Goal: Task Accomplishment & Management: Complete application form

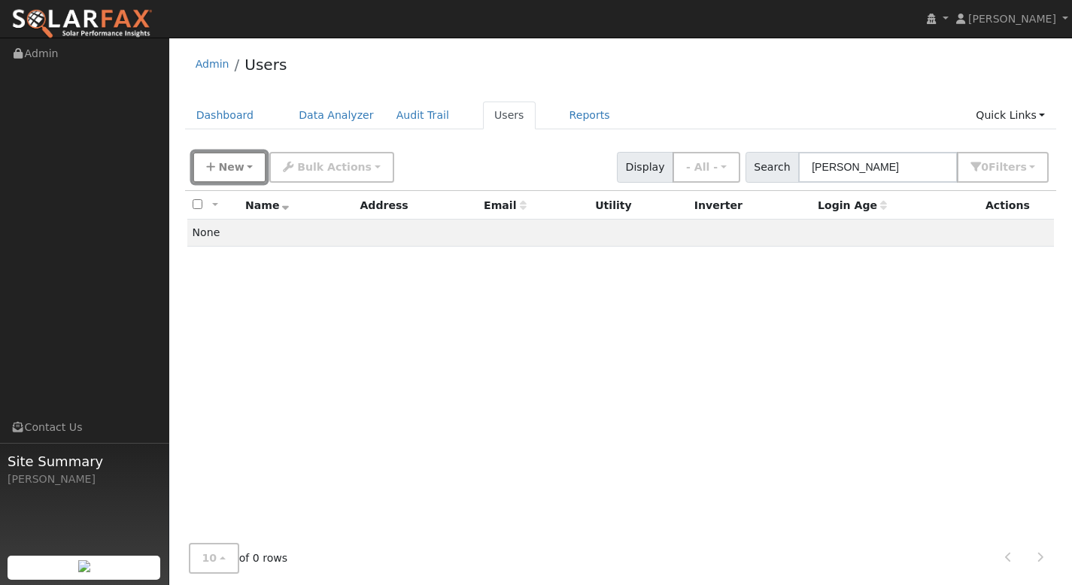
click at [259, 162] on button "New" at bounding box center [230, 167] width 74 height 31
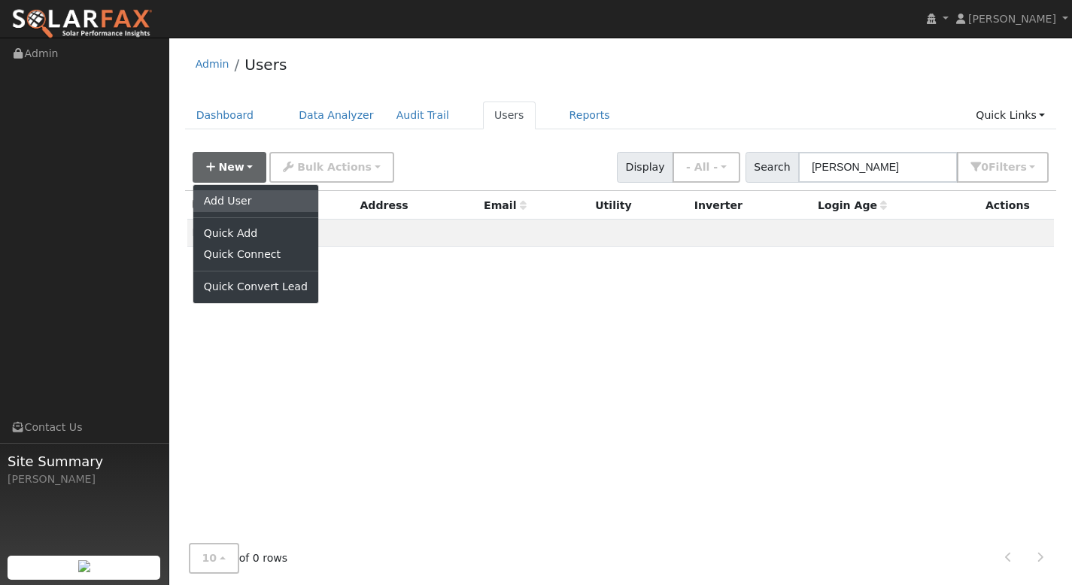
click at [263, 200] on link "Add User" at bounding box center [255, 200] width 125 height 21
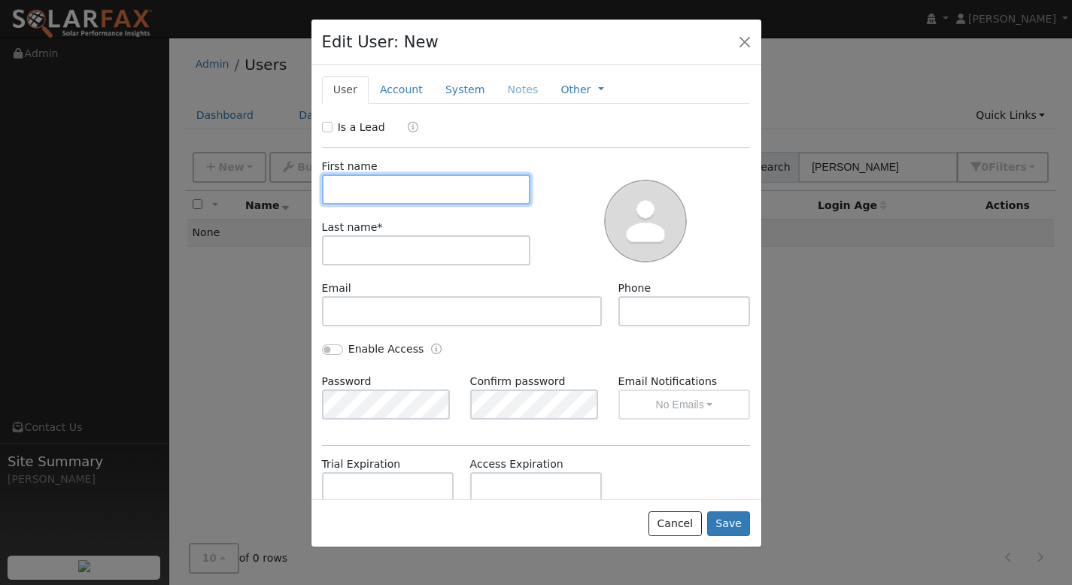
paste input "Tony Brown"
type input "Tony Brown"
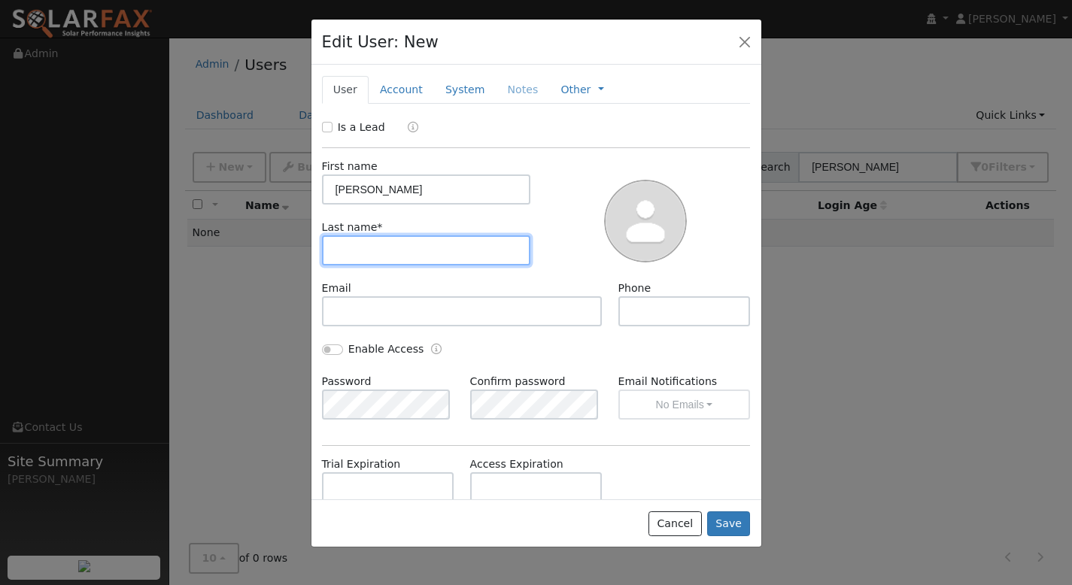
click at [380, 249] on input "text" at bounding box center [426, 250] width 209 height 30
paste input "Tony Brown"
type input "Tony Brown"
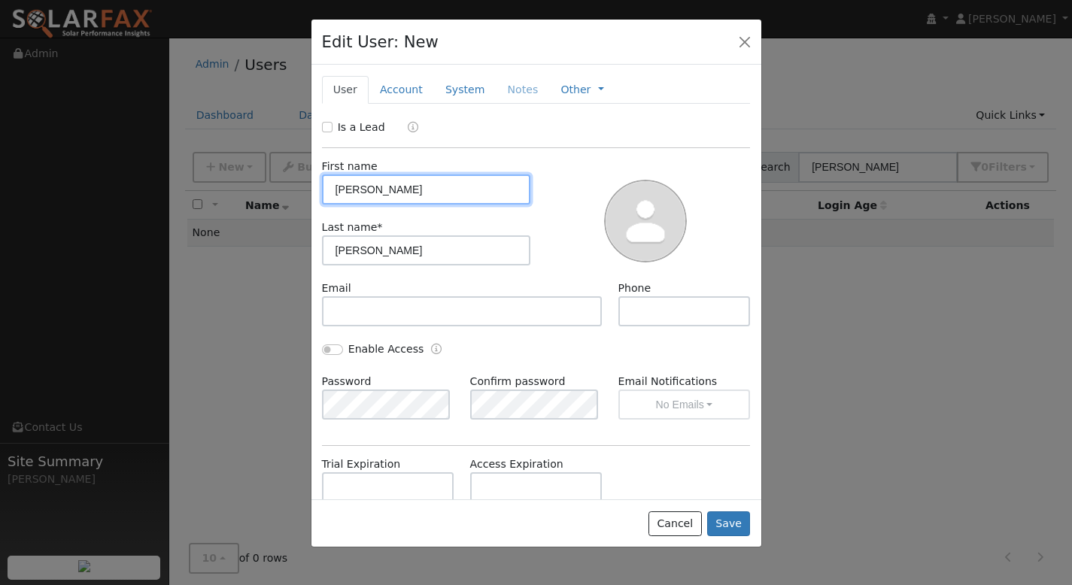
drag, startPoint x: 358, startPoint y: 192, endPoint x: 365, endPoint y: 199, distance: 10.1
click at [358, 192] on input "Tony Brown" at bounding box center [426, 189] width 209 height 30
type input "Brown"
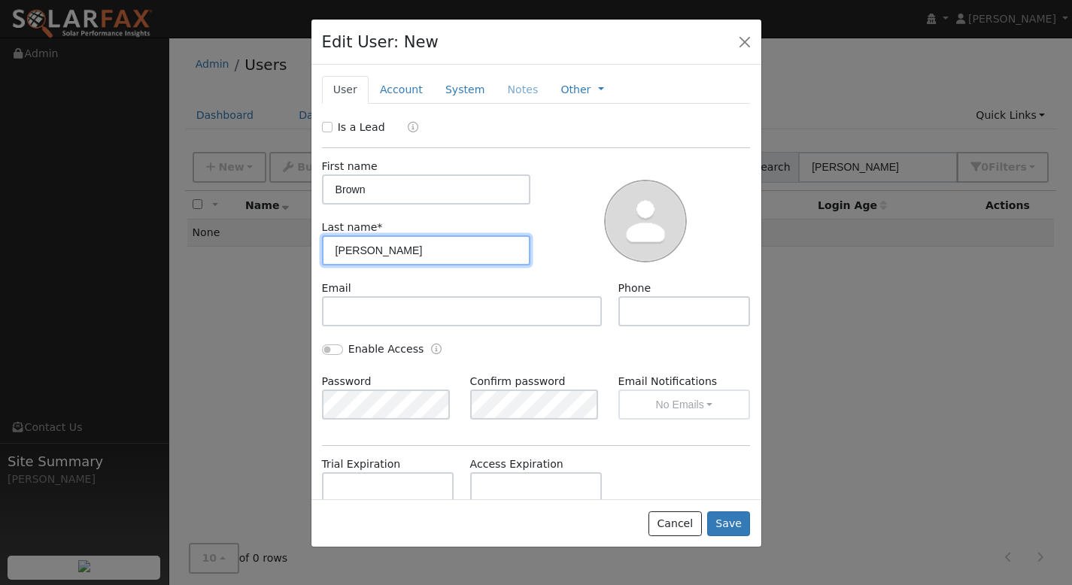
click at [359, 256] on input "Tony Brown" at bounding box center [426, 250] width 209 height 30
type input "Brown"
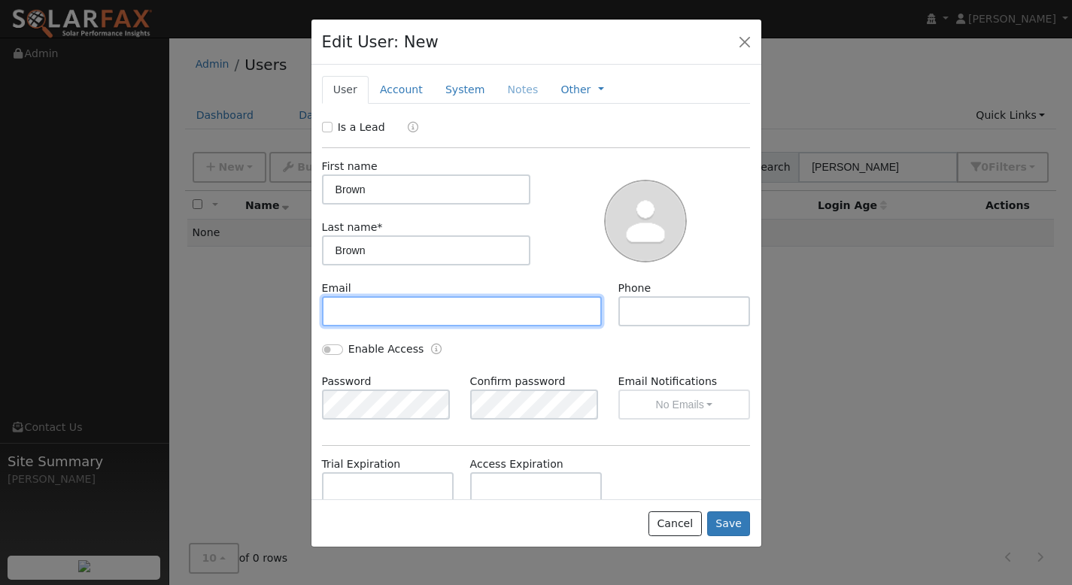
click at [432, 311] on input "text" at bounding box center [462, 311] width 281 height 30
paste input "tonydecan@earthlink.net"
type input "[EMAIL_ADDRESS][DOMAIN_NAME]"
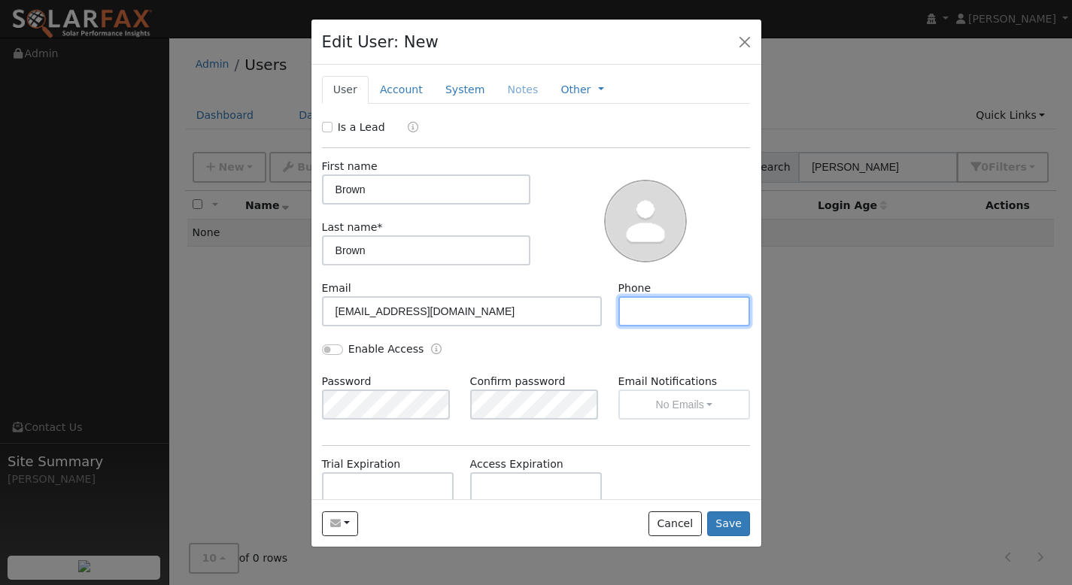
click at [638, 311] on input "text" at bounding box center [684, 311] width 132 height 30
paste input "(707) 853-0856"
type input "(707) 853-0856"
click at [320, 127] on div "Is a Lead" at bounding box center [536, 128] width 444 height 17
click at [331, 129] on input "Is a Lead" at bounding box center [327, 127] width 11 height 11
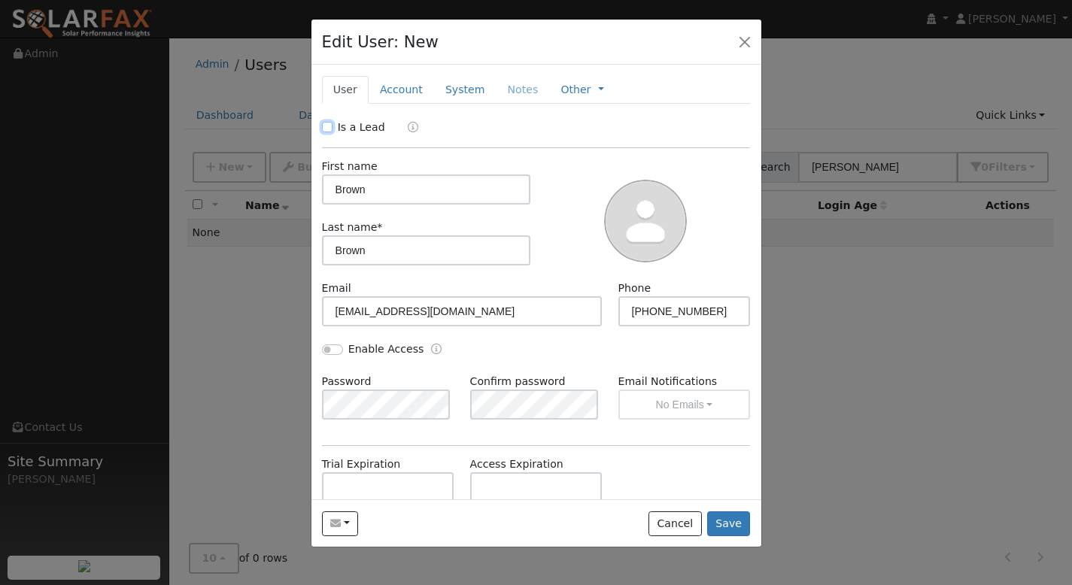
checkbox input "true"
click at [730, 517] on button "Save" at bounding box center [729, 524] width 44 height 26
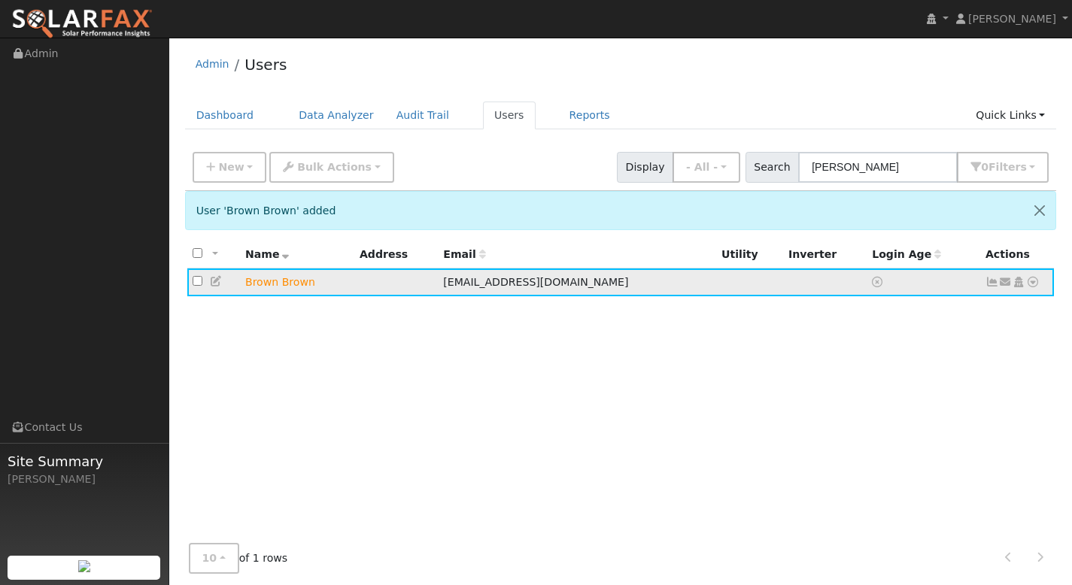
click at [287, 288] on td "Brown Brown" at bounding box center [297, 282] width 114 height 28
click at [996, 283] on icon at bounding box center [992, 282] width 14 height 11
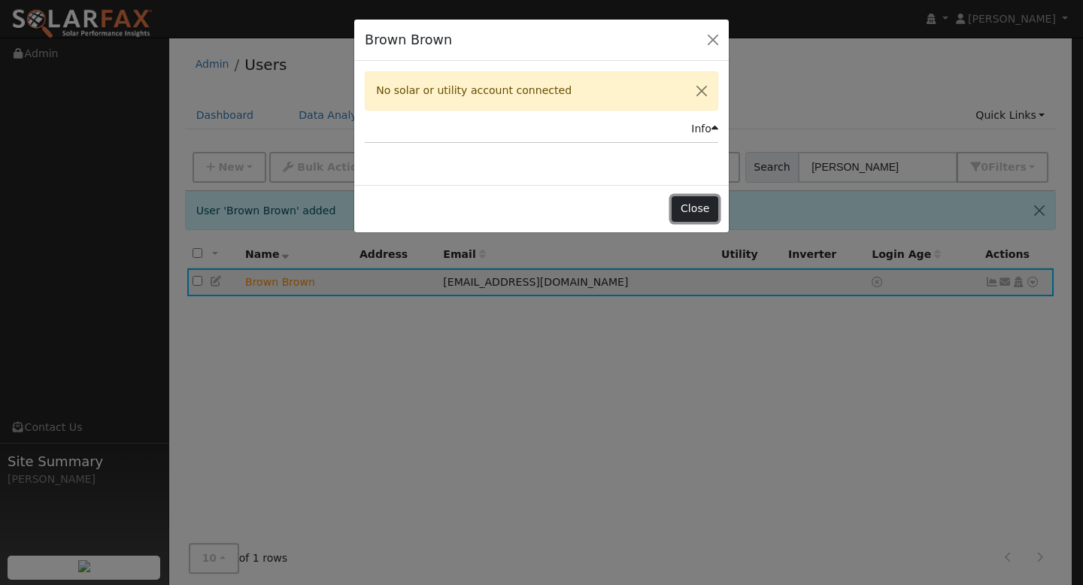
click at [701, 208] on button "Close" at bounding box center [695, 209] width 46 height 26
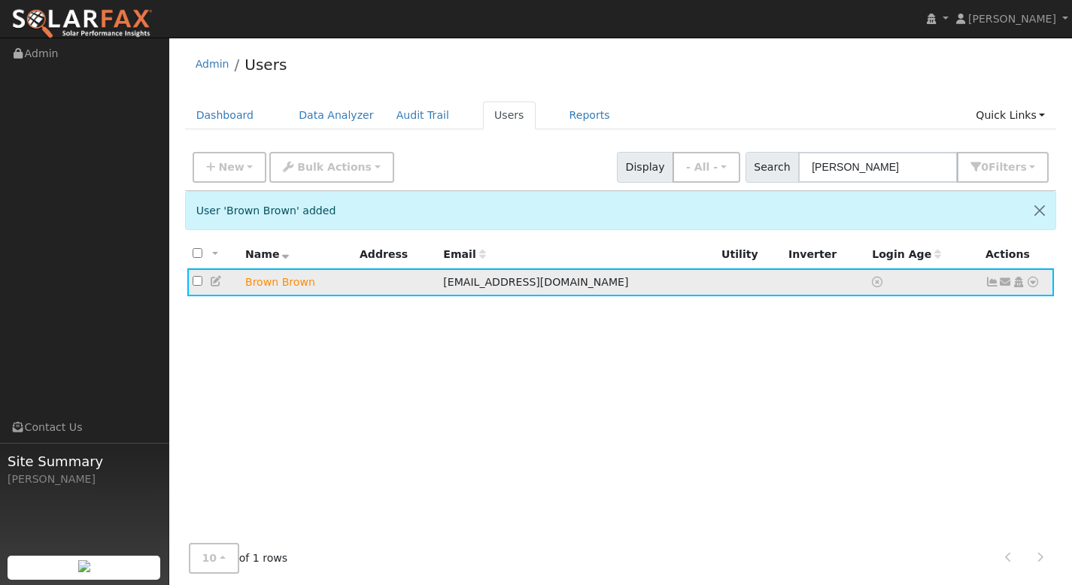
click at [1032, 284] on icon at bounding box center [1033, 282] width 14 height 11
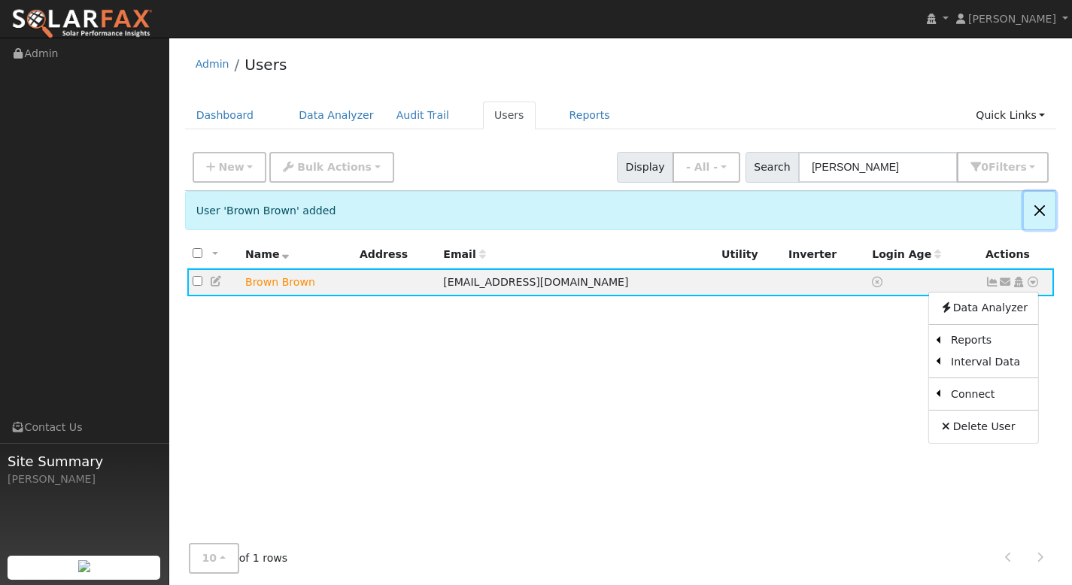
click at [1036, 208] on button "Close" at bounding box center [1040, 210] width 32 height 37
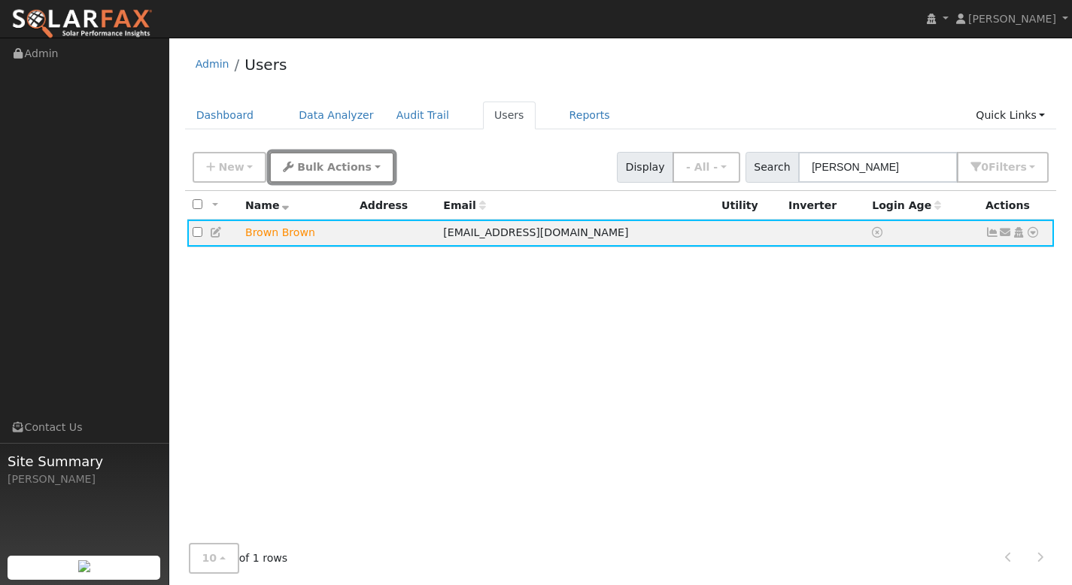
click at [365, 169] on button "Bulk Actions" at bounding box center [331, 167] width 124 height 31
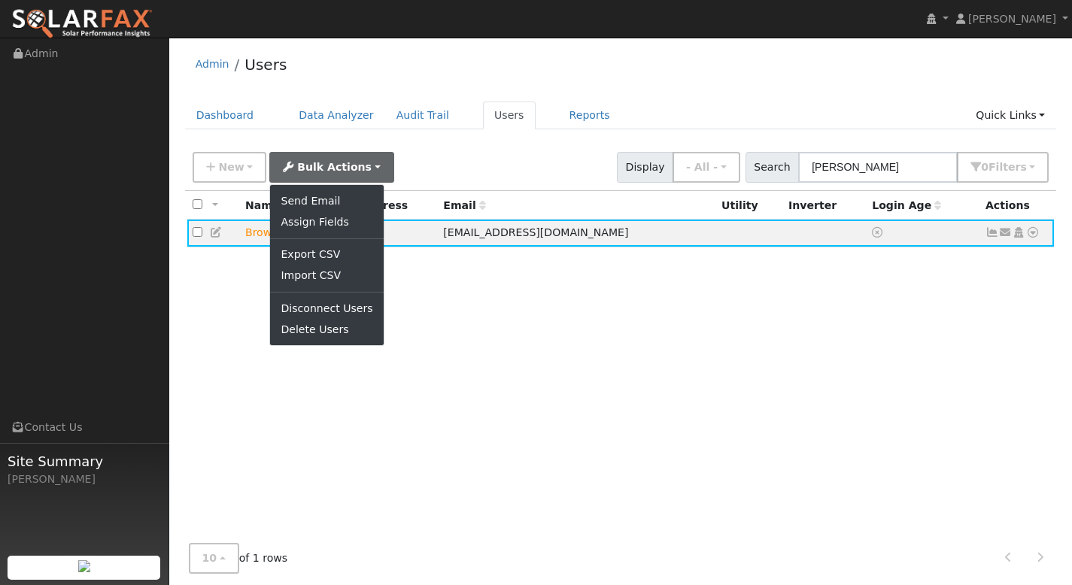
click at [438, 166] on div "New Add User Quick Add Quick Connect Quick Convert Lead Bulk Actions Send Email…" at bounding box center [621, 165] width 862 height 36
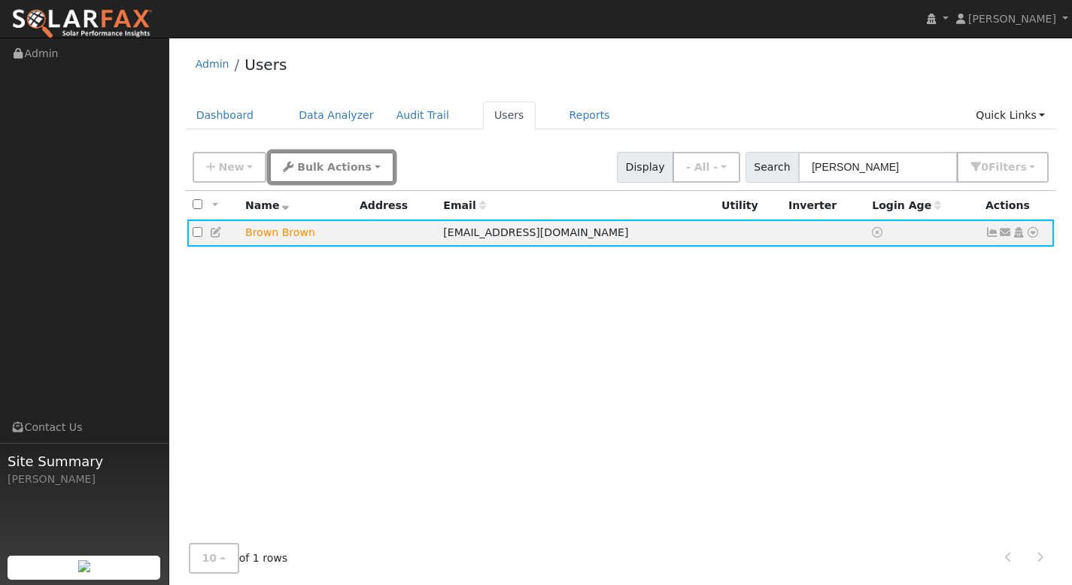
click at [317, 164] on span "Bulk Actions" at bounding box center [334, 167] width 74 height 12
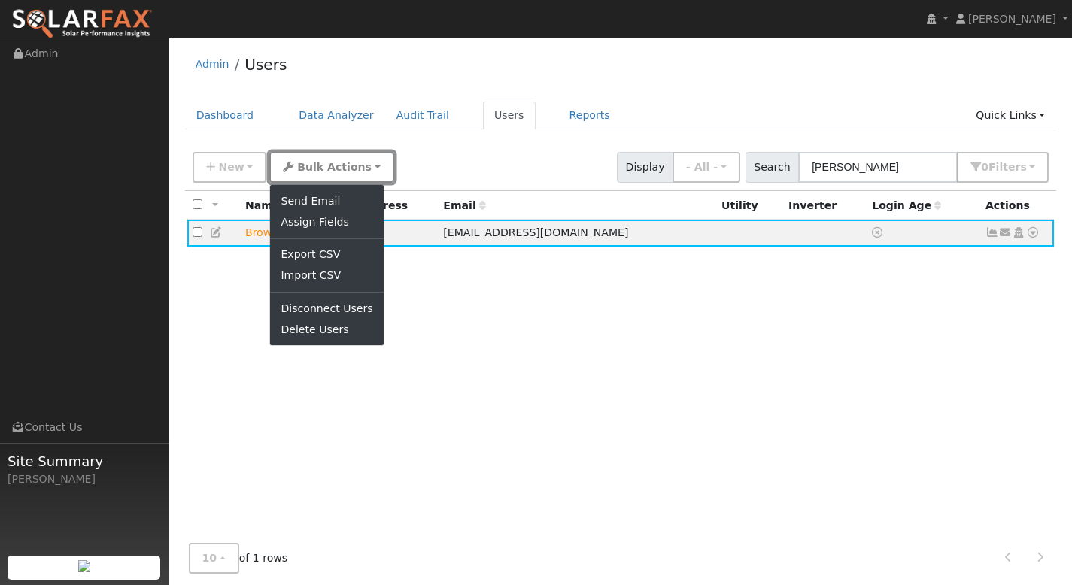
click at [326, 165] on span "Bulk Actions" at bounding box center [334, 167] width 74 height 12
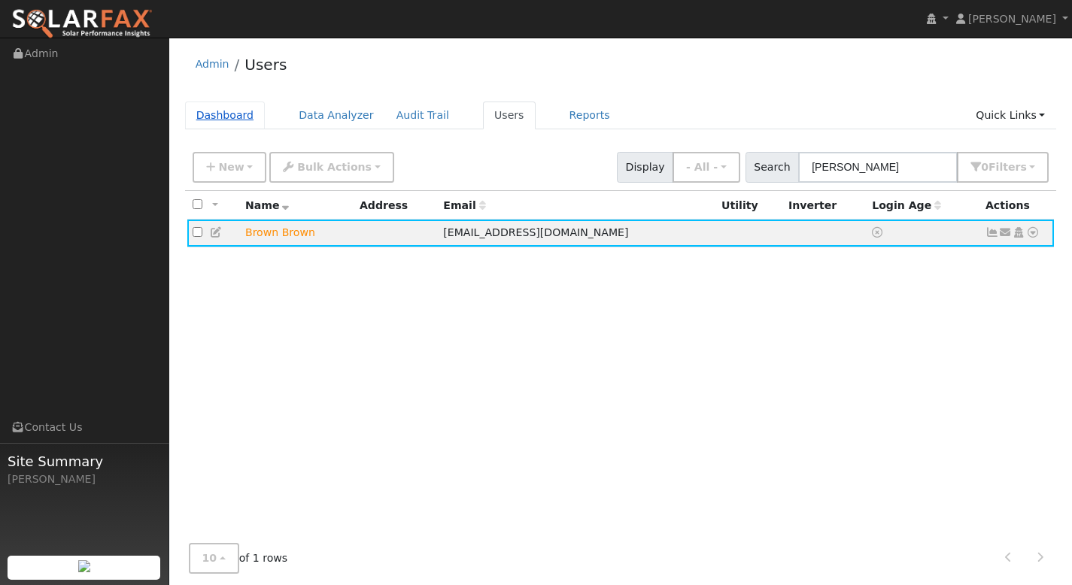
click at [203, 114] on link "Dashboard" at bounding box center [225, 116] width 80 height 28
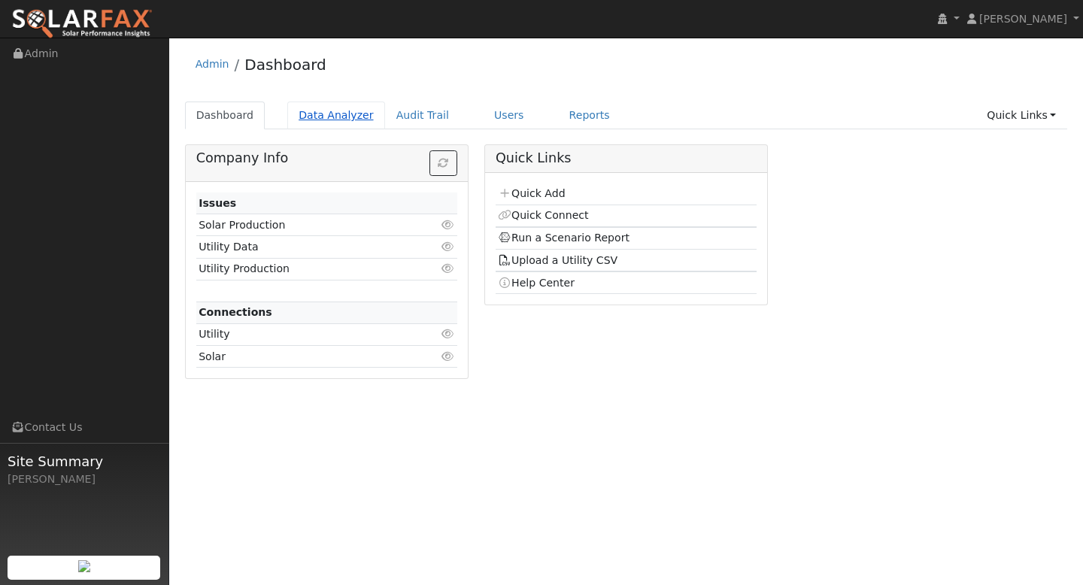
click at [340, 107] on link "Data Analyzer" at bounding box center [336, 116] width 98 height 28
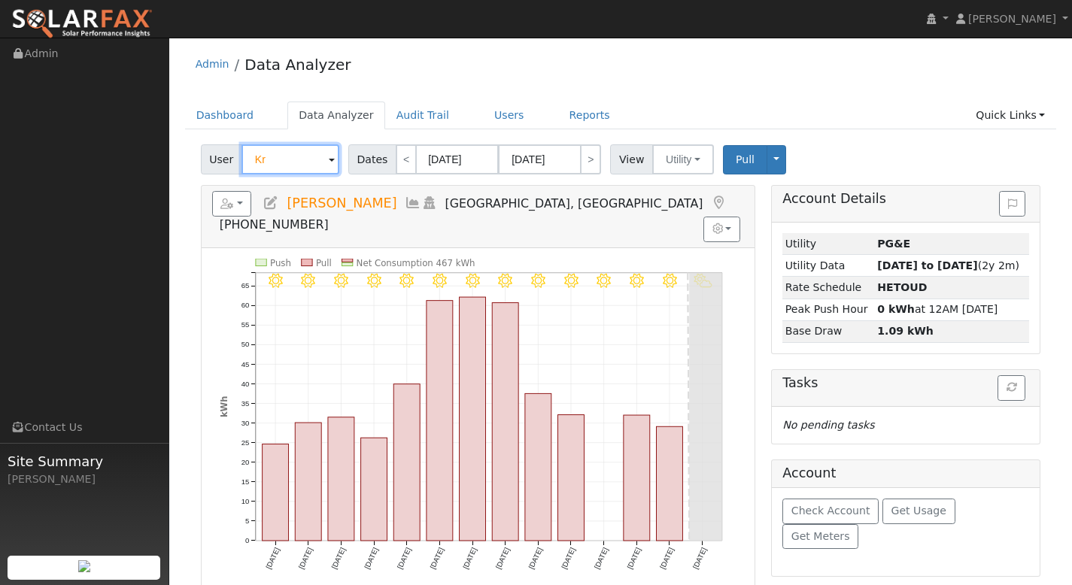
type input "K"
paste input "Tony Brown"
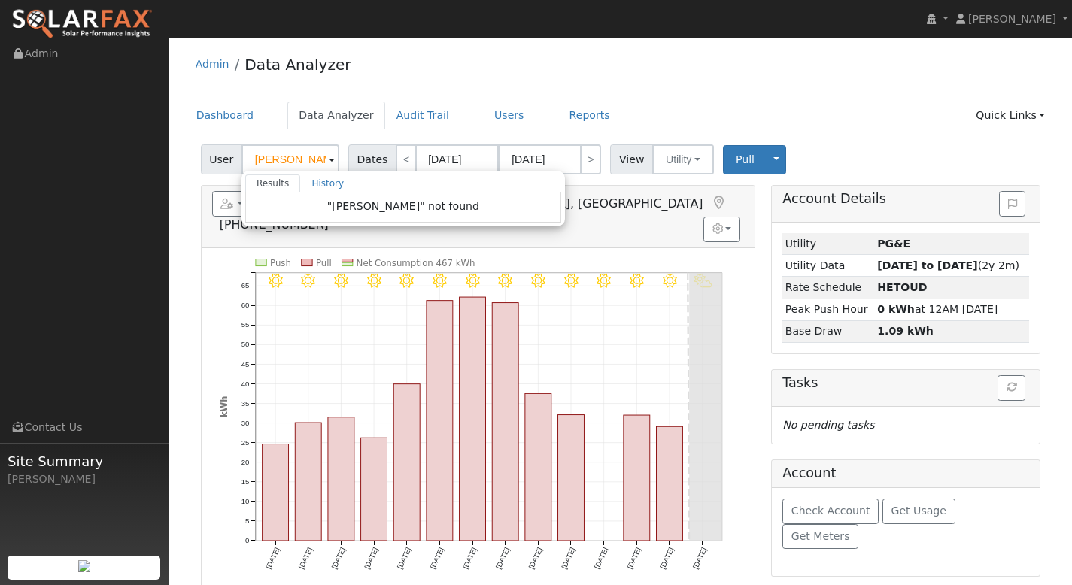
click at [385, 206] on span ""Tony Brown" not found" at bounding box center [403, 206] width 152 height 12
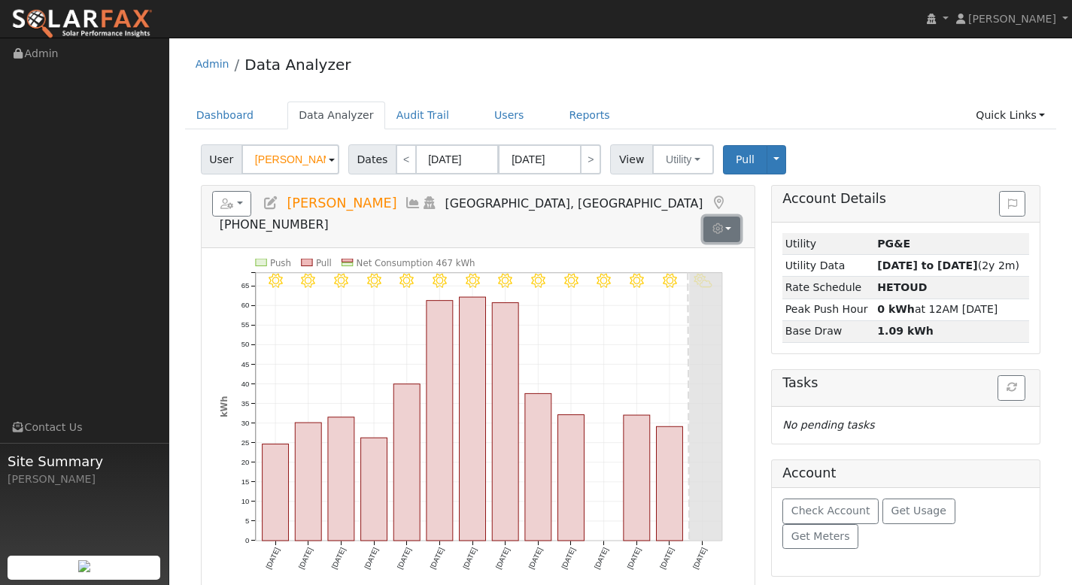
click at [726, 217] on button "button" at bounding box center [721, 230] width 37 height 26
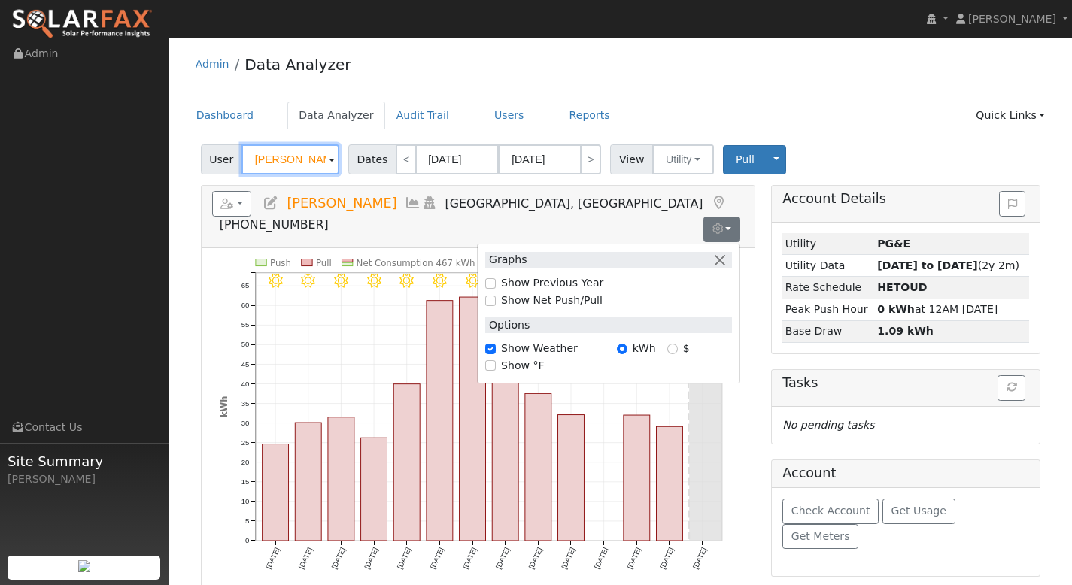
click at [308, 165] on input "Tony Brown" at bounding box center [290, 159] width 98 height 30
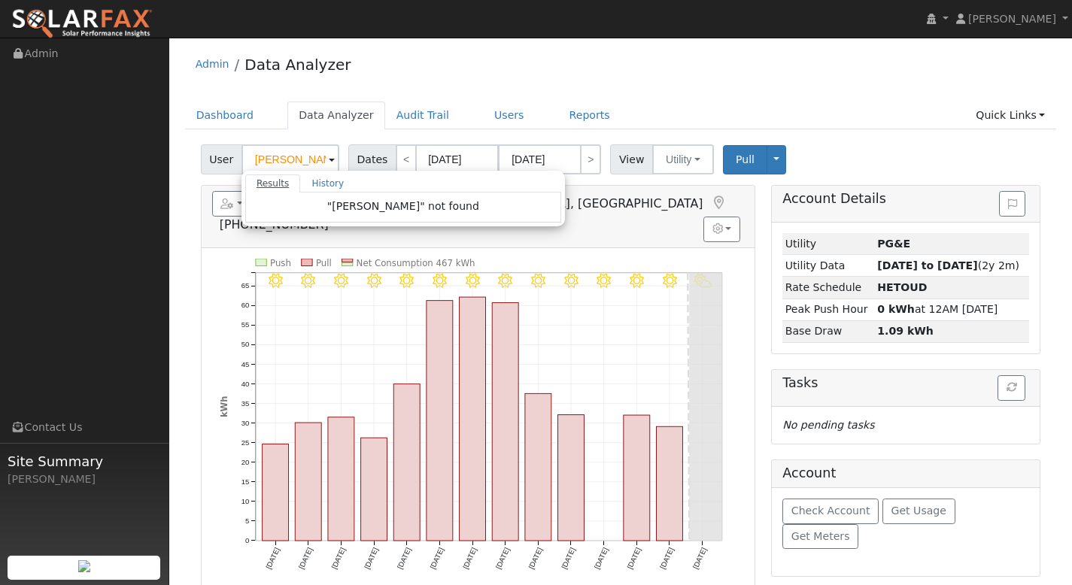
click at [279, 182] on link "Results" at bounding box center [273, 183] width 56 height 18
click at [326, 181] on link "History" at bounding box center [327, 183] width 55 height 18
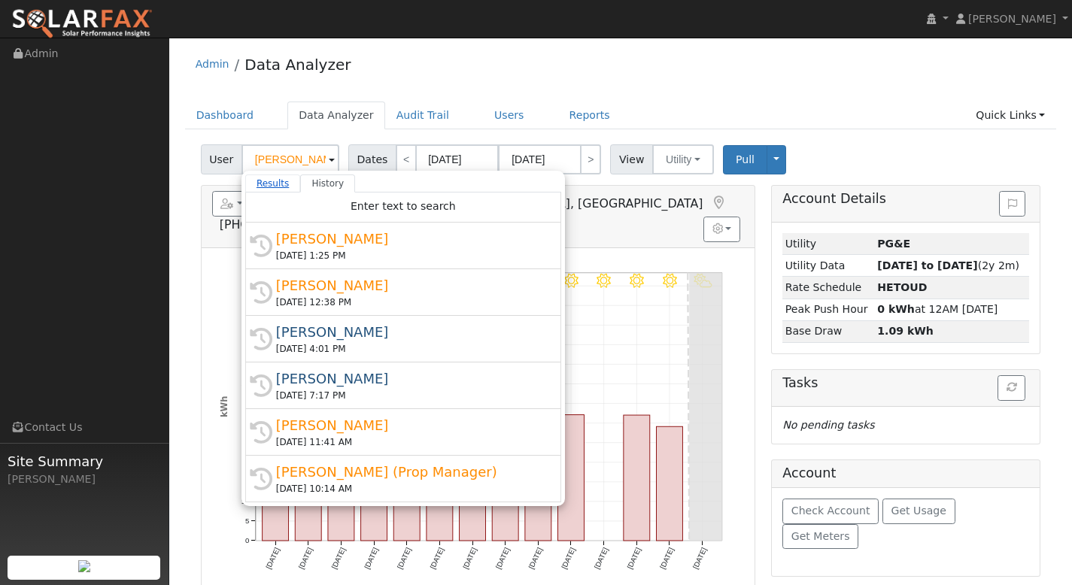
click at [268, 183] on link "Results" at bounding box center [273, 183] width 56 height 18
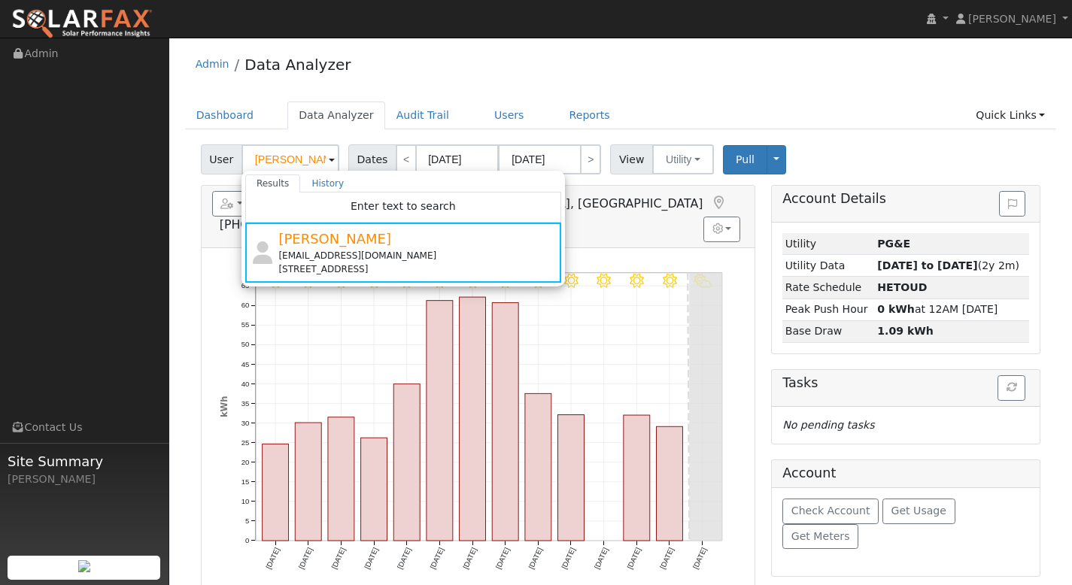
click at [370, 157] on span "Dates" at bounding box center [372, 159] width 48 height 30
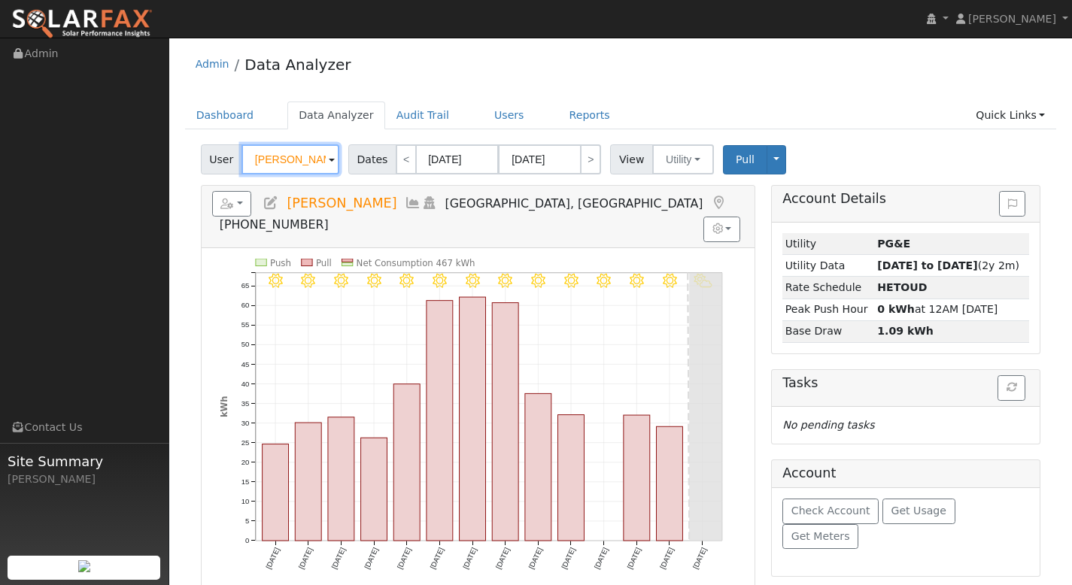
drag, startPoint x: 319, startPoint y: 165, endPoint x: 253, endPoint y: 165, distance: 65.4
click at [253, 165] on input "Kraig Whitney" at bounding box center [290, 159] width 98 height 30
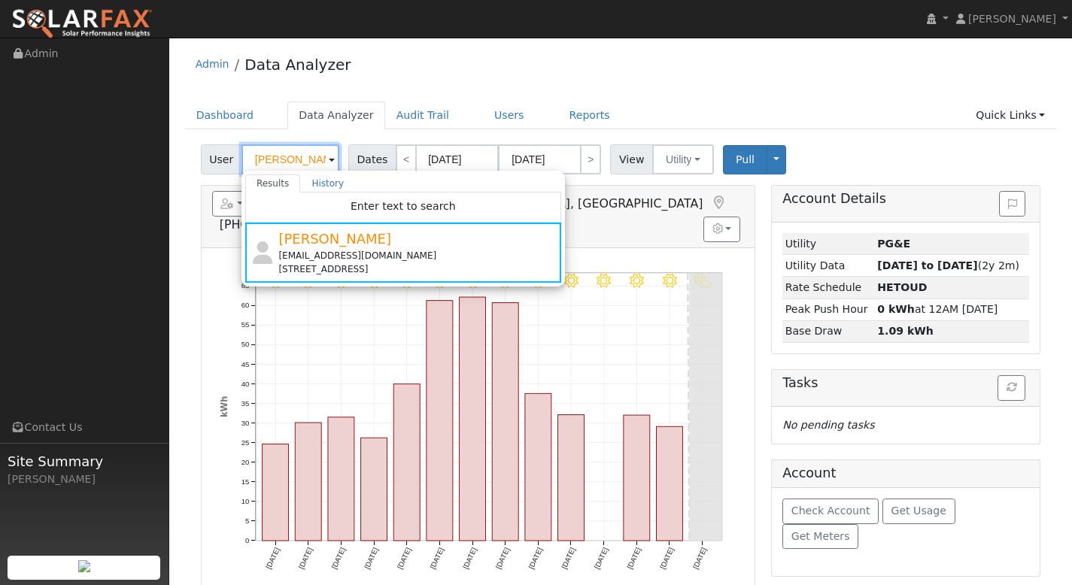
drag, startPoint x: 317, startPoint y: 160, endPoint x: 242, endPoint y: 159, distance: 74.5
click at [235, 160] on div "User Kraig Whitney Results History Enter text to search Kraig Whitney ffwhitney…" at bounding box center [272, 159] width 142 height 30
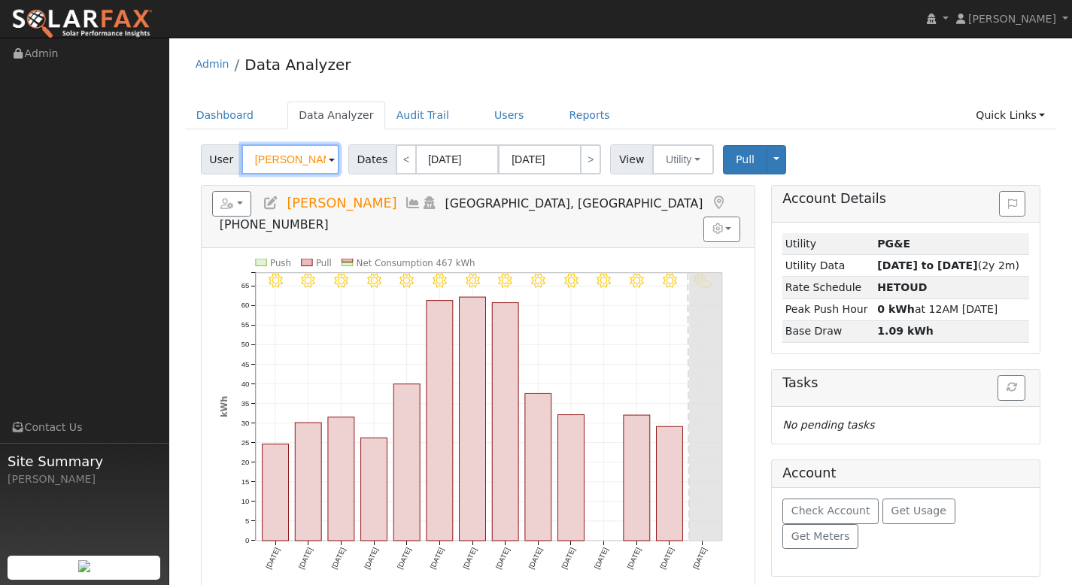
paste input "Tony Brown"
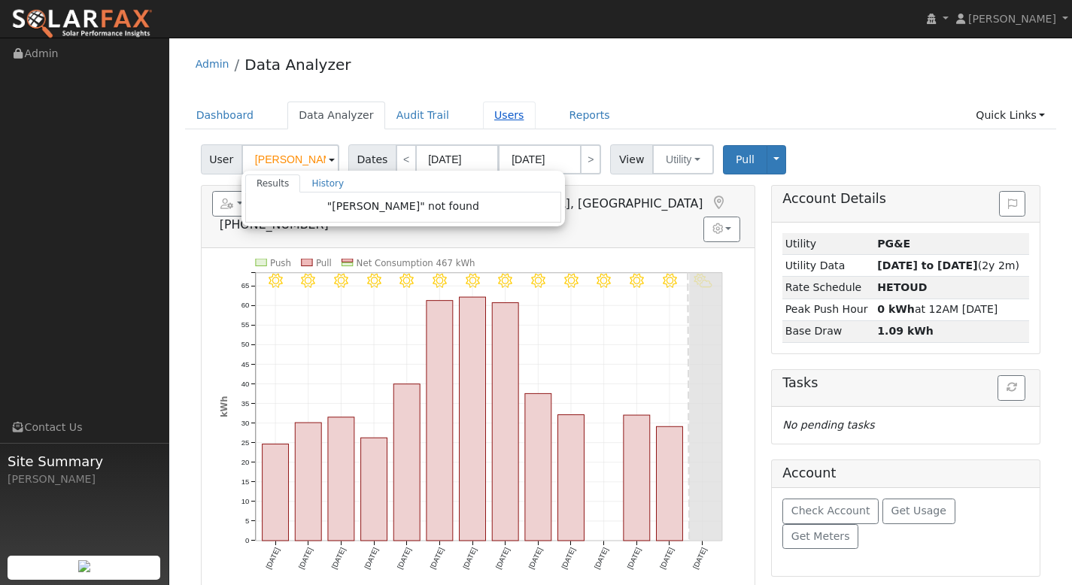
click at [505, 120] on link "Users" at bounding box center [509, 116] width 53 height 28
type input "Kraig Whitney"
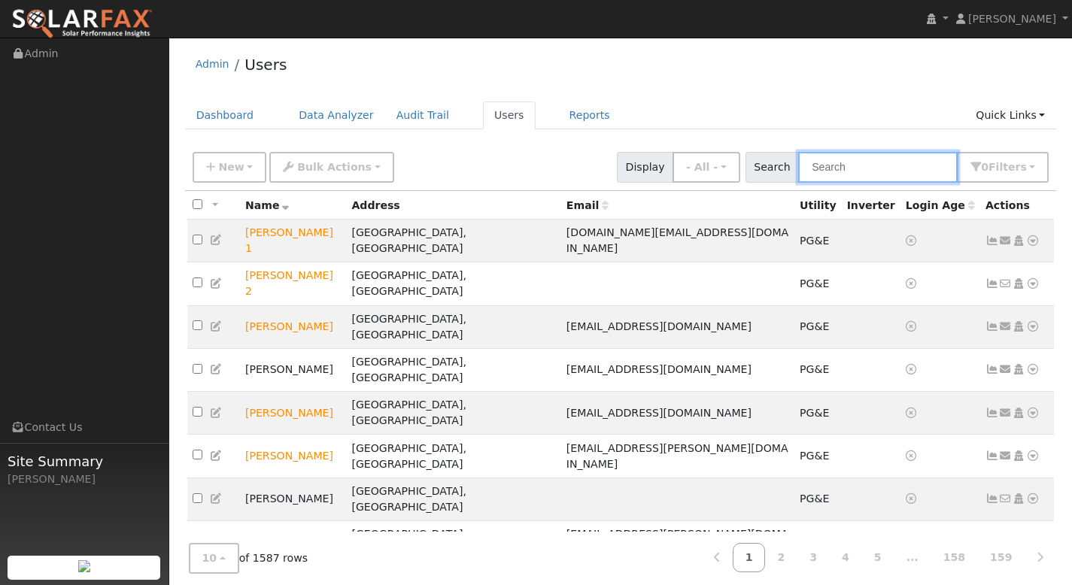
click at [878, 170] on input "text" at bounding box center [877, 167] width 159 height 31
paste input "Tony Brown"
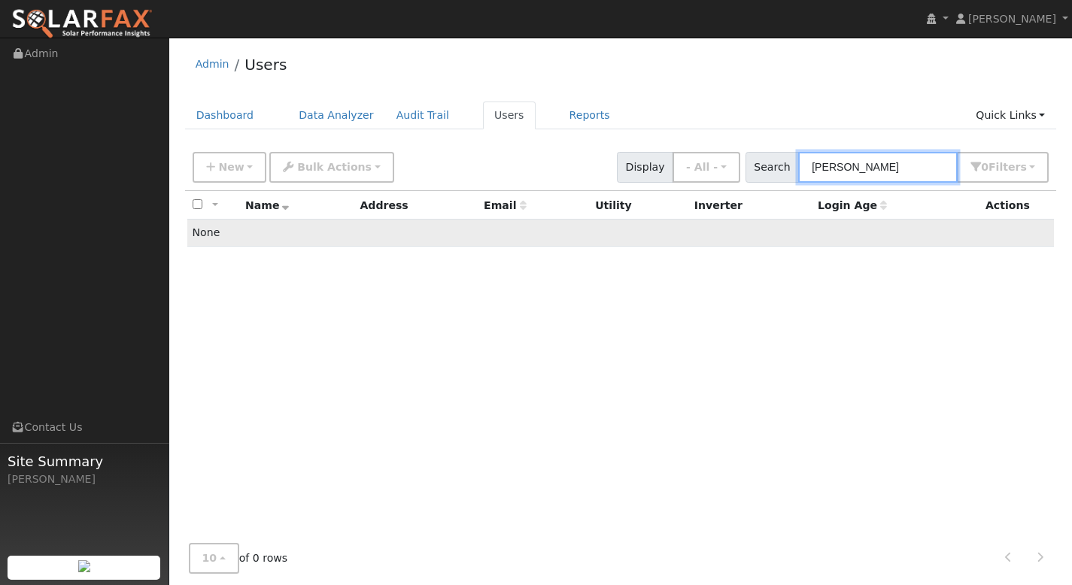
type input "Tony Brown"
click at [558, 115] on link "Reports" at bounding box center [589, 116] width 63 height 28
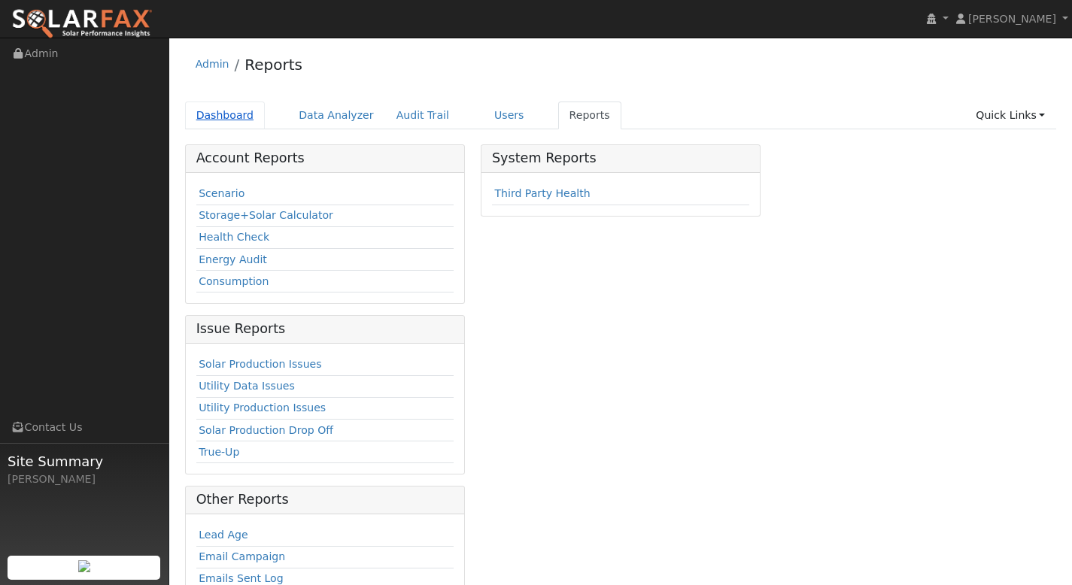
click at [231, 112] on link "Dashboard" at bounding box center [225, 116] width 80 height 28
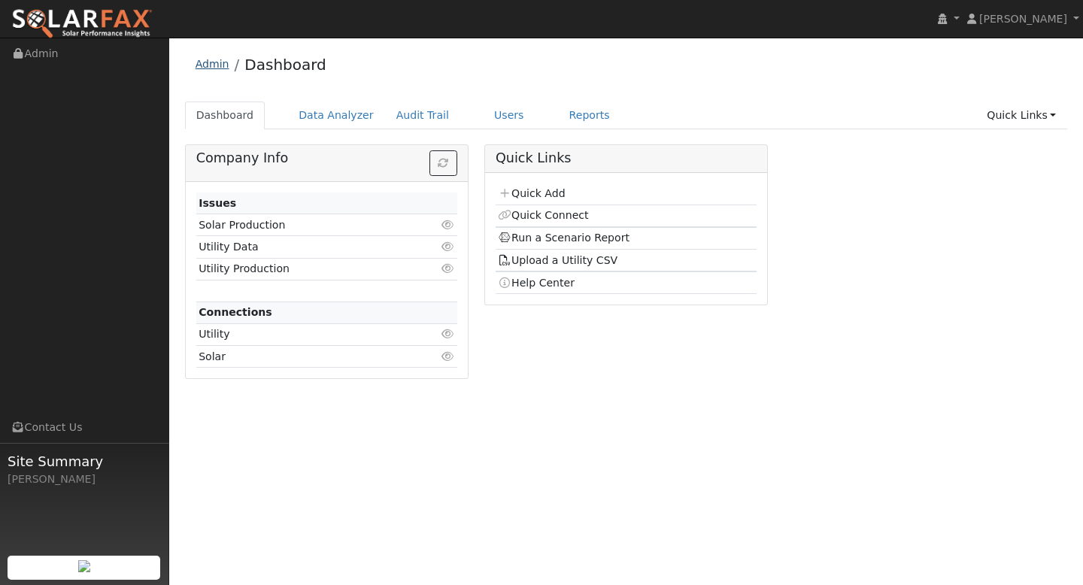
click at [205, 62] on link "Admin" at bounding box center [213, 64] width 34 height 12
click at [555, 191] on link "Quick Add" at bounding box center [531, 193] width 67 height 12
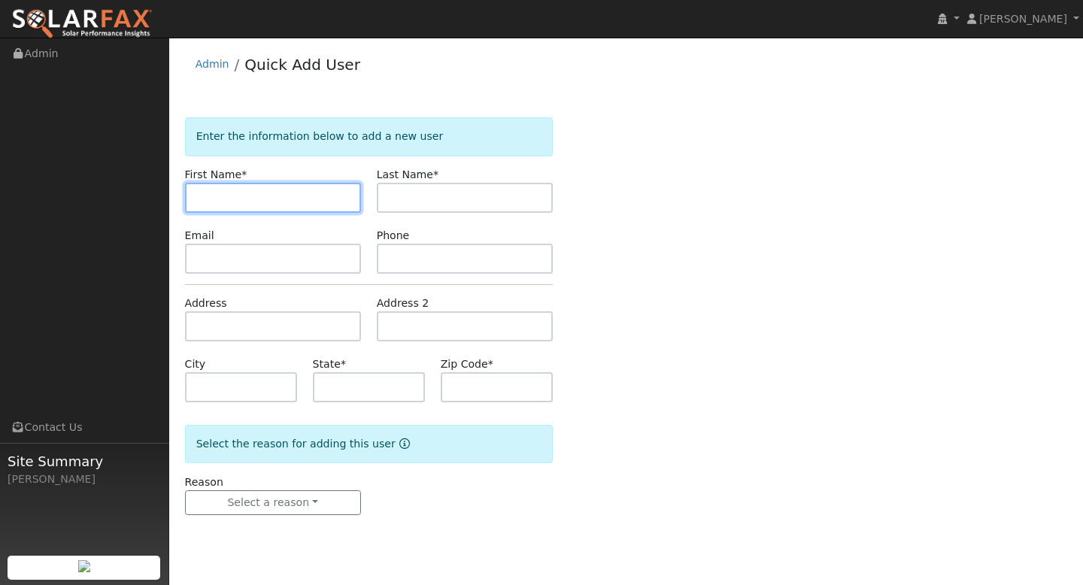
paste input "[PERSON_NAME]"
type input "[PERSON_NAME]"
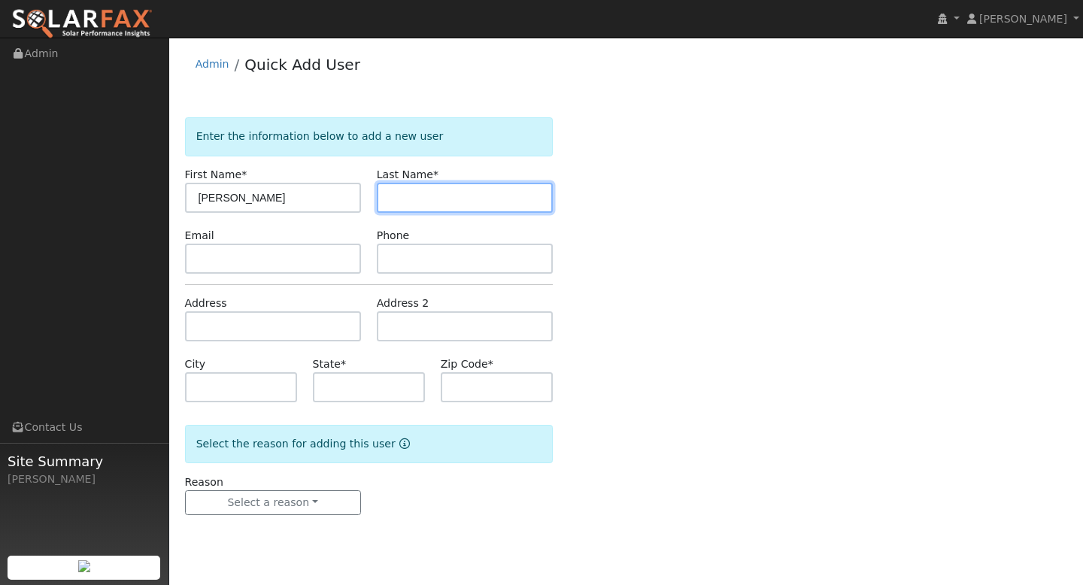
click at [394, 201] on input "text" at bounding box center [465, 198] width 176 height 30
paste input "Tony Brown"
type input "Tony Brown"
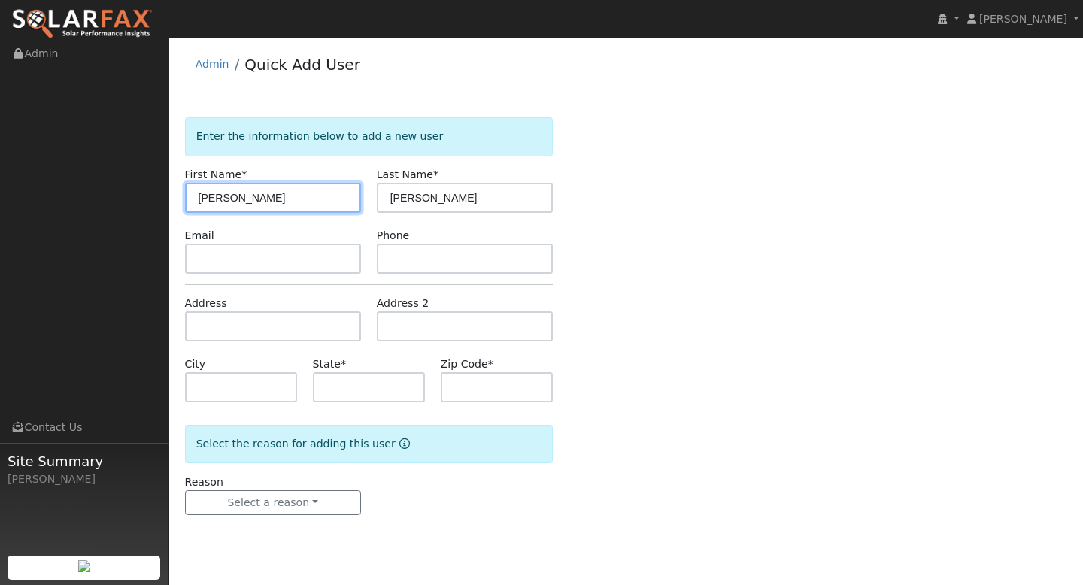
click at [290, 200] on input "[PERSON_NAME]" at bounding box center [273, 198] width 176 height 30
type input "Tony"
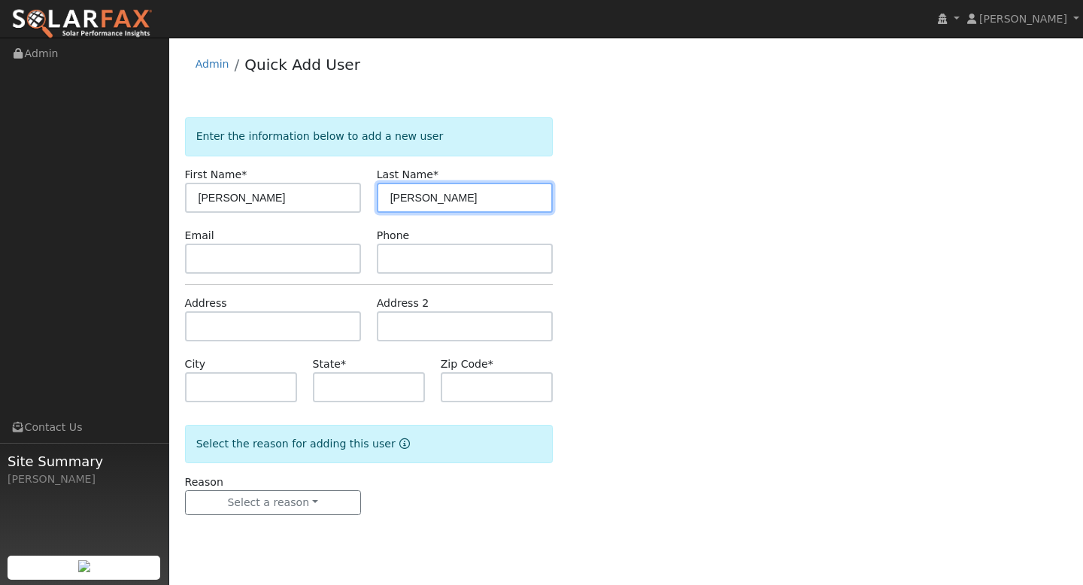
click at [414, 196] on input "[PERSON_NAME]" at bounding box center [465, 198] width 176 height 30
type input "Brown"
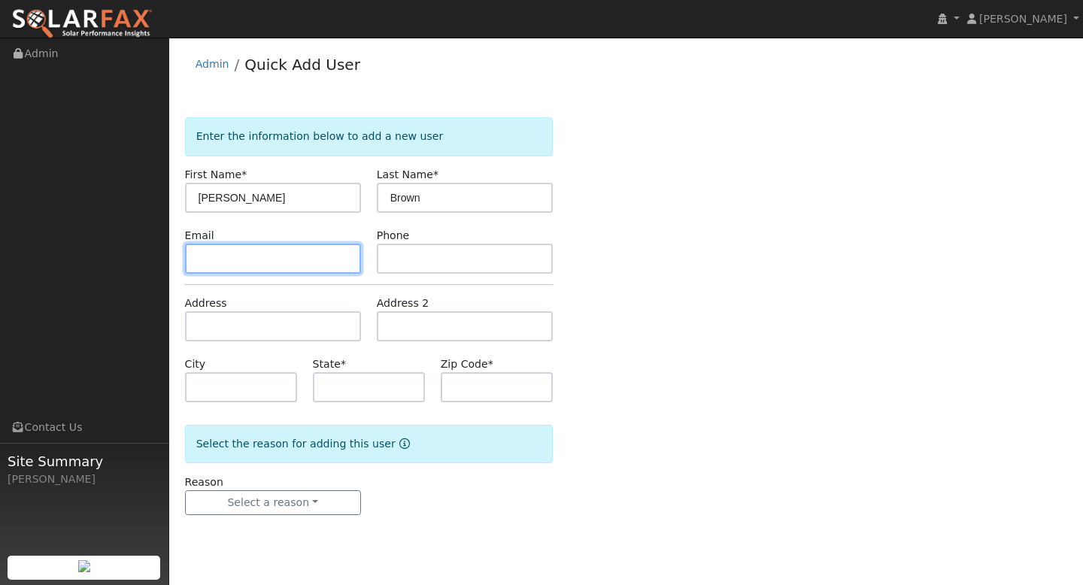
click at [314, 261] on input "text" at bounding box center [273, 259] width 176 height 30
paste input "tonydecan@earthlink.net"
type input "tonydecan@earthlink.net"
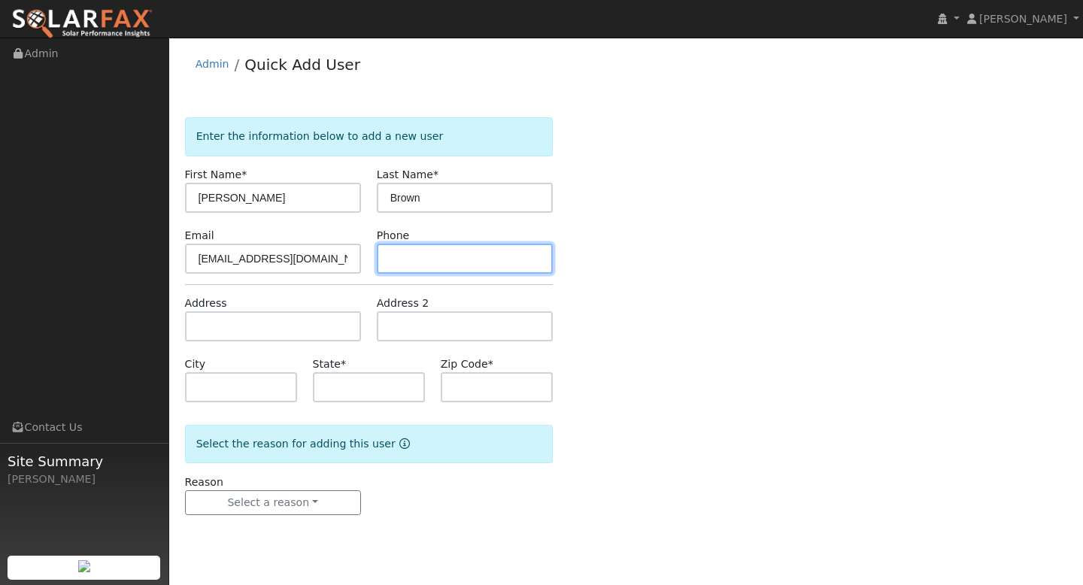
click at [478, 260] on input "text" at bounding box center [465, 259] width 176 height 30
paste input "(707) 853-0856"
type input "(707) 853-0856"
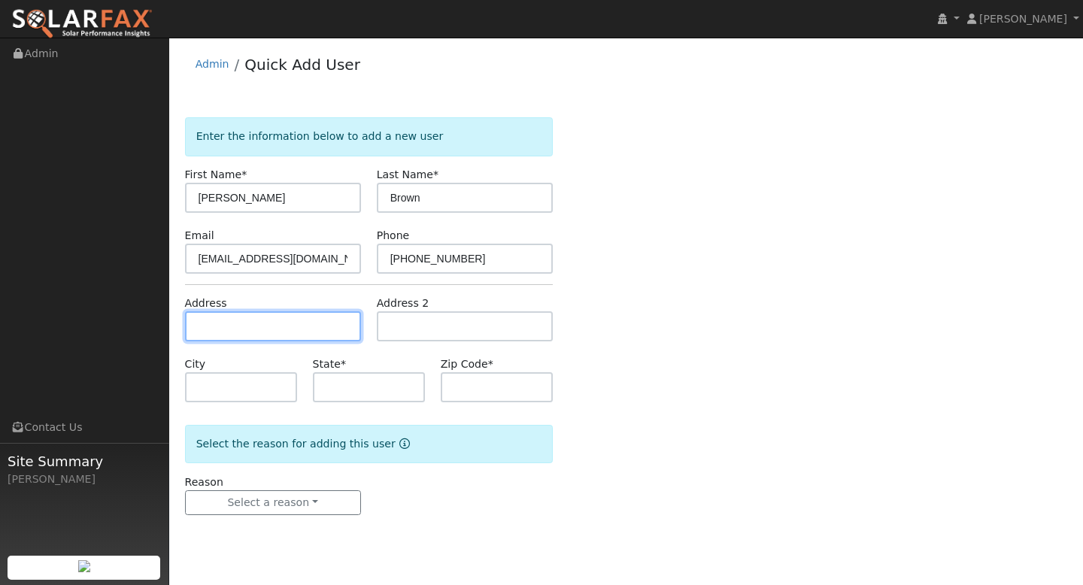
click at [299, 336] on input "text" at bounding box center [273, 326] width 176 height 30
paste input "1079 Syracuse Circle"
type input "1079 Syracuse Circle"
type input "Vacaville"
type input "CA"
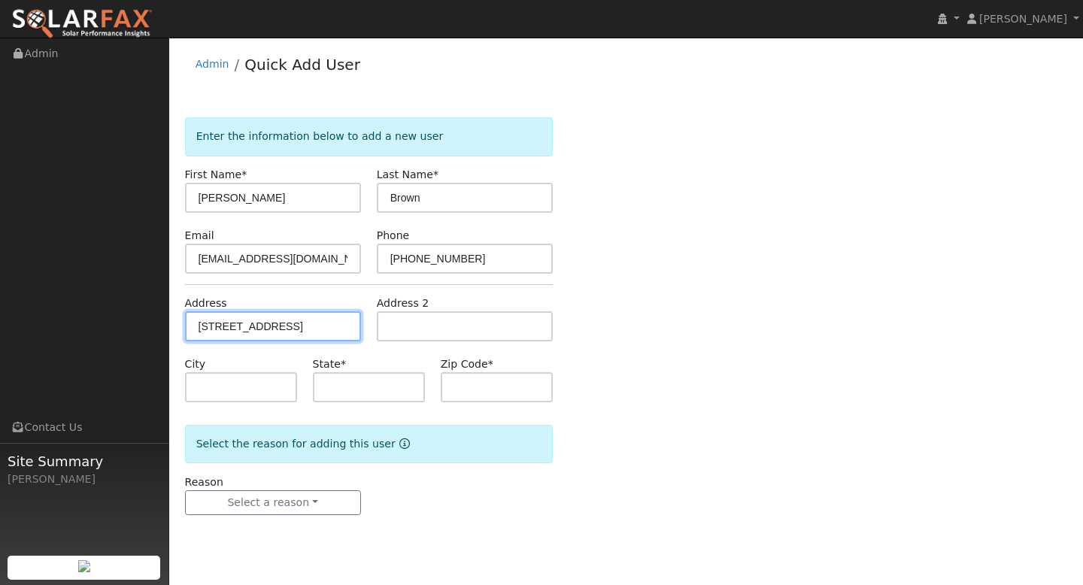
type input "95687"
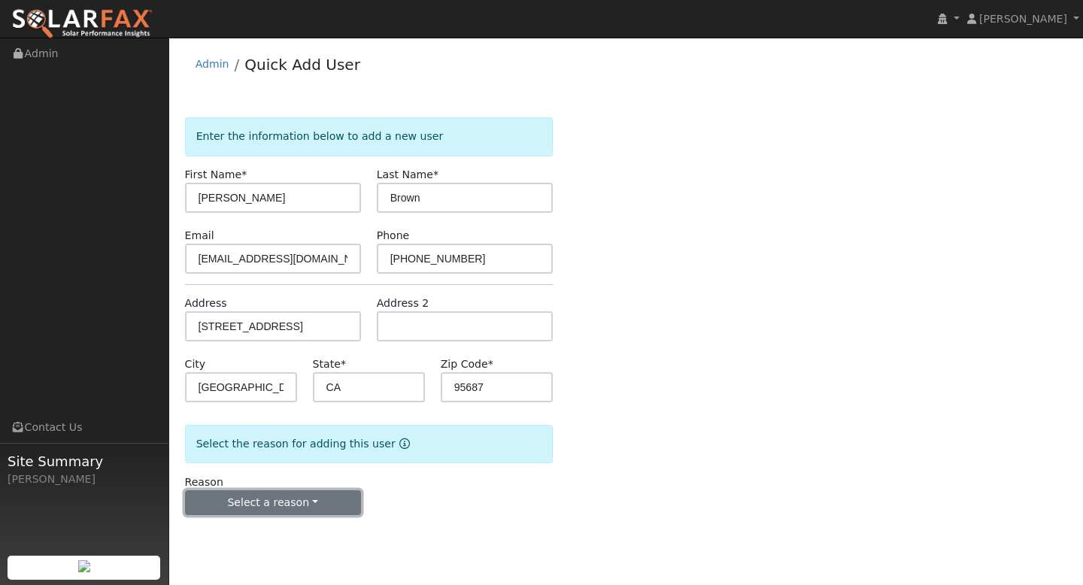
click at [334, 511] on button "Select a reason" at bounding box center [273, 503] width 176 height 26
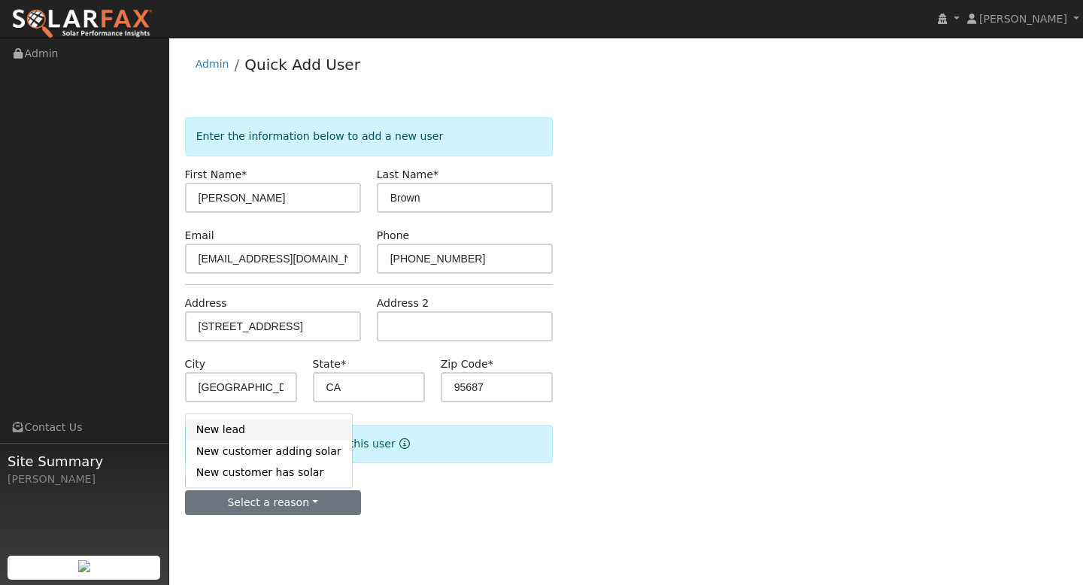
click at [297, 437] on link "New lead" at bounding box center [269, 429] width 166 height 21
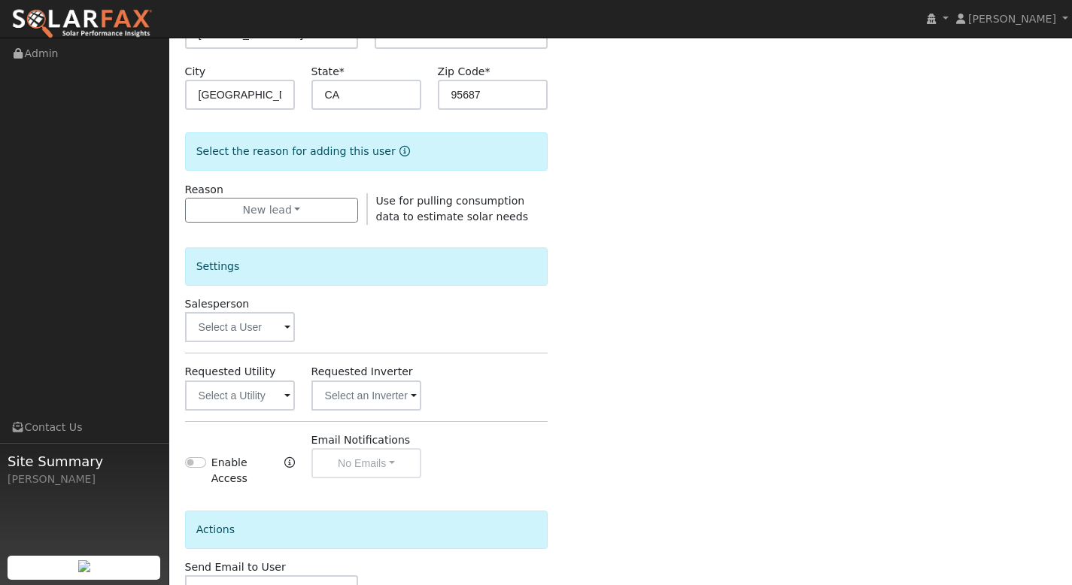
scroll to position [370, 0]
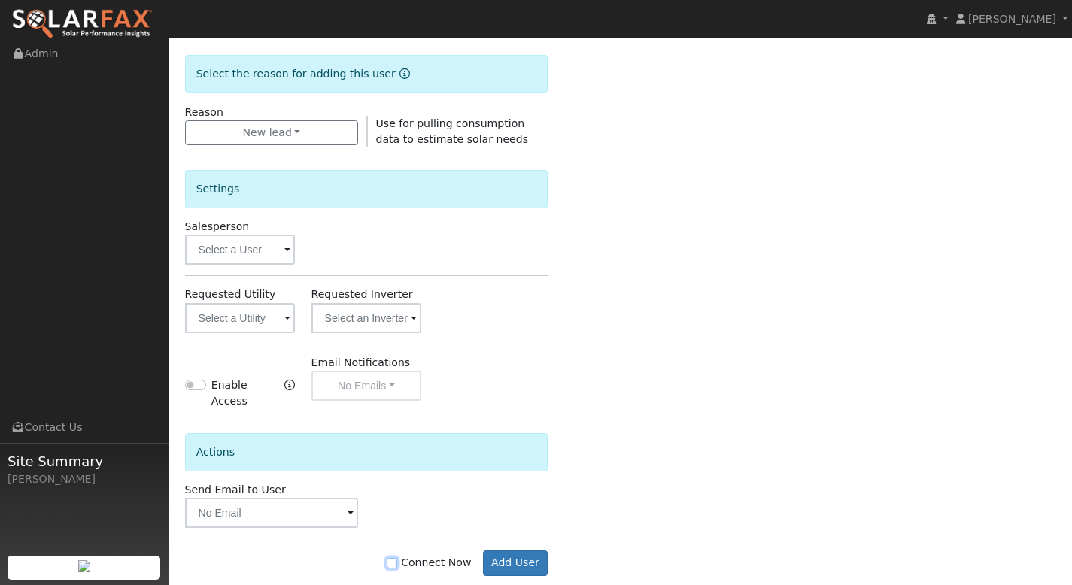
click at [397, 564] on input "Connect Now" at bounding box center [392, 563] width 11 height 11
checkbox input "true"
click at [505, 562] on button "Add User" at bounding box center [515, 563] width 65 height 26
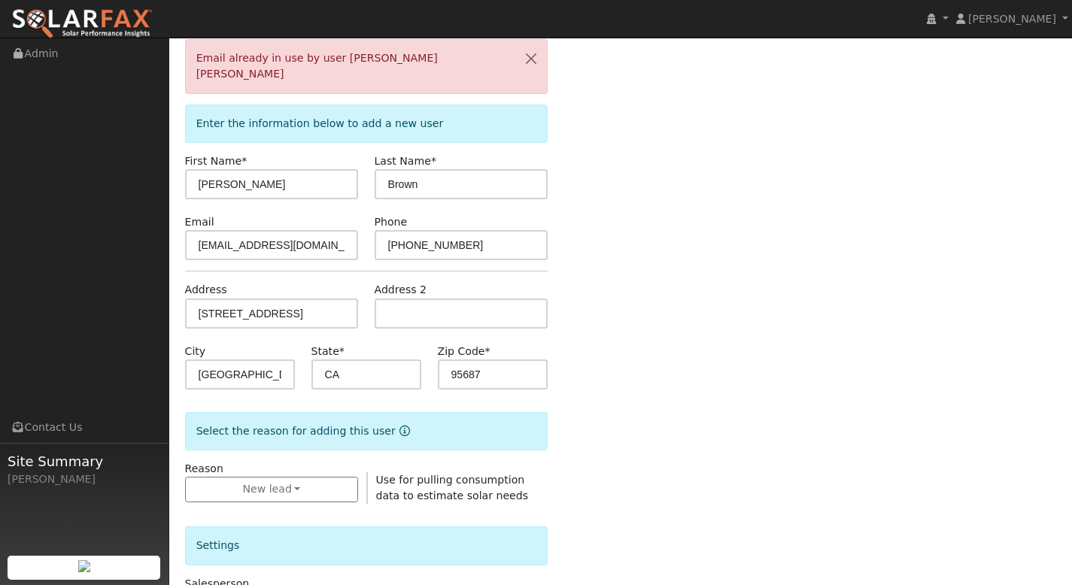
scroll to position [41, 0]
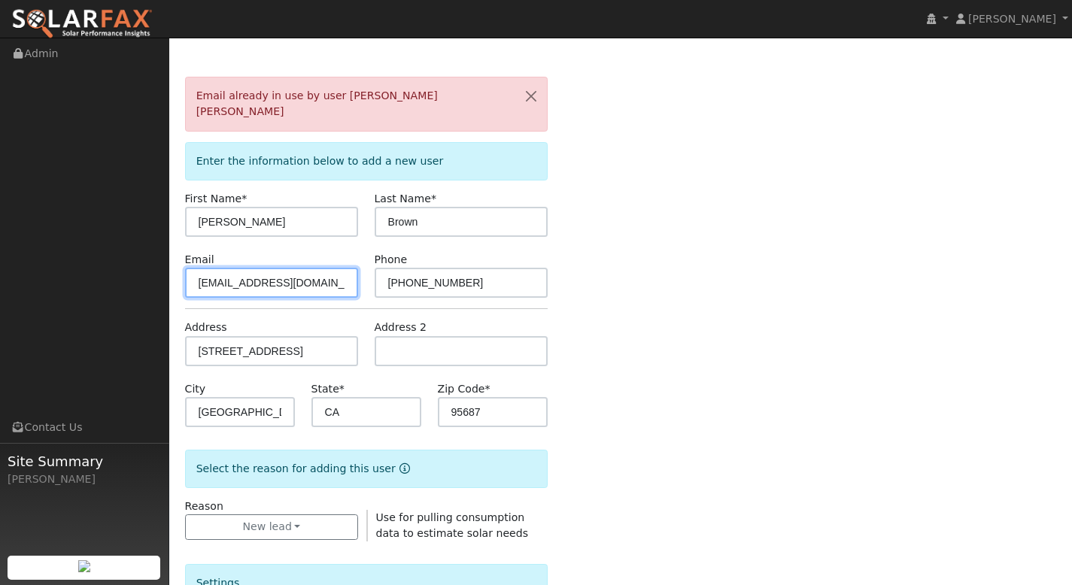
click at [328, 275] on input "tonydecan@earthlink.net" at bounding box center [272, 283] width 174 height 30
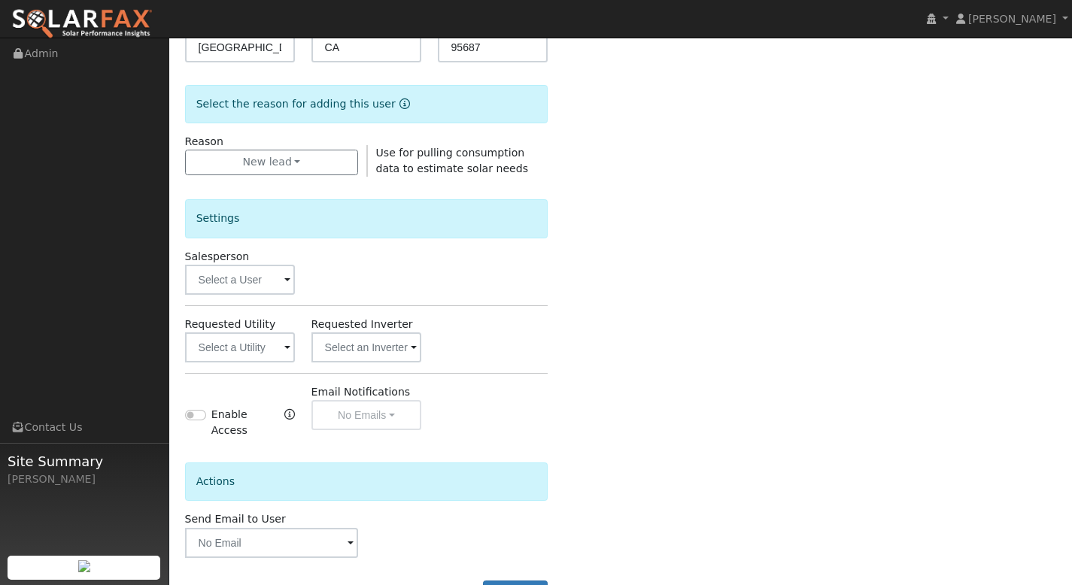
scroll to position [447, 0]
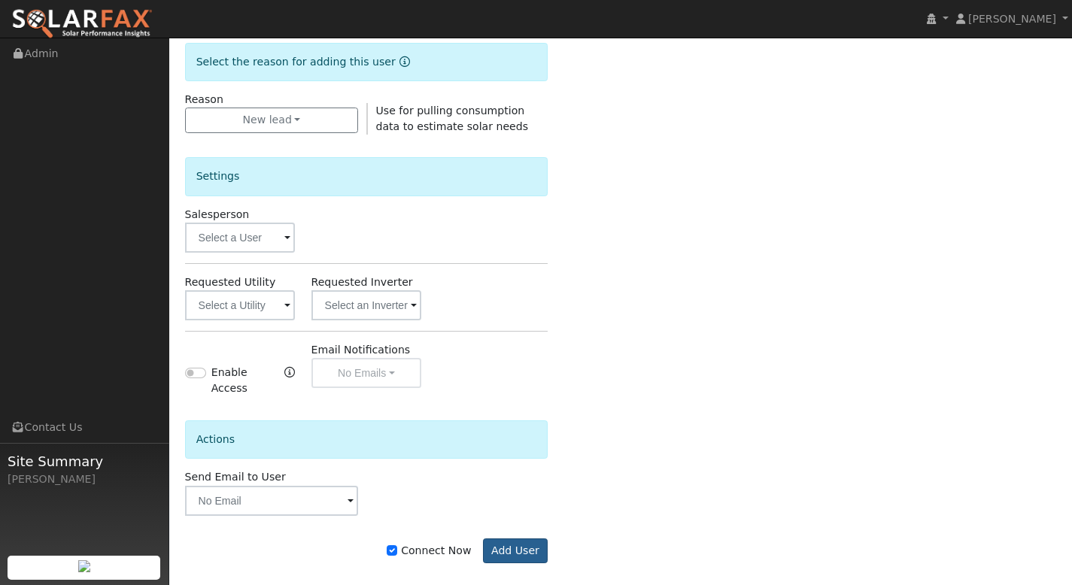
type input "tonydecan@earthlink.ne"
click at [519, 539] on button "Add User" at bounding box center [515, 551] width 65 height 26
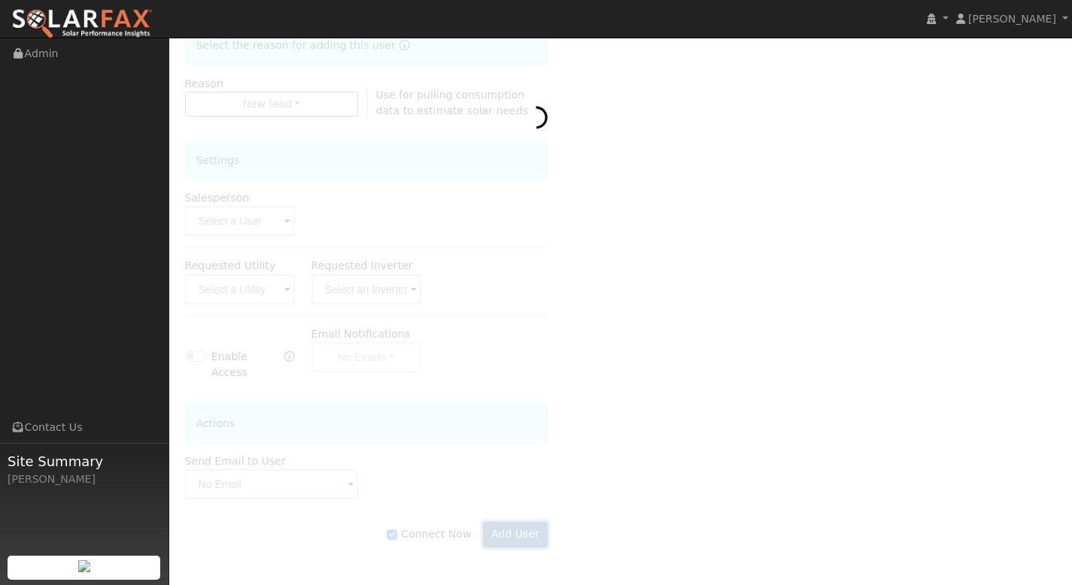
scroll to position [399, 0]
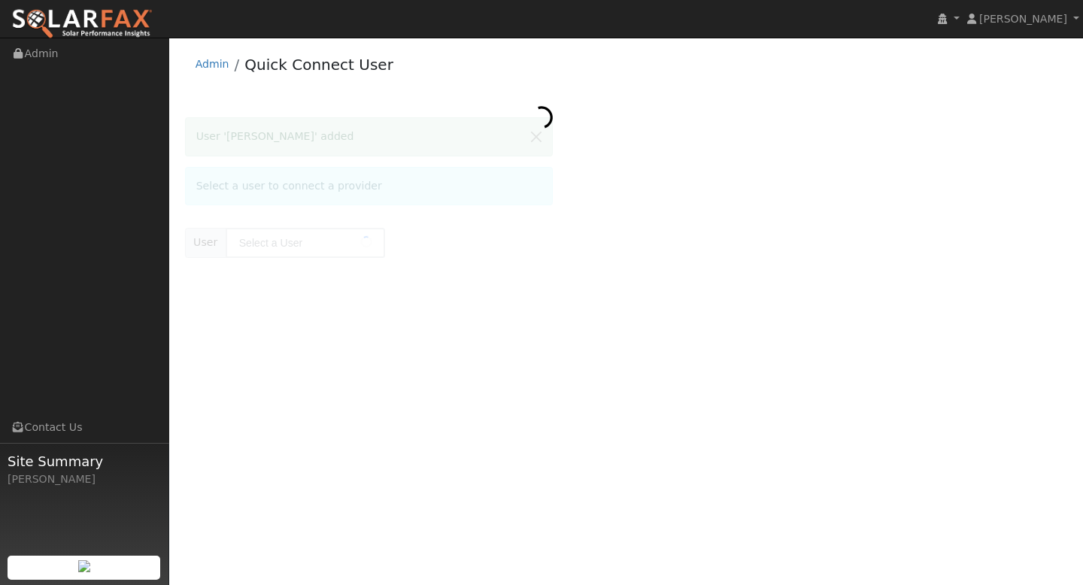
type input "[PERSON_NAME]"
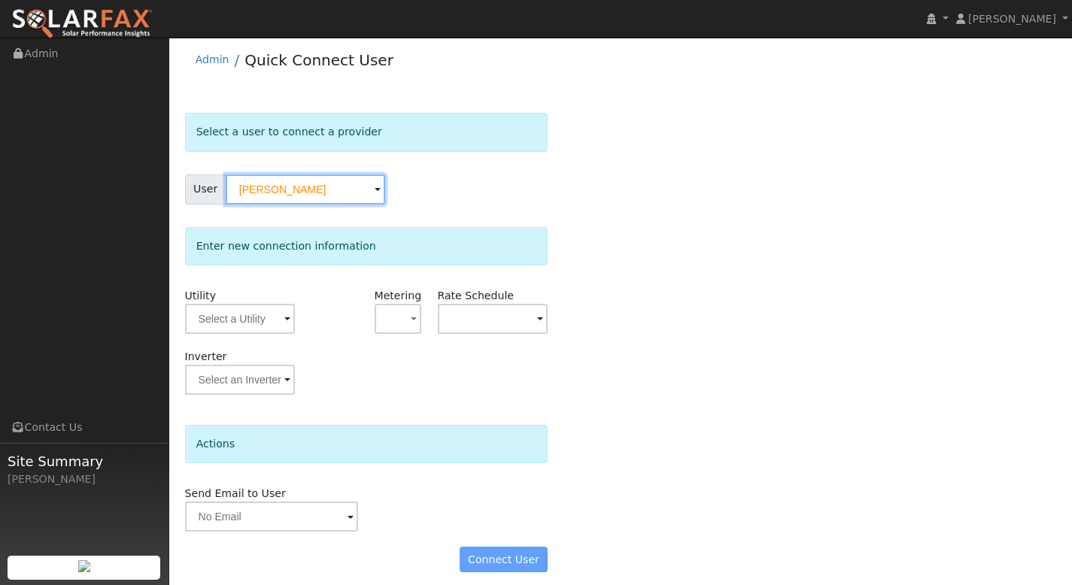
scroll to position [14, 0]
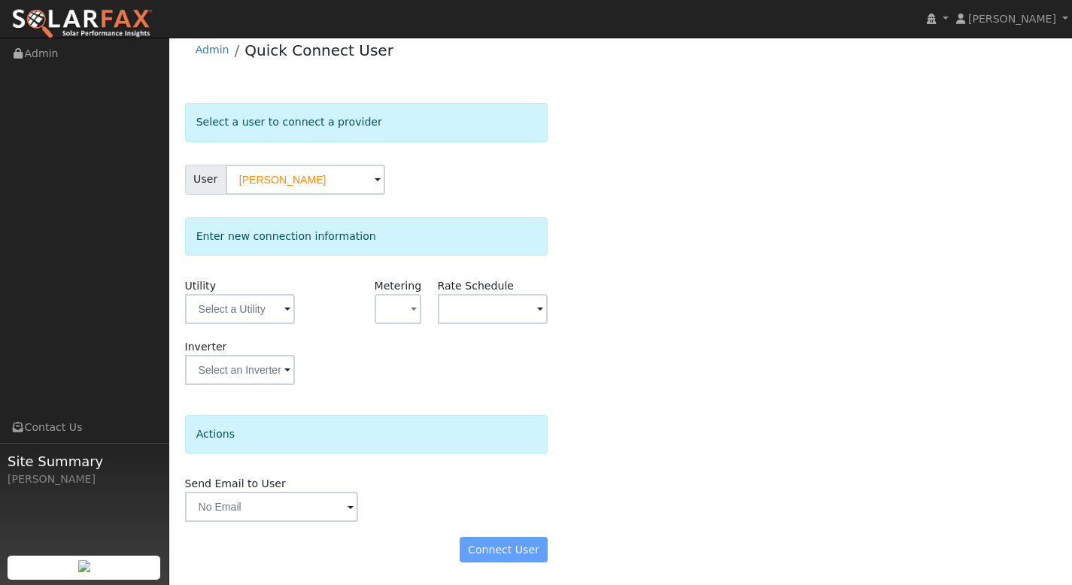
click at [522, 550] on div "Connect User" at bounding box center [366, 550] width 379 height 26
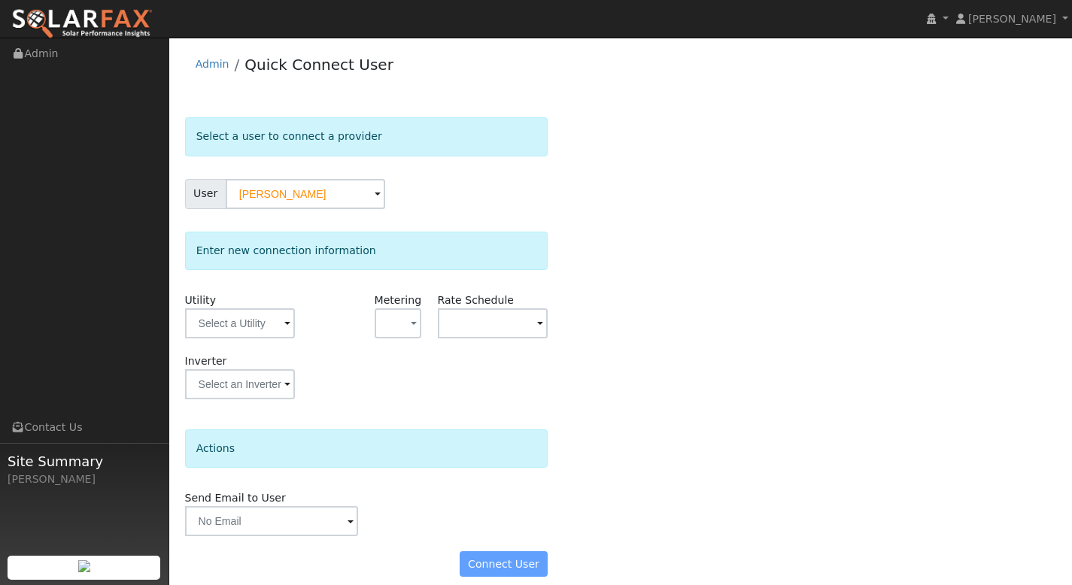
click at [287, 326] on span at bounding box center [287, 324] width 6 height 17
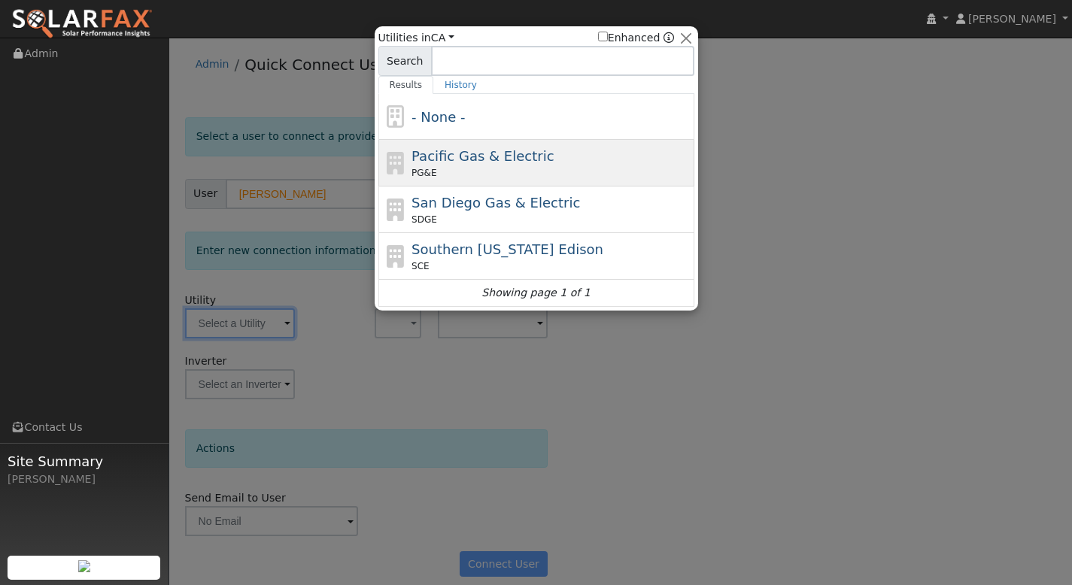
click at [514, 156] on span "Pacific Gas & Electric" at bounding box center [482, 156] width 142 height 16
type input "PG&E"
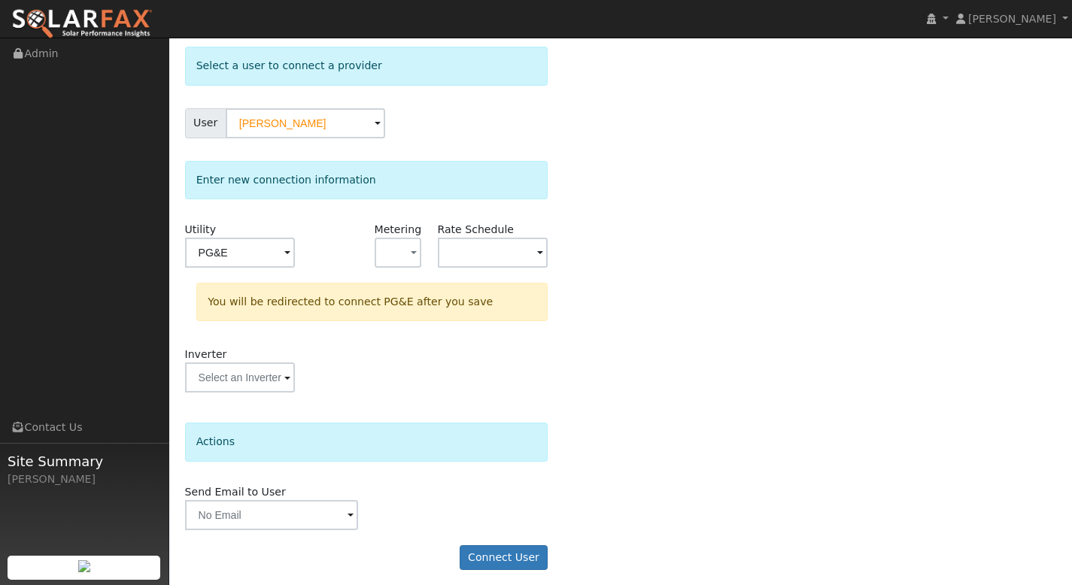
scroll to position [78, 0]
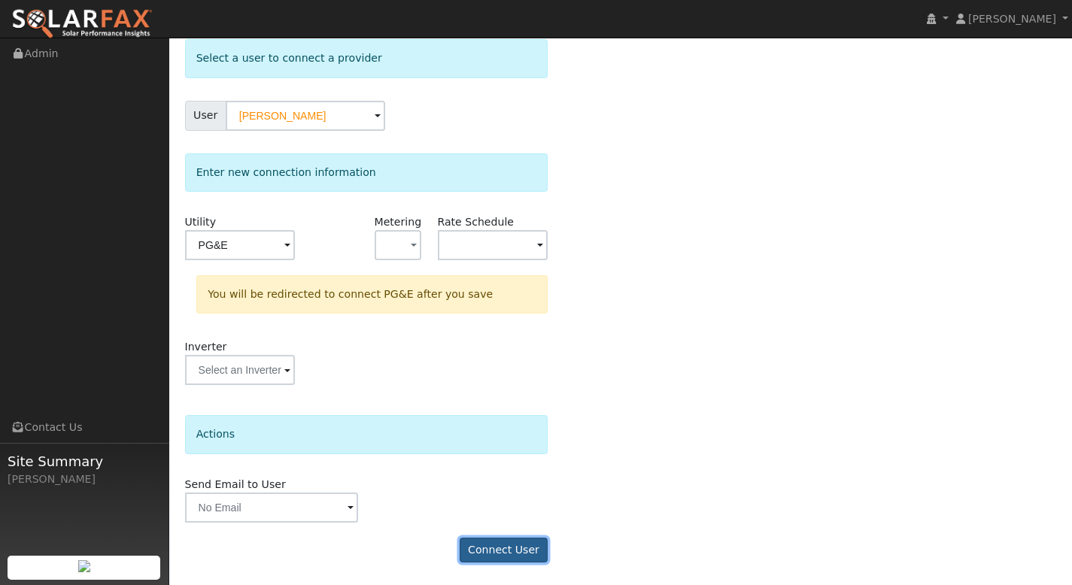
click at [487, 548] on button "Connect User" at bounding box center [504, 551] width 89 height 26
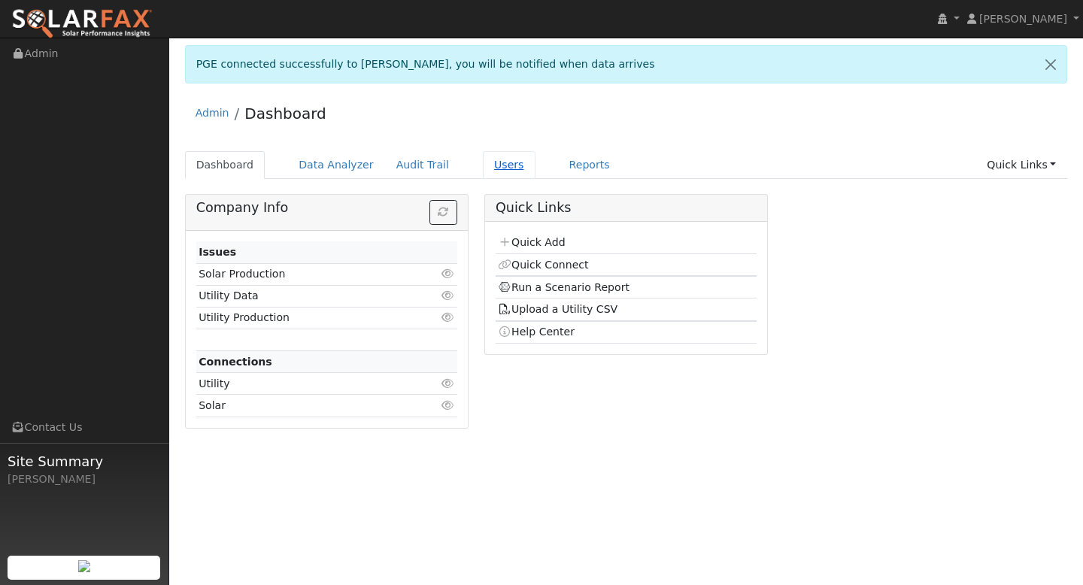
click at [486, 171] on link "Users" at bounding box center [509, 165] width 53 height 28
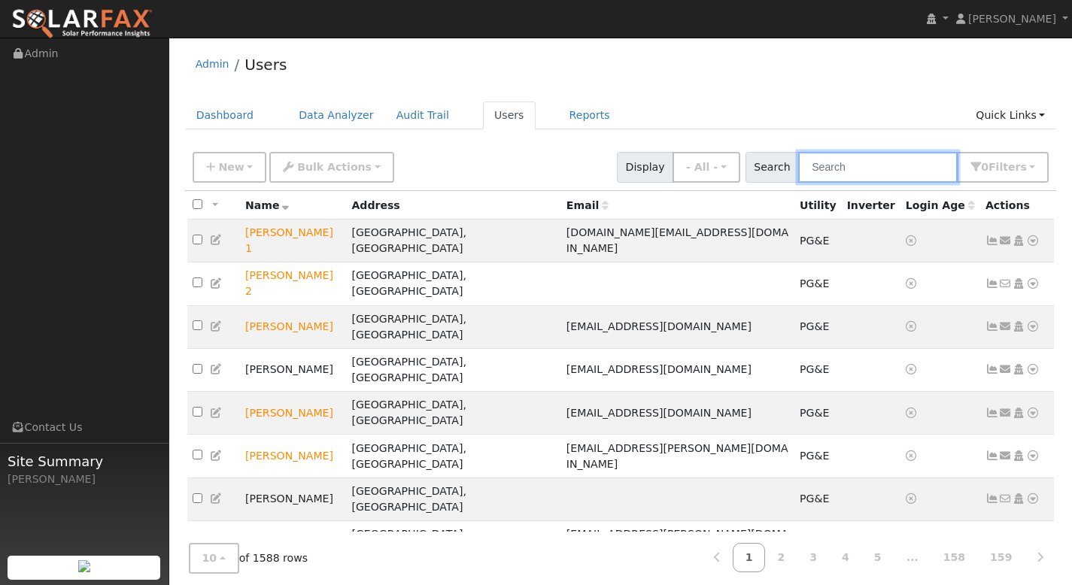
click at [854, 165] on input "text" at bounding box center [877, 167] width 159 height 31
paste input "[PERSON_NAME]"
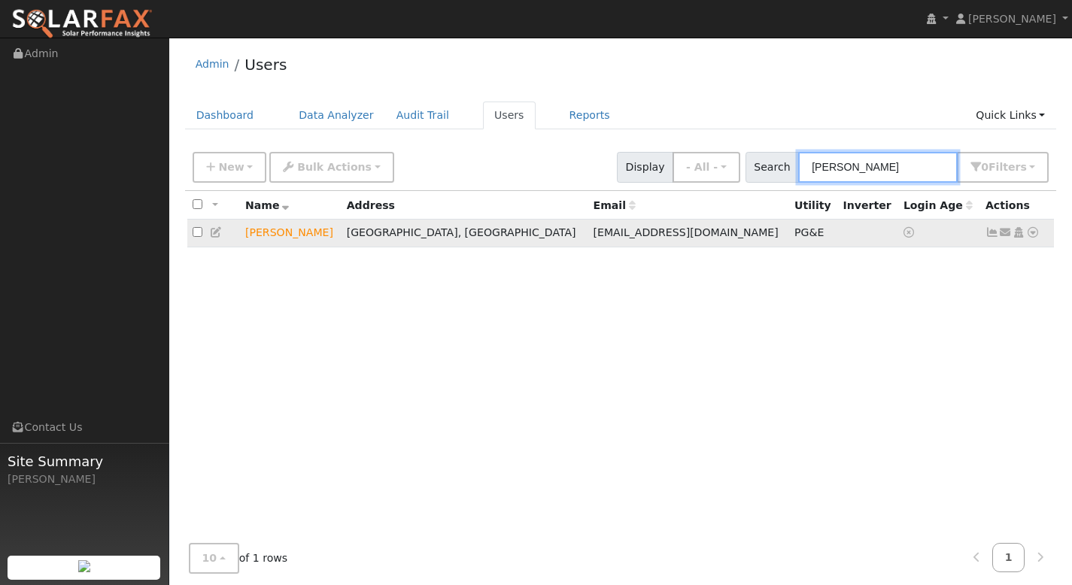
type input "[PERSON_NAME]"
click at [1030, 233] on icon at bounding box center [1033, 232] width 14 height 11
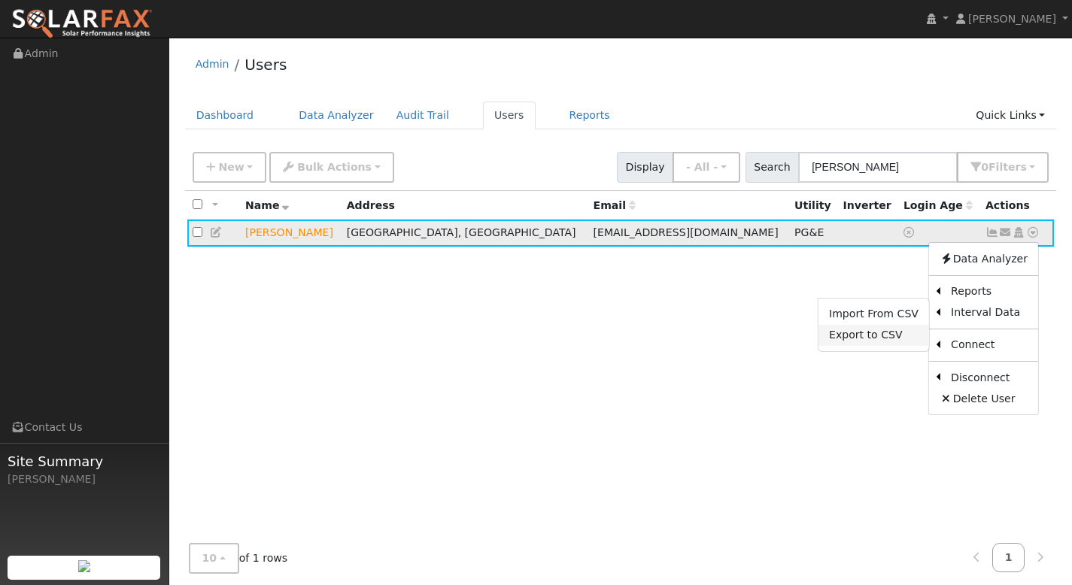
click at [900, 335] on link "Export to CSV" at bounding box center [873, 335] width 111 height 21
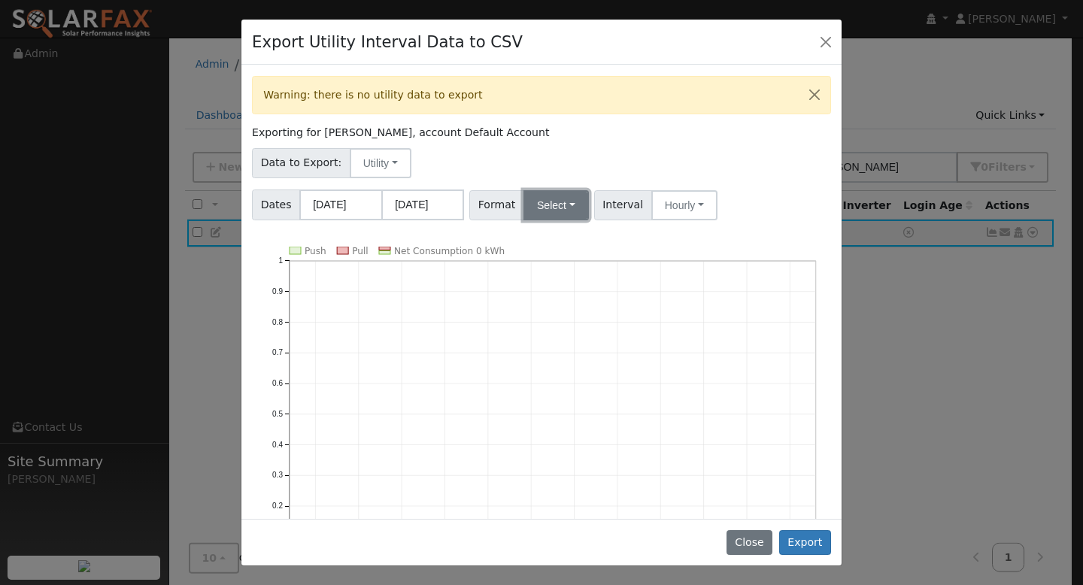
click at [552, 209] on button "Select" at bounding box center [555, 205] width 65 height 30
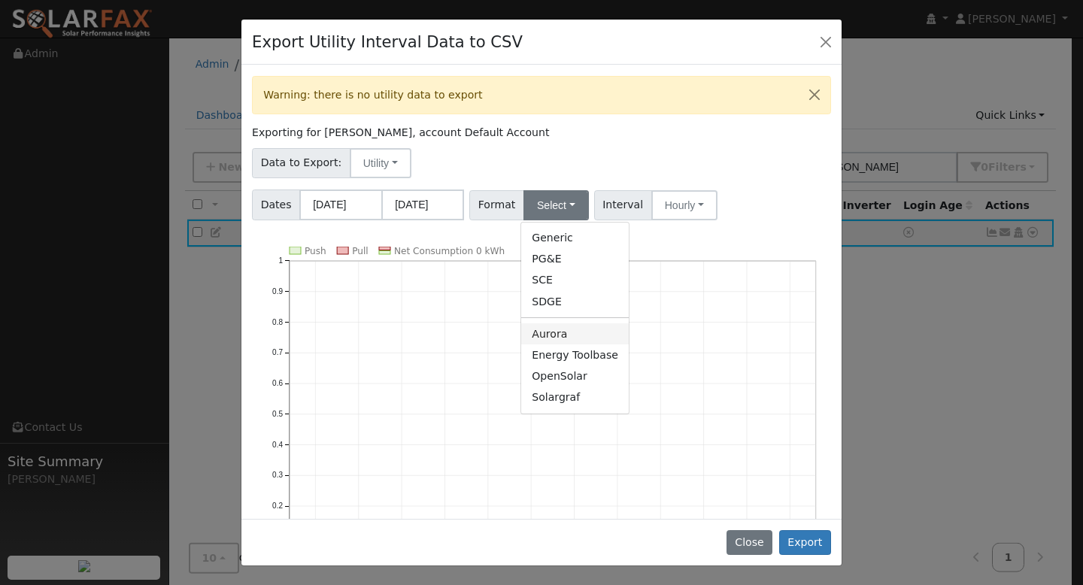
click at [563, 332] on link "Aurora" at bounding box center [575, 333] width 108 height 21
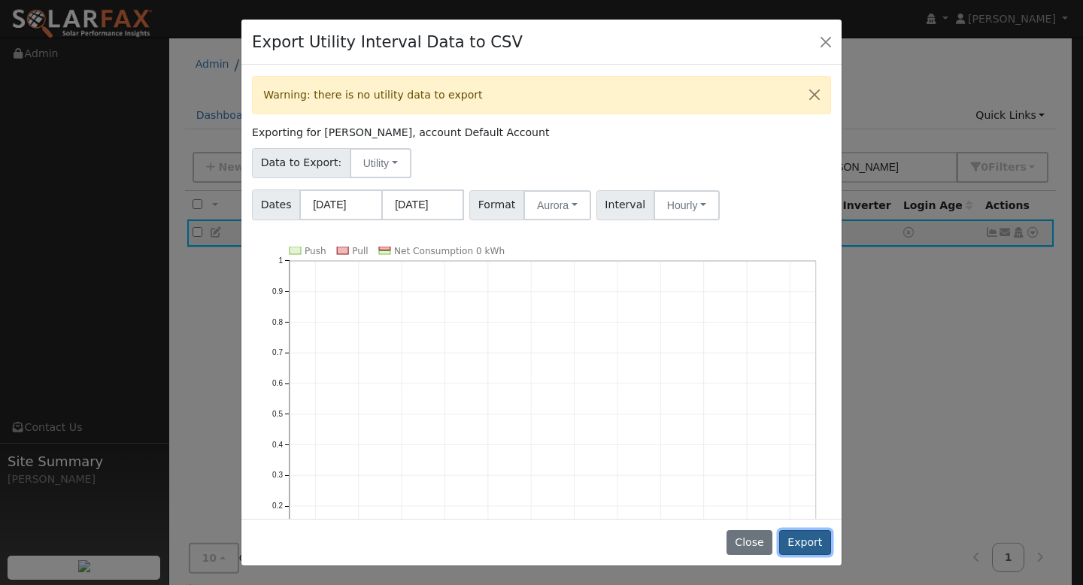
click at [793, 538] on button "Export" at bounding box center [805, 543] width 52 height 26
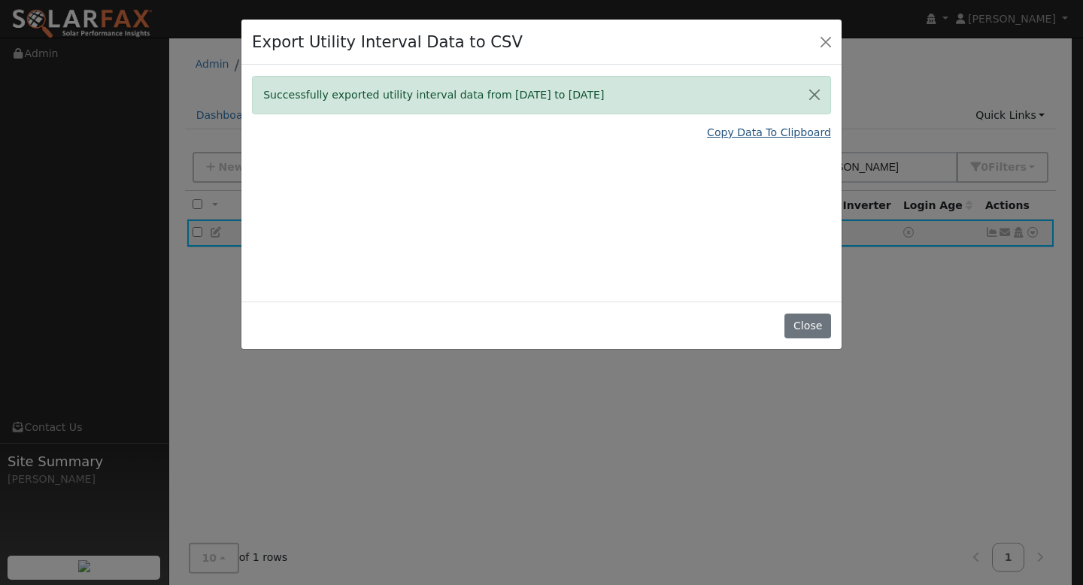
click at [790, 129] on link "Copy Data To Clipboard" at bounding box center [769, 133] width 124 height 16
click at [816, 327] on button "Close" at bounding box center [807, 327] width 46 height 26
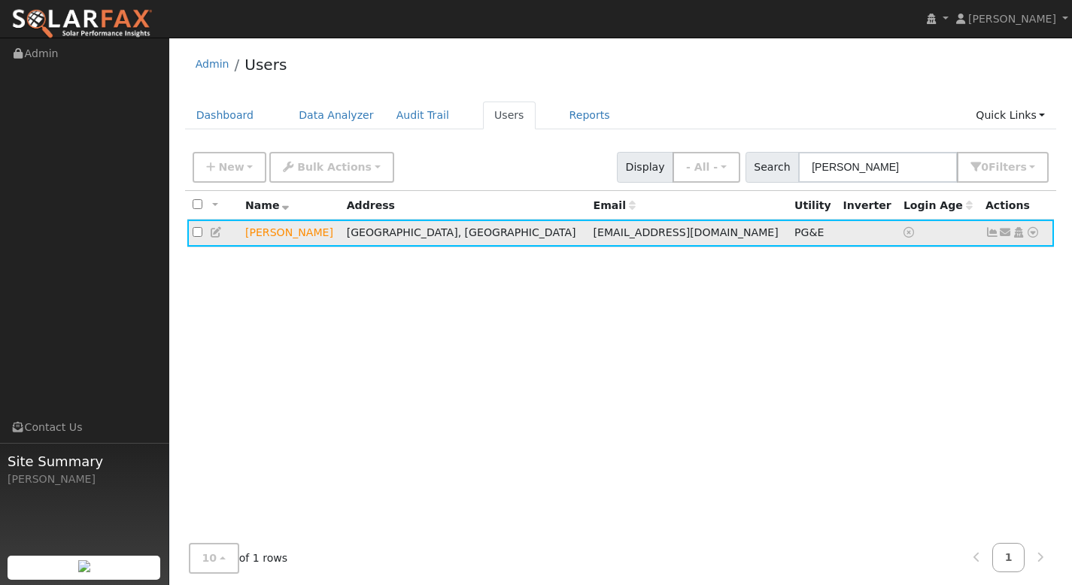
click at [1029, 235] on icon at bounding box center [1033, 232] width 14 height 11
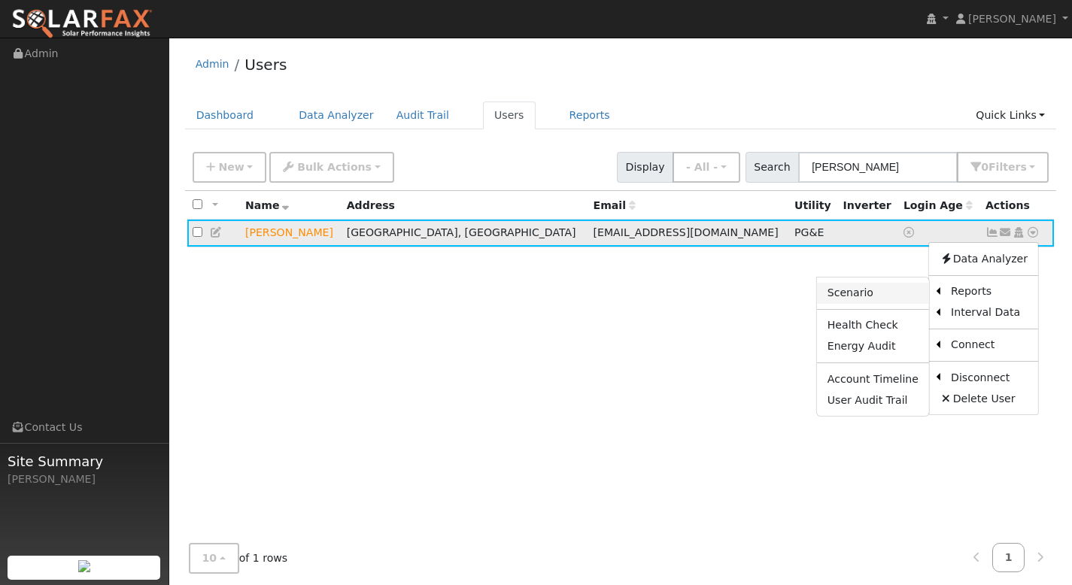
click at [878, 290] on link "Scenario" at bounding box center [873, 293] width 112 height 21
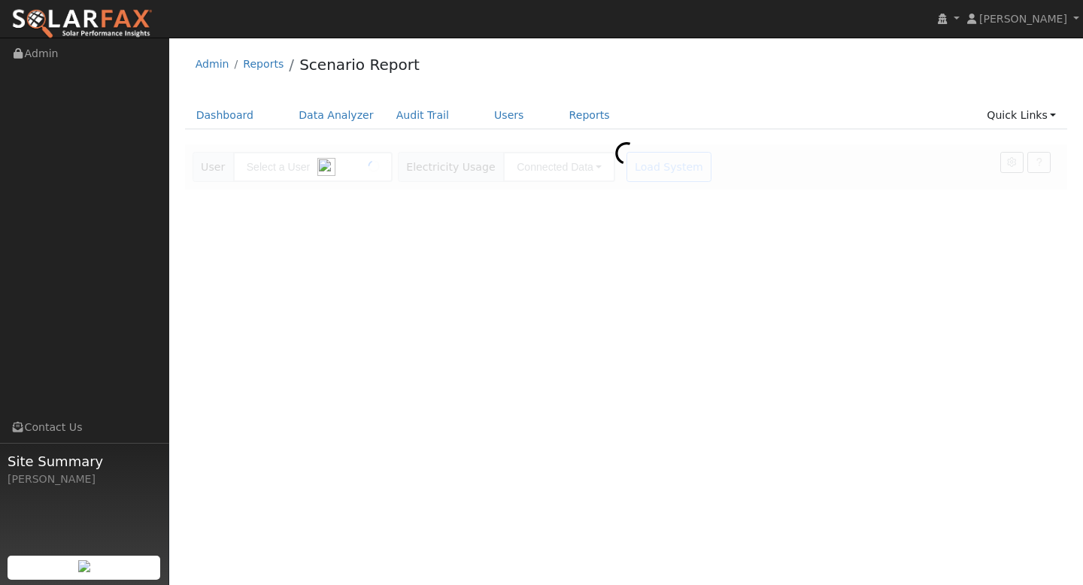
type input "[PERSON_NAME]"
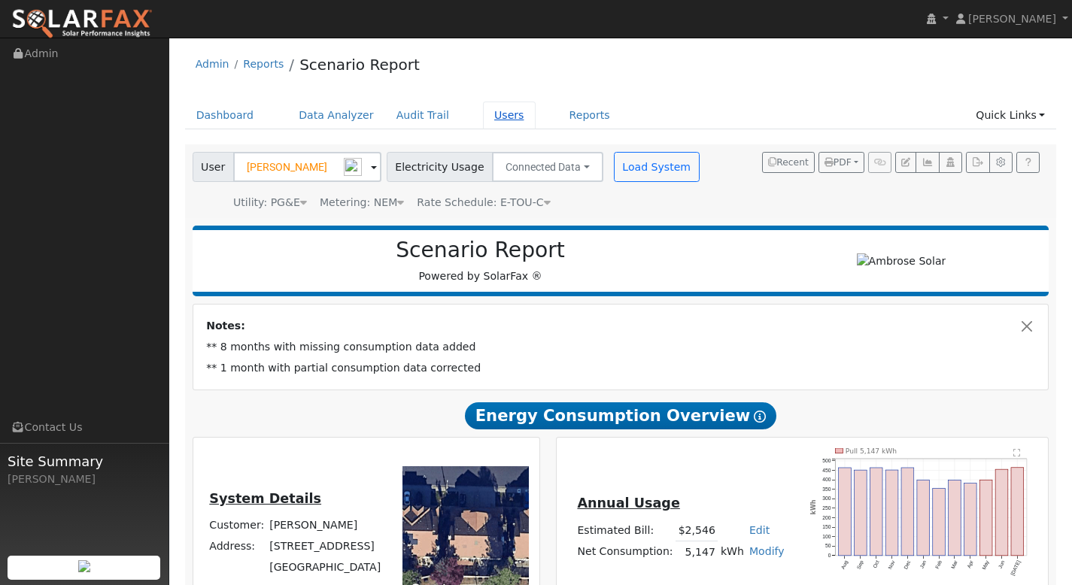
click at [500, 113] on link "Users" at bounding box center [509, 116] width 53 height 28
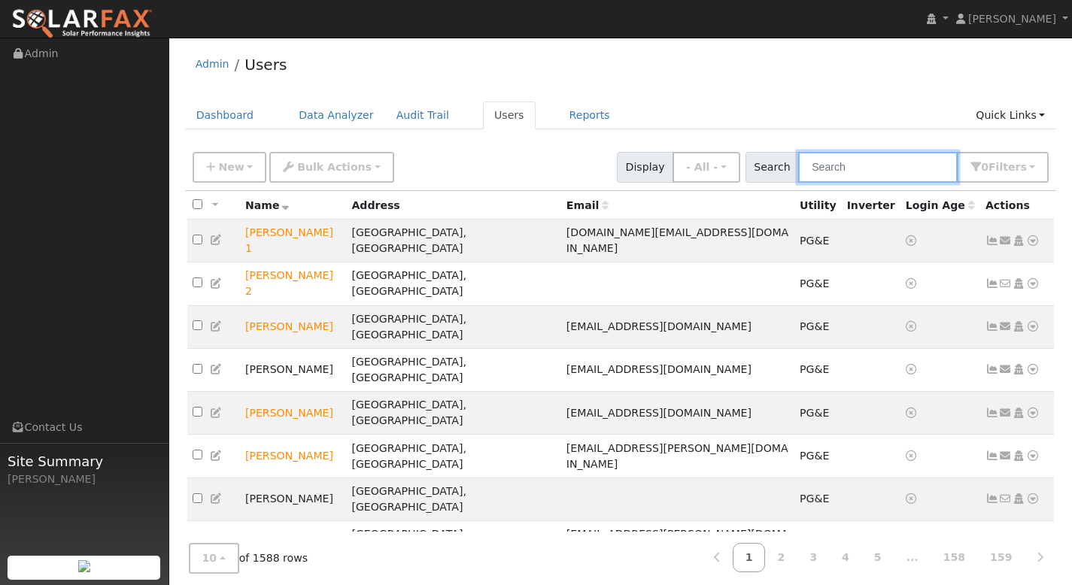
click at [860, 169] on input "text" at bounding box center [877, 167] width 159 height 31
paste input "0.0 0.0 0.0 0.0 0.0 0.0 0.0 0.0 0.0 0.0 0.0 0.0 0.0 0.0 0.0 0.0 0.0 0.0 0.0 0.0…"
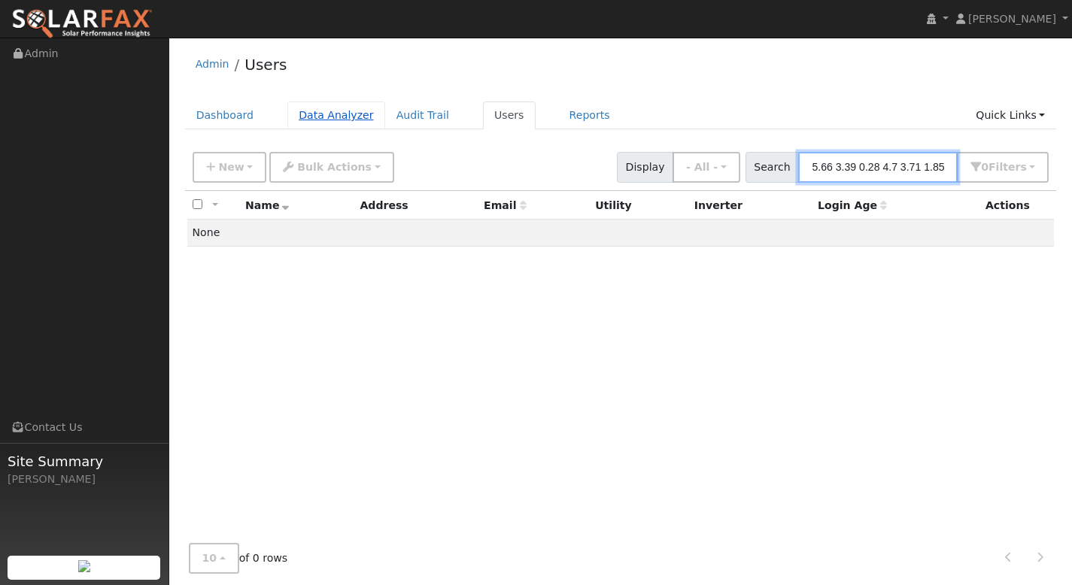
type input "0.0 0.0 0.0 0.0 0.0 0.0 0.0 0.0 0.0 0.0 0.0 0.0 0.0 0.0 0.0 0.0 0.0 0.0 0.0 0.0…"
click at [303, 111] on link "Data Analyzer" at bounding box center [336, 116] width 98 height 28
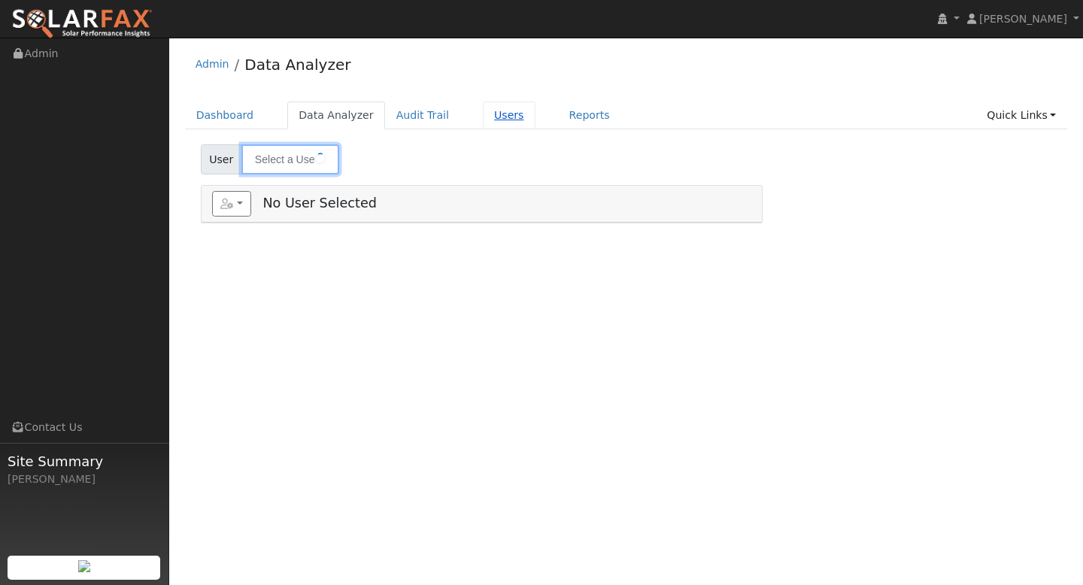
type input "[PERSON_NAME]"
click at [498, 111] on link "Users" at bounding box center [509, 116] width 53 height 28
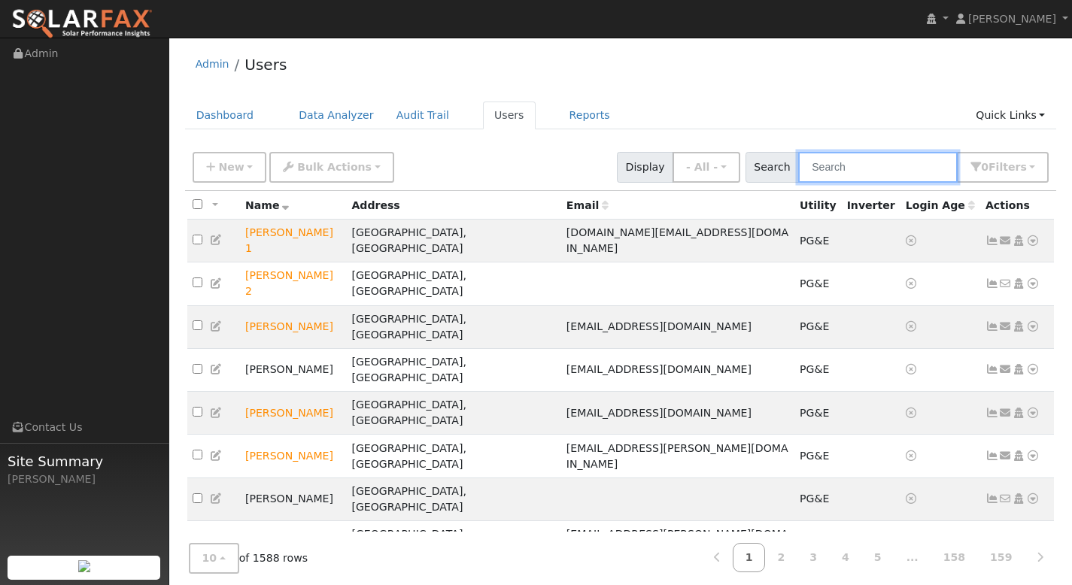
paste input "[PERSON_NAME]"
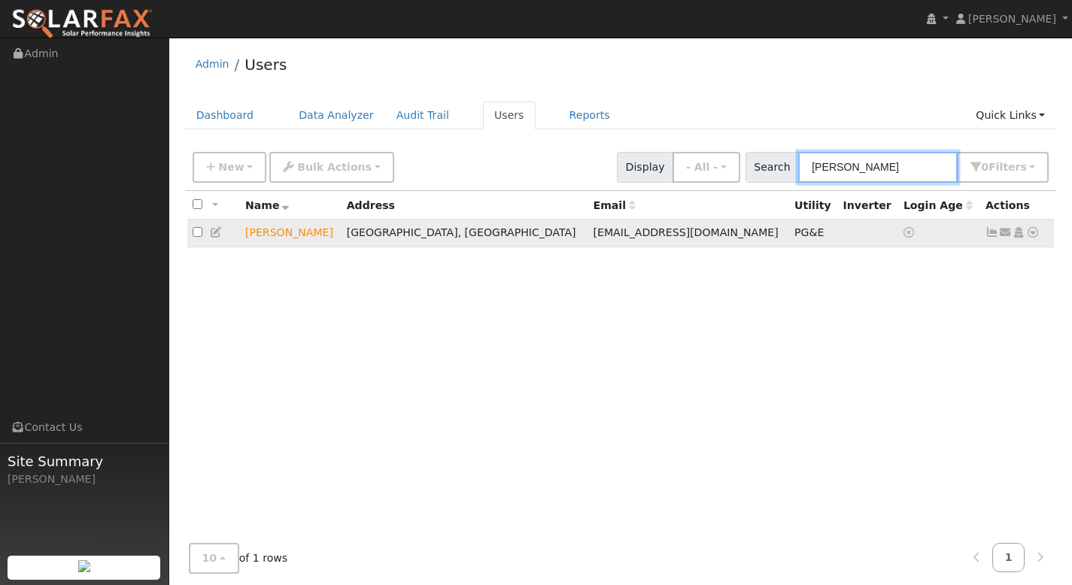
type input "[PERSON_NAME]"
click at [1031, 235] on icon at bounding box center [1033, 232] width 14 height 11
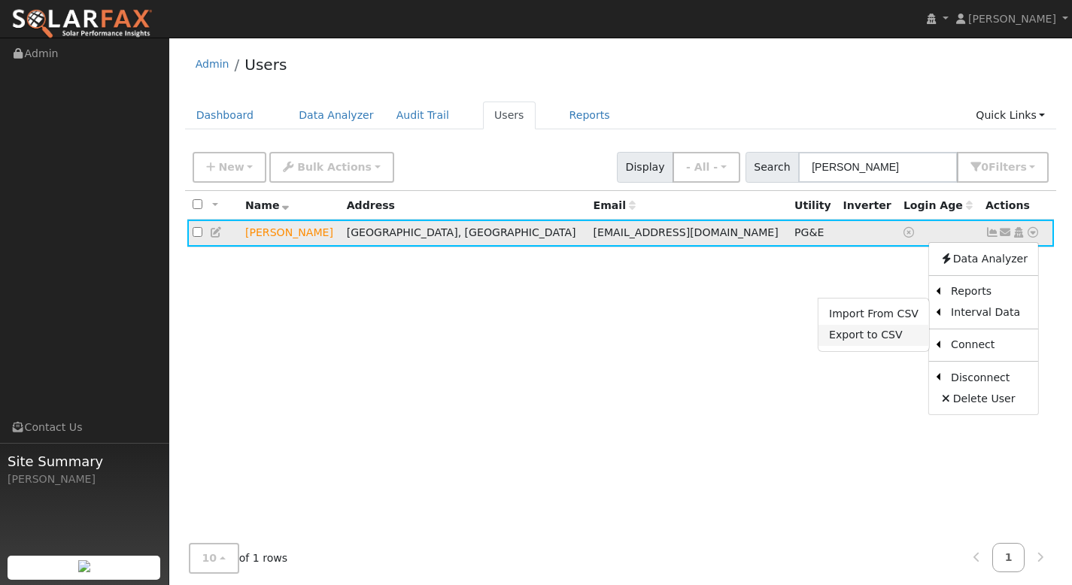
click at [889, 335] on link "Export to CSV" at bounding box center [873, 335] width 111 height 21
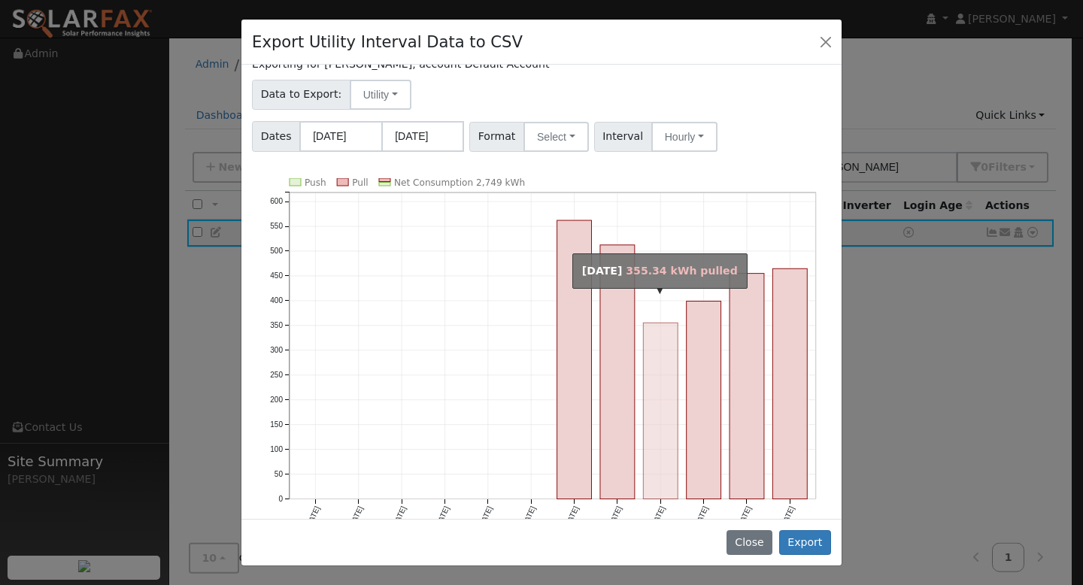
scroll to position [95, 0]
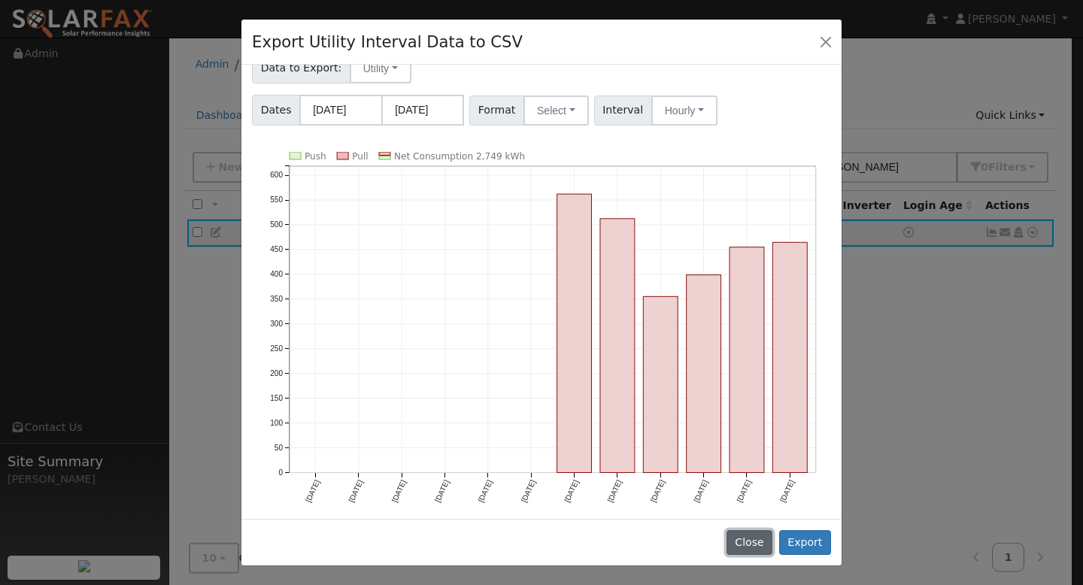
click at [751, 544] on button "Close" at bounding box center [749, 543] width 46 height 26
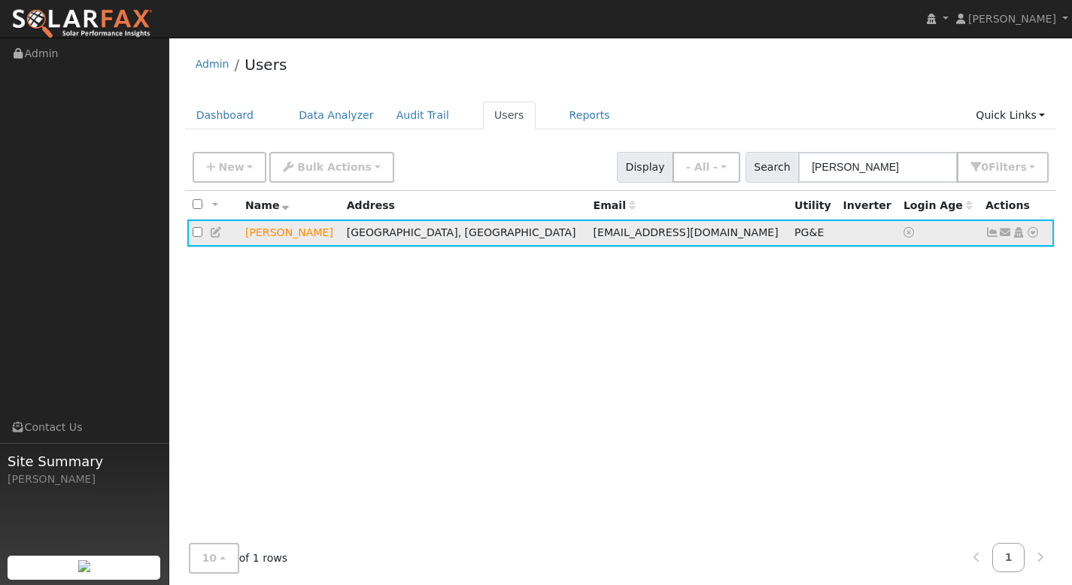
click at [1031, 235] on icon at bounding box center [1033, 232] width 14 height 11
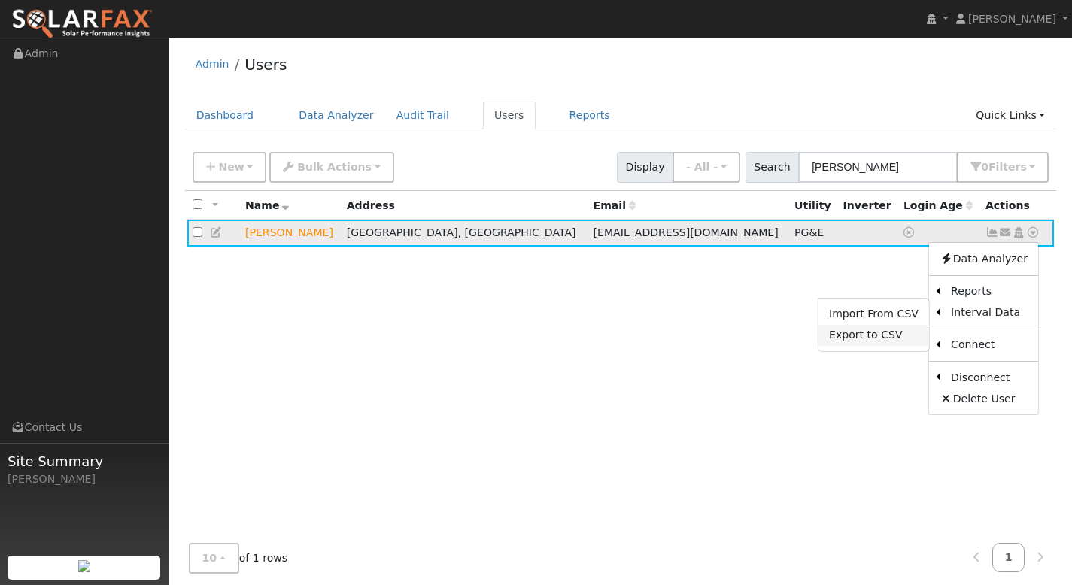
click at [899, 335] on link "Export to CSV" at bounding box center [873, 335] width 111 height 21
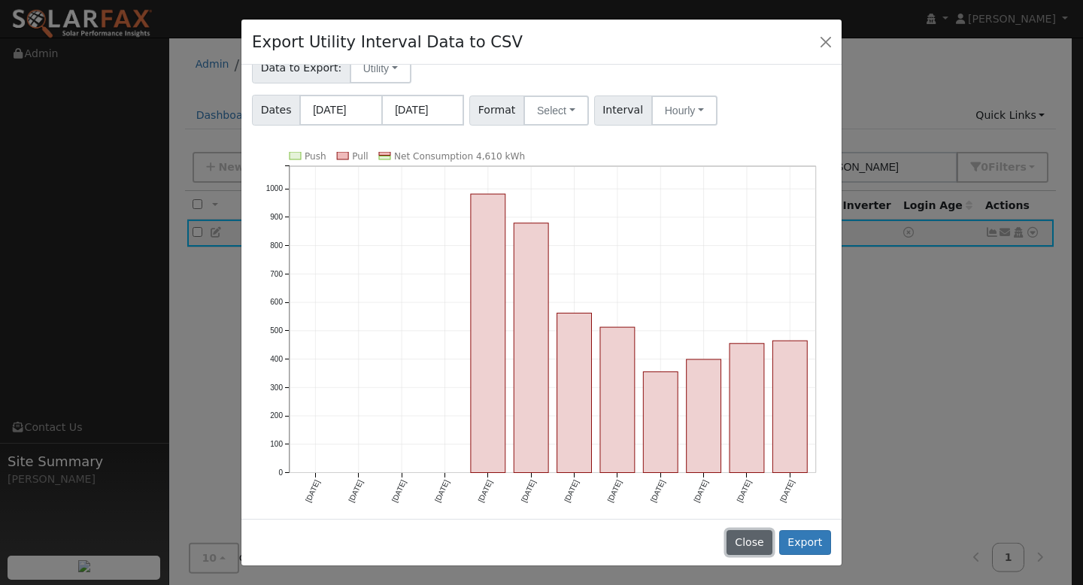
click at [742, 537] on button "Close" at bounding box center [749, 543] width 46 height 26
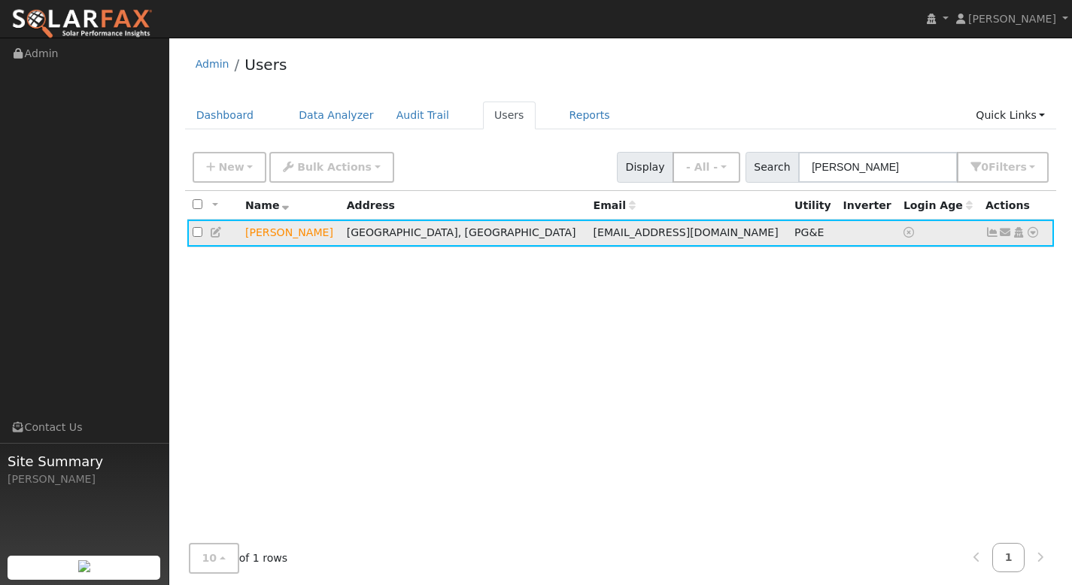
click at [1033, 229] on icon at bounding box center [1033, 232] width 14 height 11
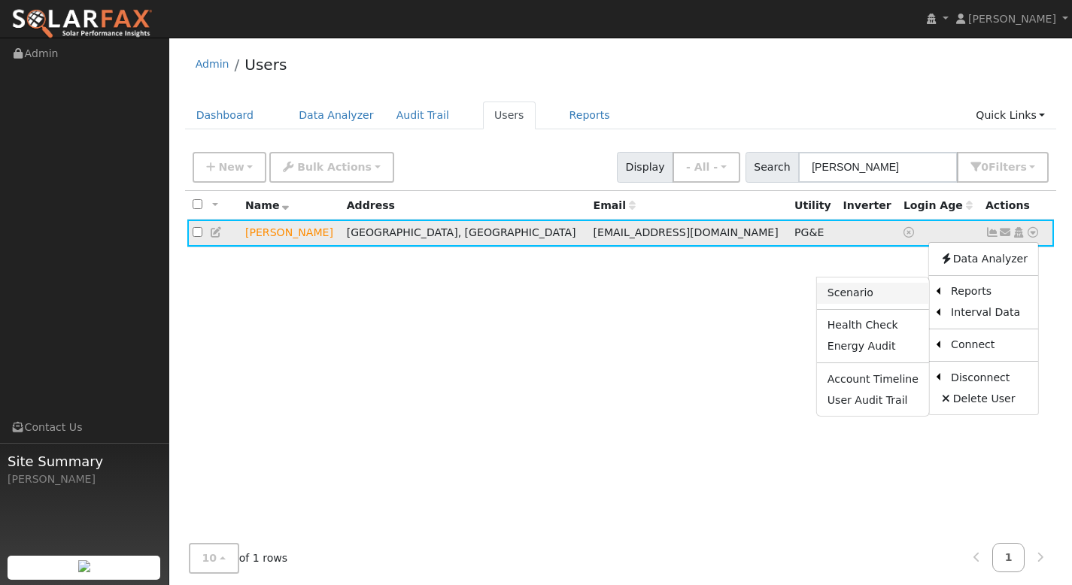
click at [872, 296] on link "Scenario" at bounding box center [873, 293] width 112 height 21
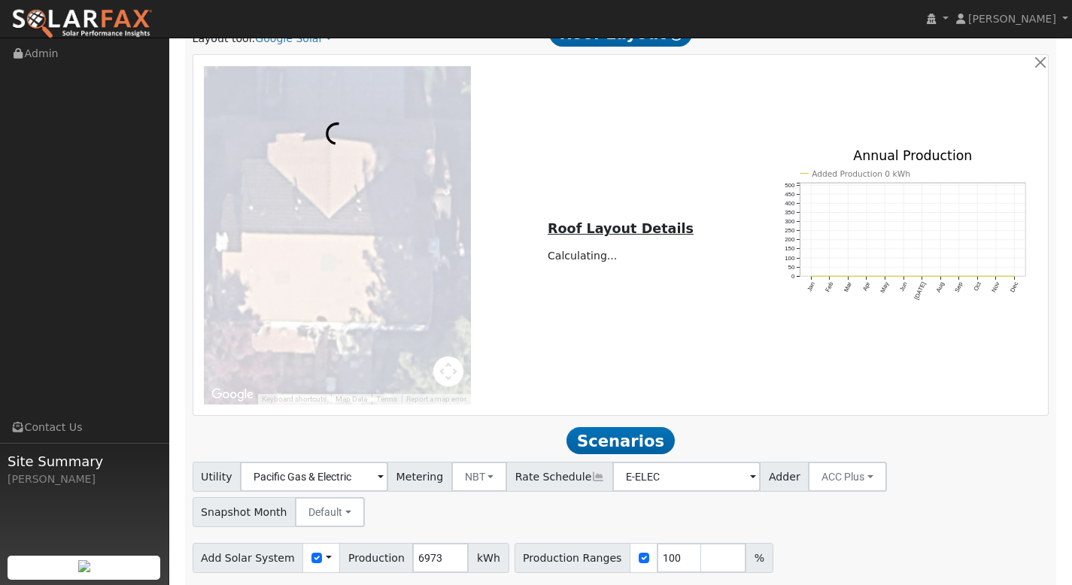
scroll to position [913, 0]
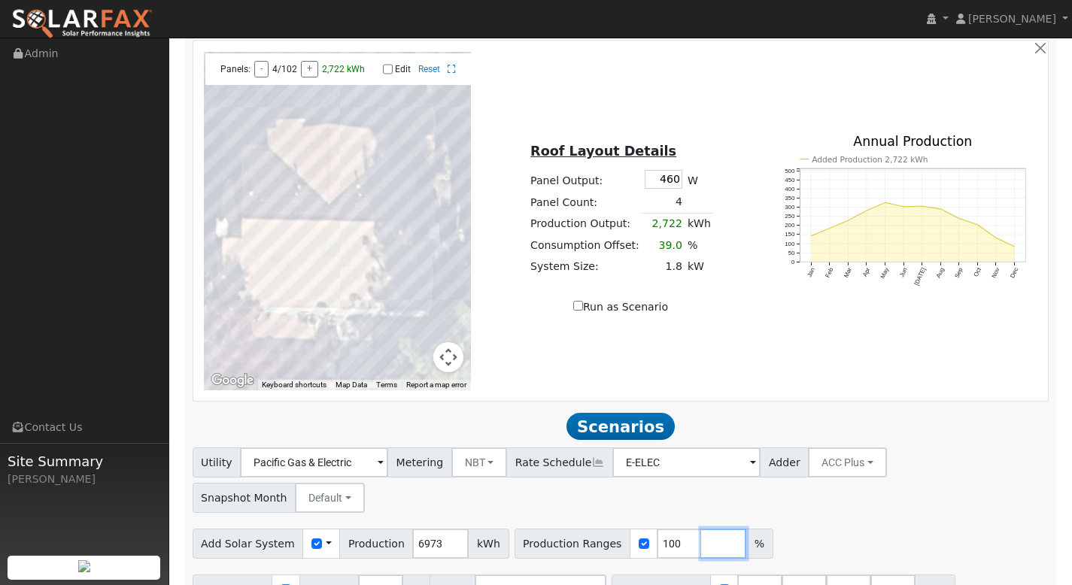
click at [702, 529] on input "number" at bounding box center [723, 544] width 45 height 30
type input "12"
type input "100"
click at [662, 529] on input "12" at bounding box center [679, 544] width 45 height 30
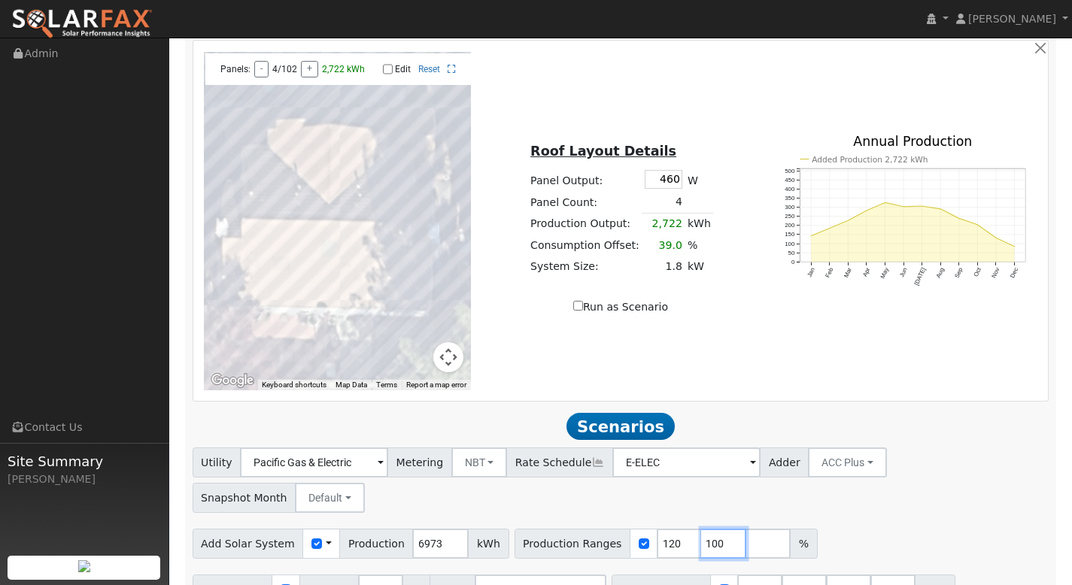
type input "100"
type input "119"
click at [710, 529] on input "119" at bounding box center [723, 544] width 45 height 30
type input "101"
click at [666, 529] on input "101" at bounding box center [679, 544] width 45 height 30
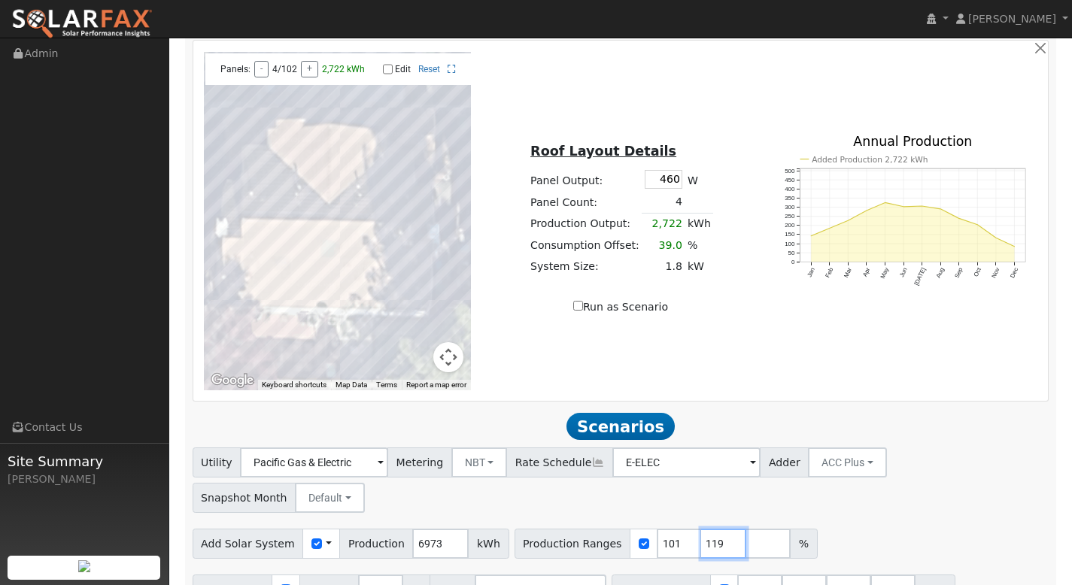
click at [706, 529] on input "119" at bounding box center [723, 544] width 45 height 30
type input "1"
click at [660, 529] on input "101" at bounding box center [679, 544] width 45 height 30
type input "120"
click at [701, 529] on input "number" at bounding box center [723, 544] width 45 height 30
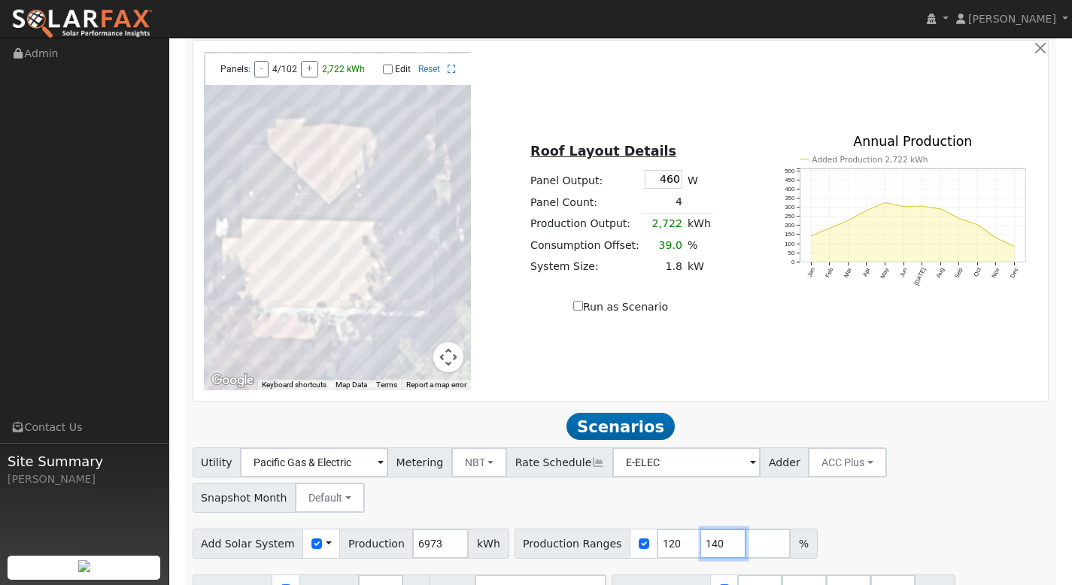
type input "140"
click at [745, 529] on input "number" at bounding box center [767, 544] width 45 height 30
type input "160"
click at [790, 529] on input "number" at bounding box center [812, 544] width 45 height 30
type input "180"
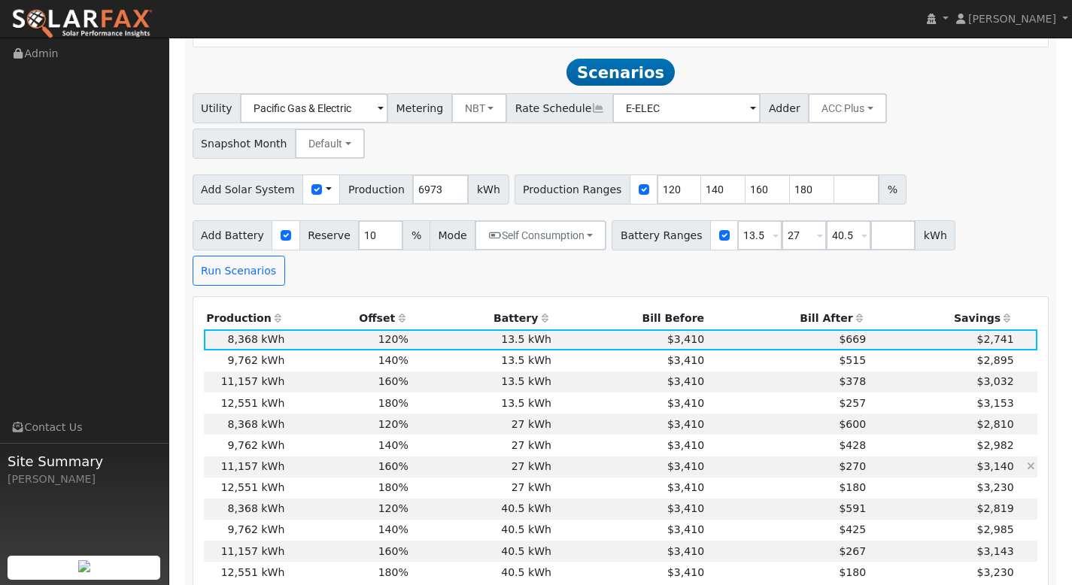
scroll to position [1281, 0]
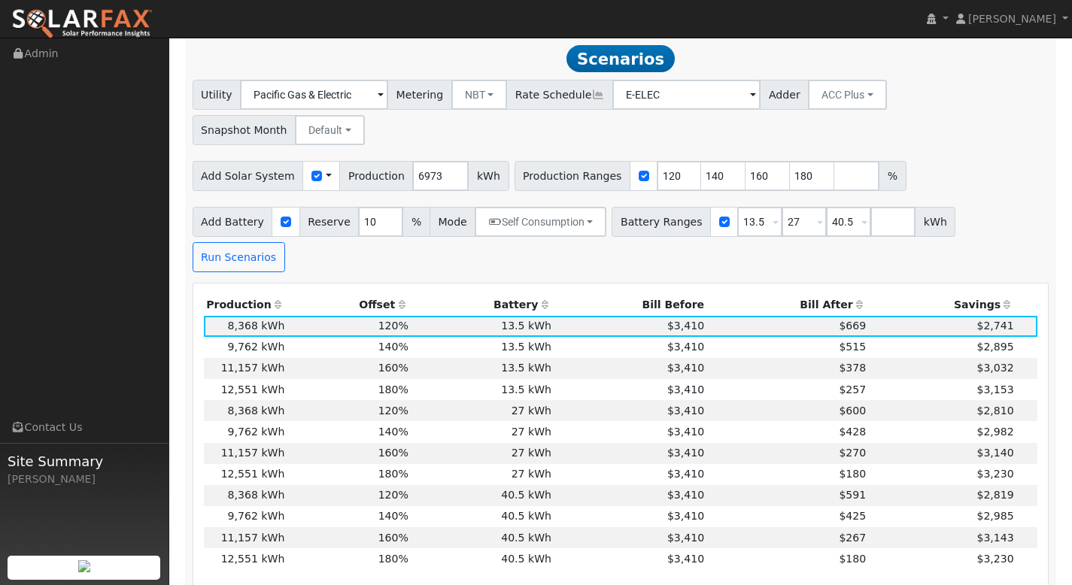
click at [823, 295] on th "Bill After" at bounding box center [788, 305] width 162 height 21
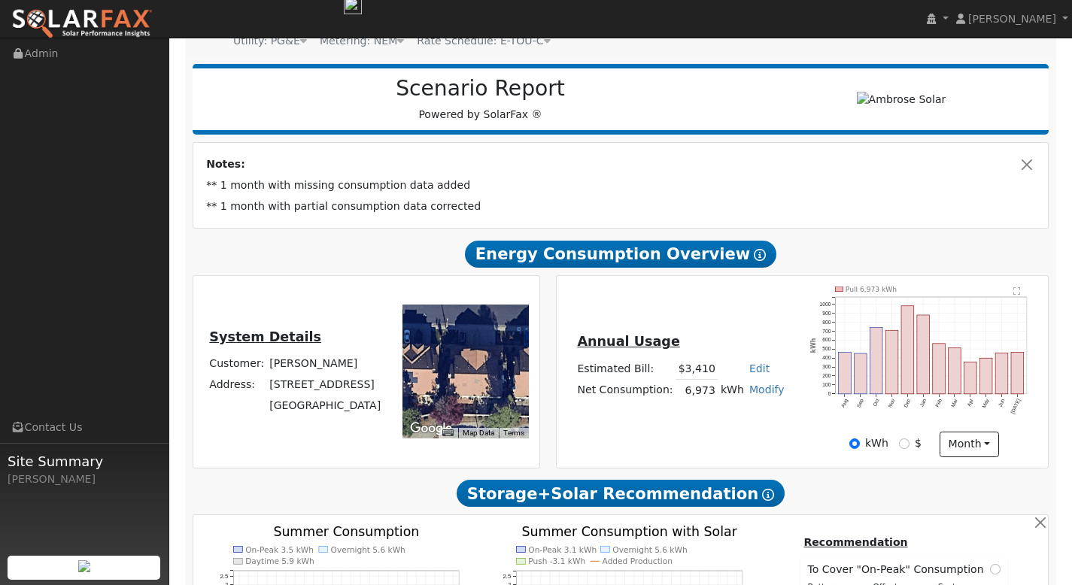
scroll to position [0, 0]
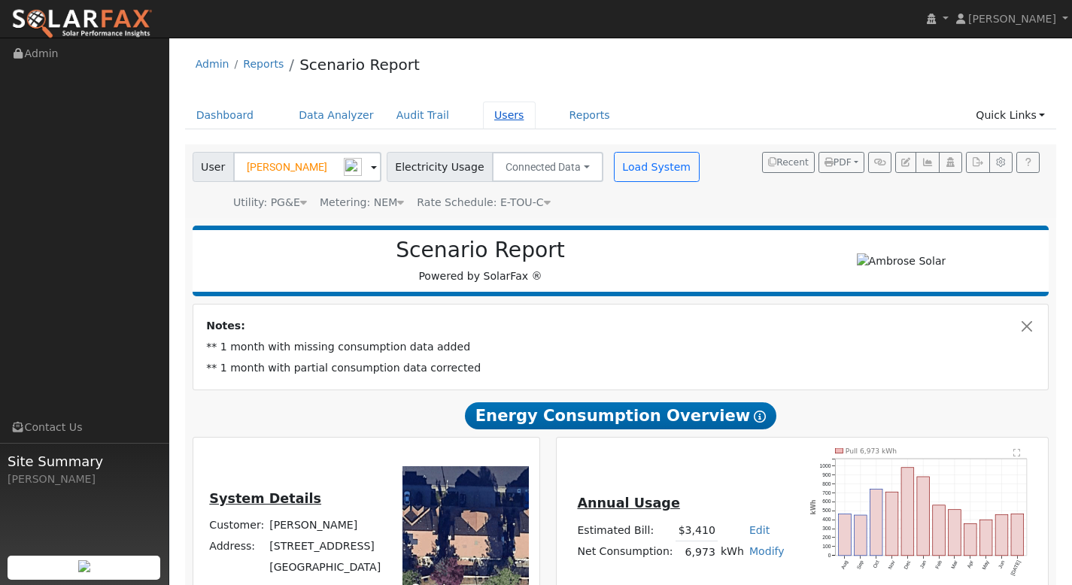
click at [490, 113] on link "Users" at bounding box center [509, 116] width 53 height 28
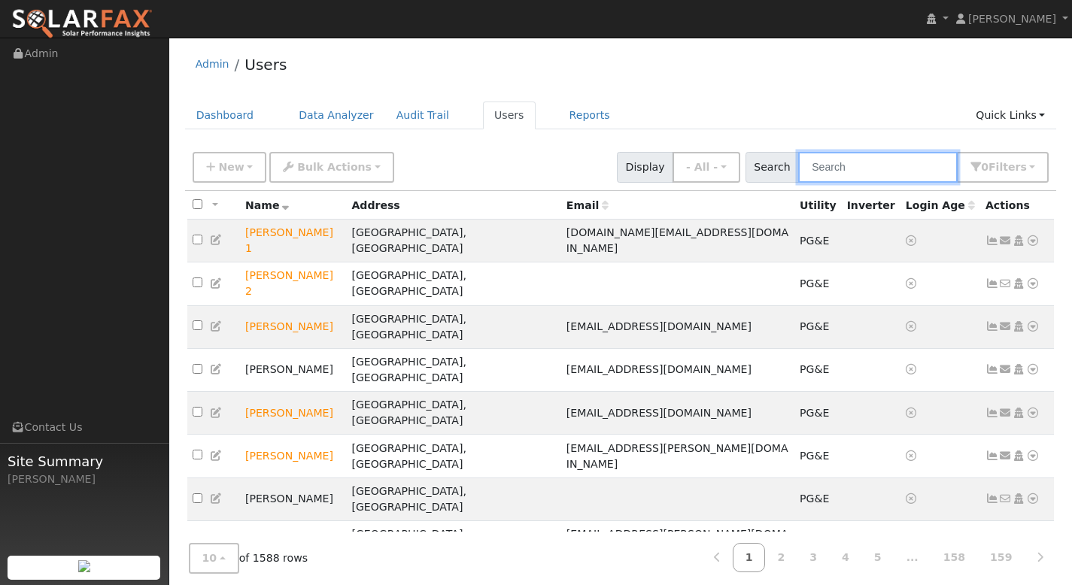
click at [848, 168] on input "text" at bounding box center [877, 167] width 159 height 31
paste input "[PERSON_NAME]"
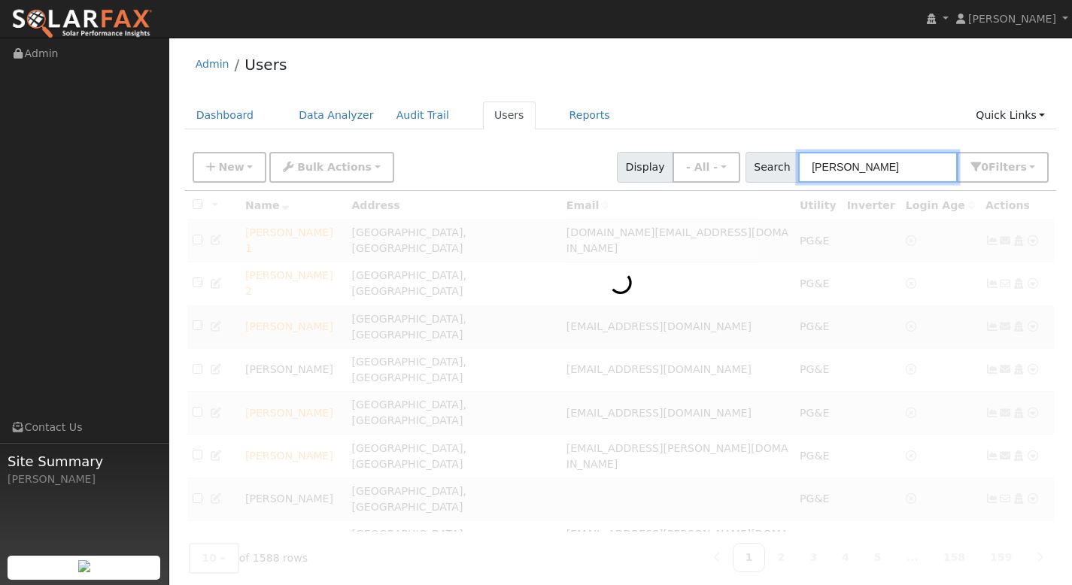
type input "[PERSON_NAME]"
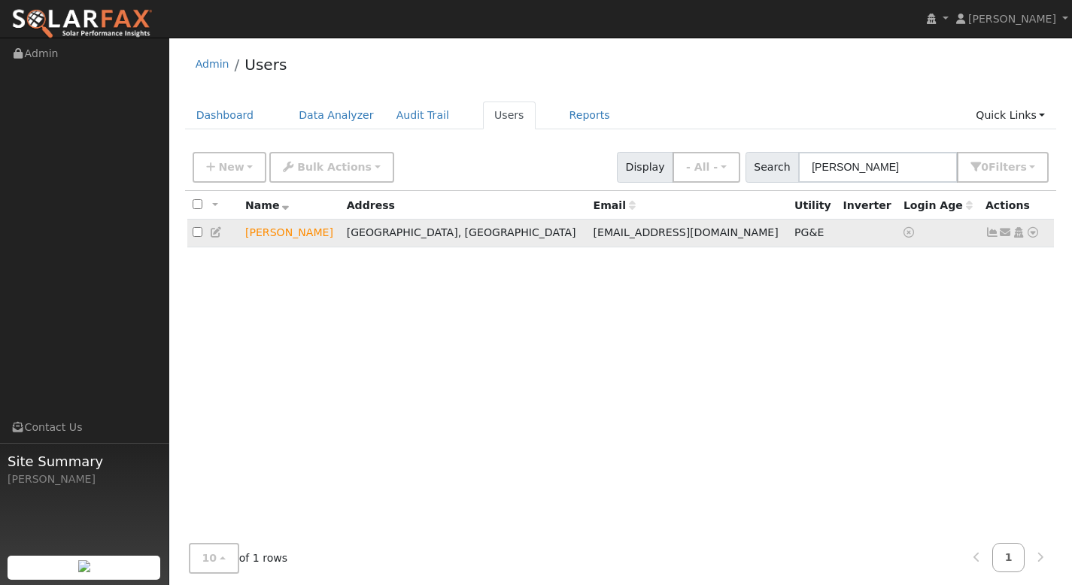
click at [1027, 235] on icon at bounding box center [1033, 232] width 14 height 11
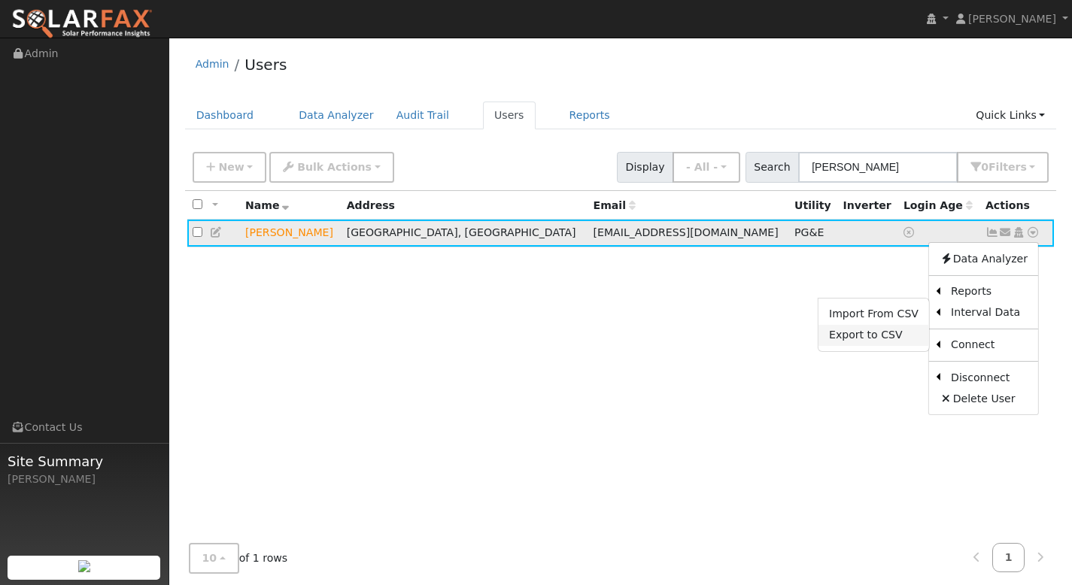
click at [894, 330] on link "Export to CSV" at bounding box center [873, 335] width 111 height 21
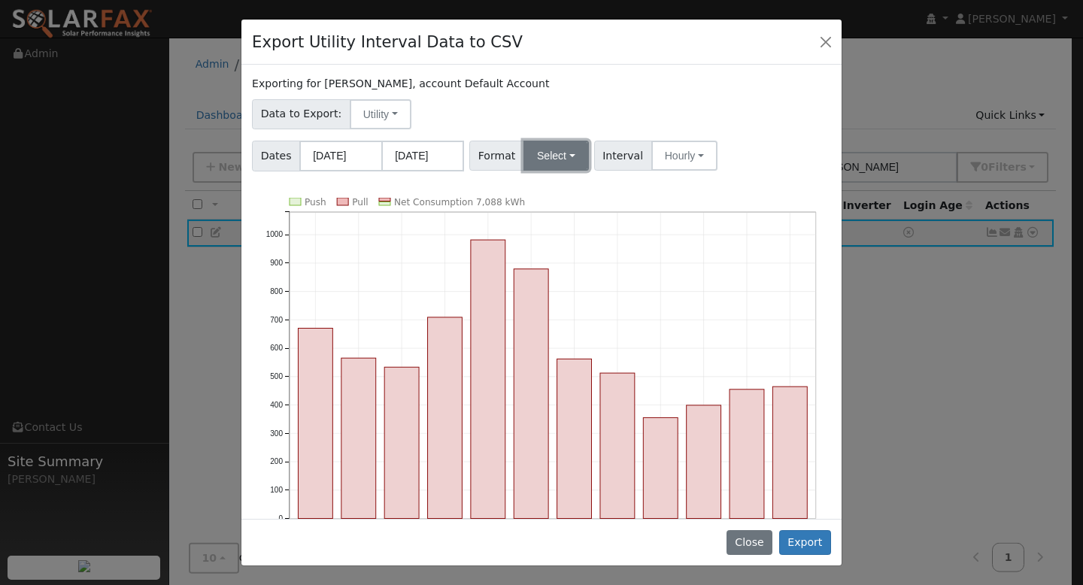
click at [546, 159] on button "Select" at bounding box center [555, 156] width 65 height 30
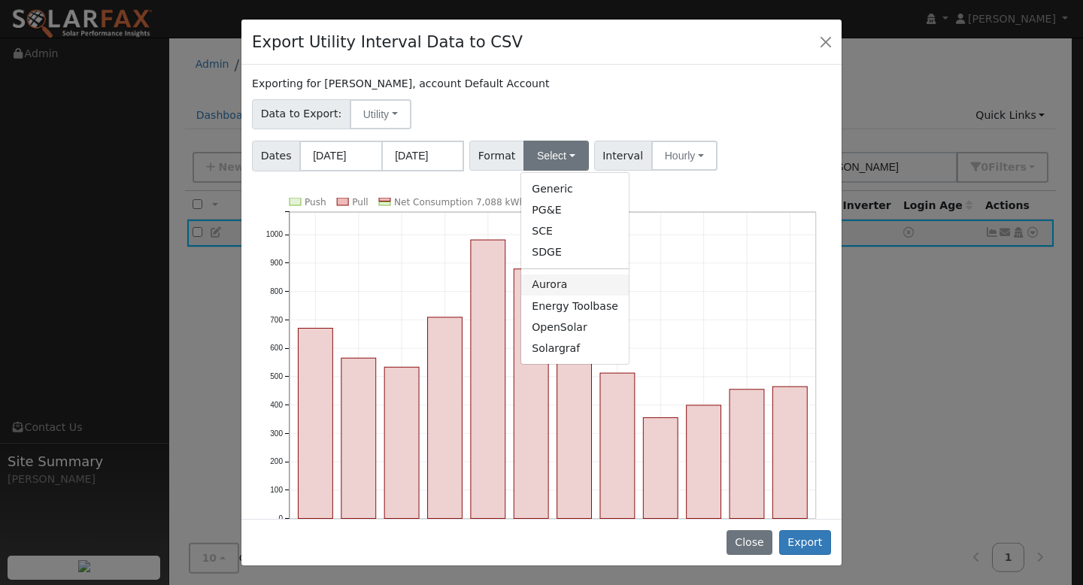
click at [578, 287] on link "Aurora" at bounding box center [575, 284] width 108 height 21
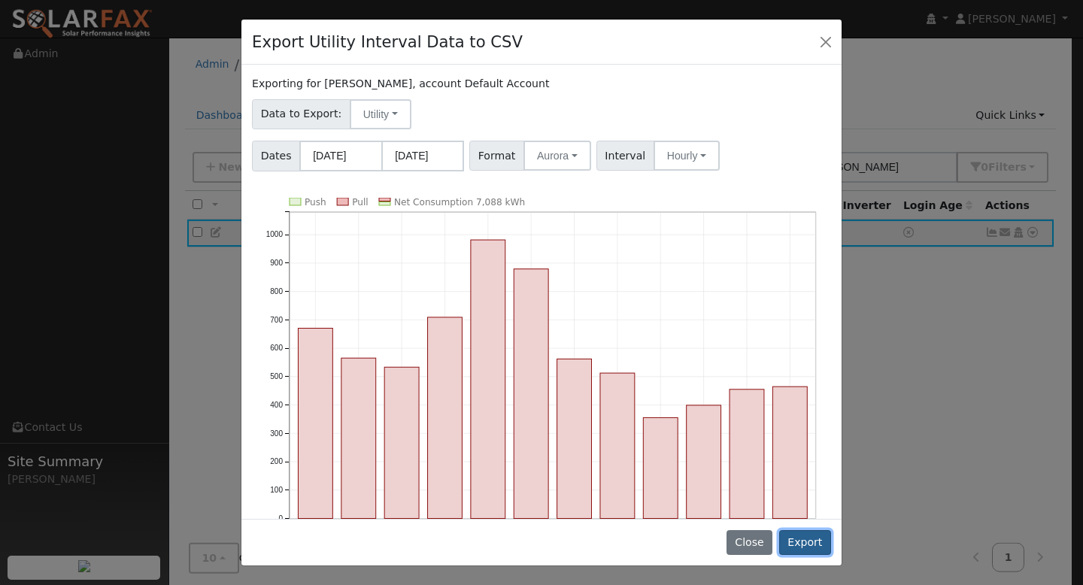
click at [815, 534] on button "Export" at bounding box center [805, 543] width 52 height 26
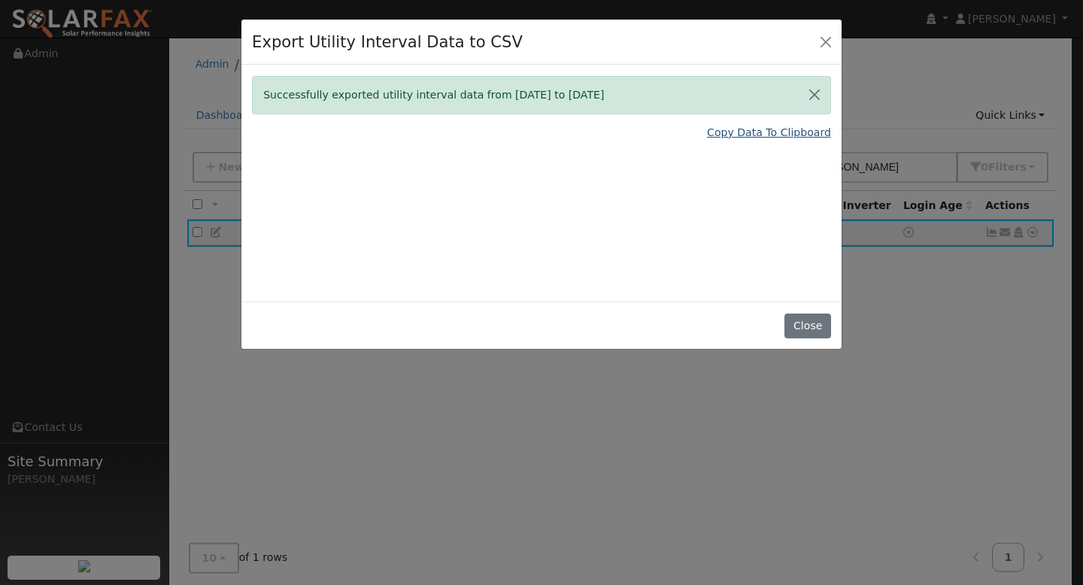
click at [748, 131] on link "Copy Data To Clipboard" at bounding box center [769, 133] width 124 height 16
click at [799, 326] on button "Close" at bounding box center [807, 327] width 46 height 26
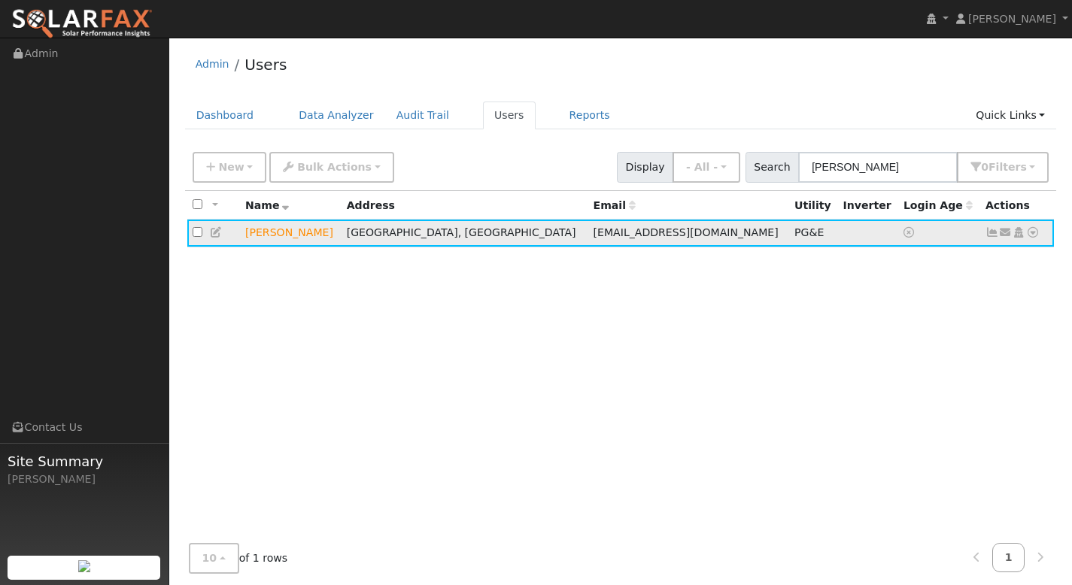
click at [1032, 238] on icon at bounding box center [1033, 232] width 14 height 11
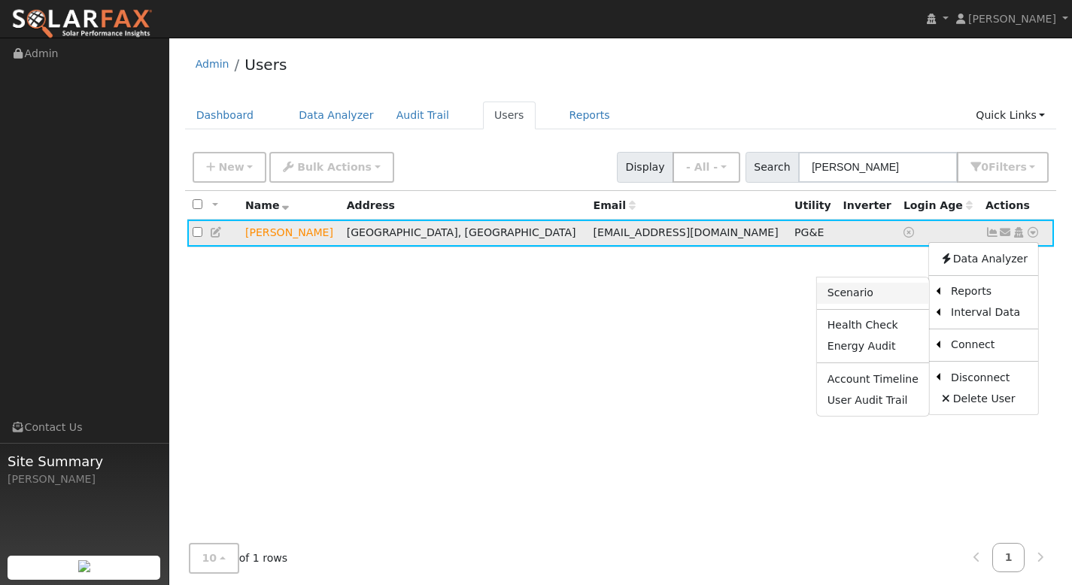
click at [878, 285] on link "Scenario" at bounding box center [873, 293] width 112 height 21
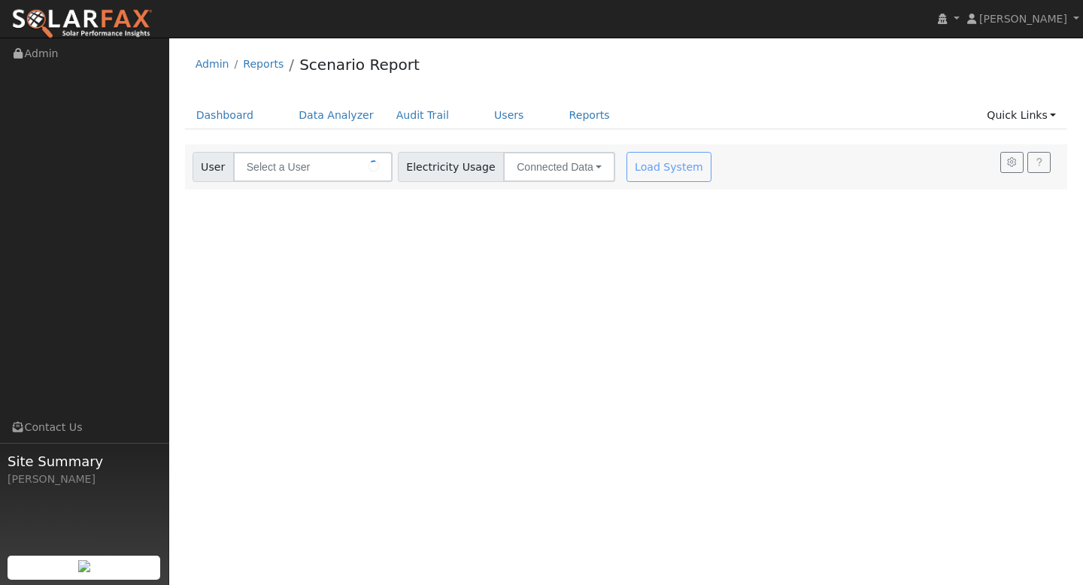
type input "[PERSON_NAME]"
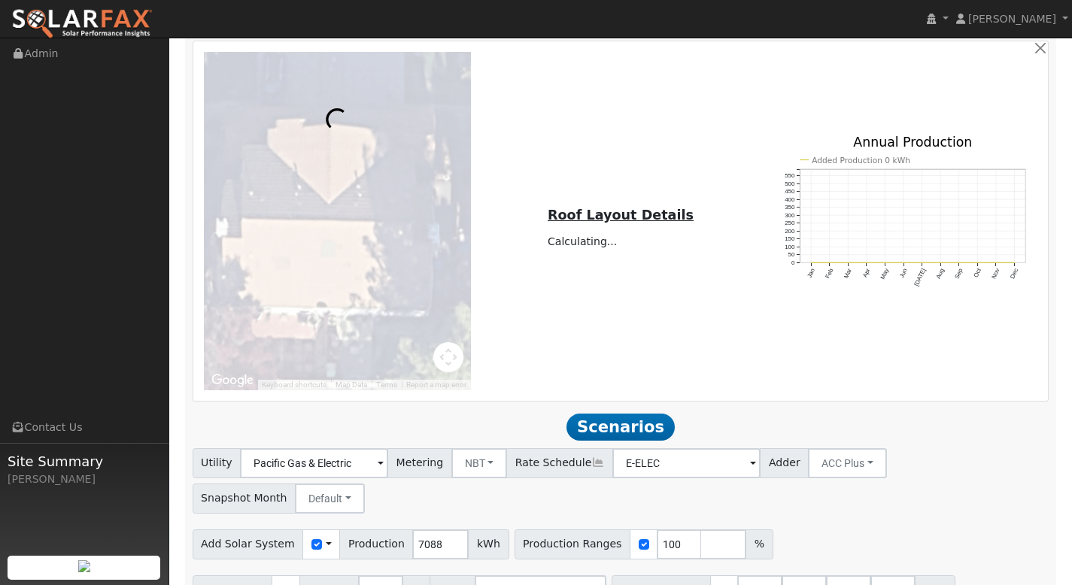
scroll to position [820, 0]
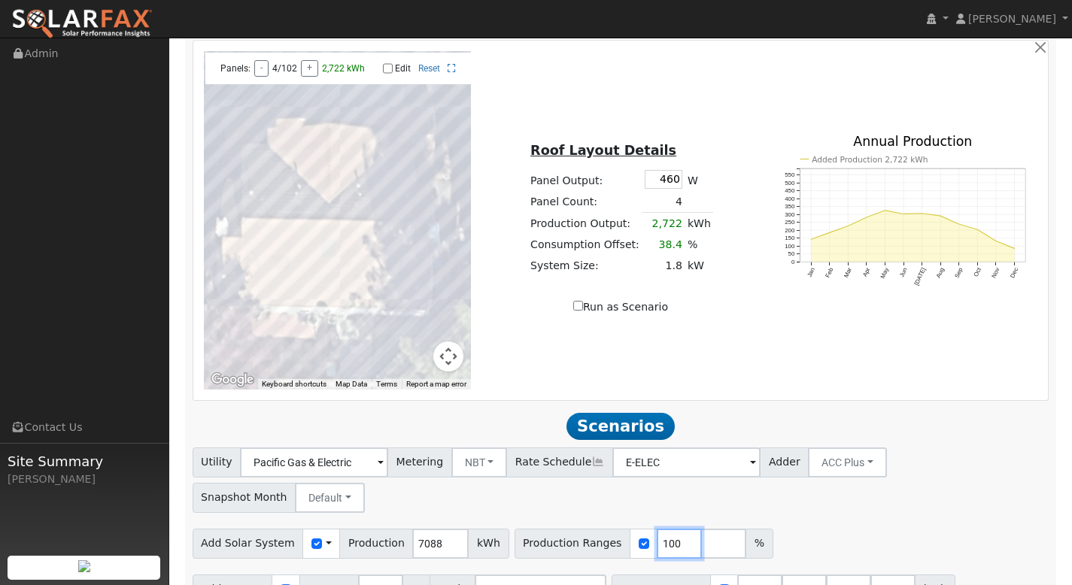
click at [663, 529] on input "100" at bounding box center [679, 544] width 45 height 30
type input "120"
click at [701, 529] on input "number" at bounding box center [723, 544] width 45 height 30
type input "130"
click at [745, 529] on input "number" at bounding box center [767, 544] width 45 height 30
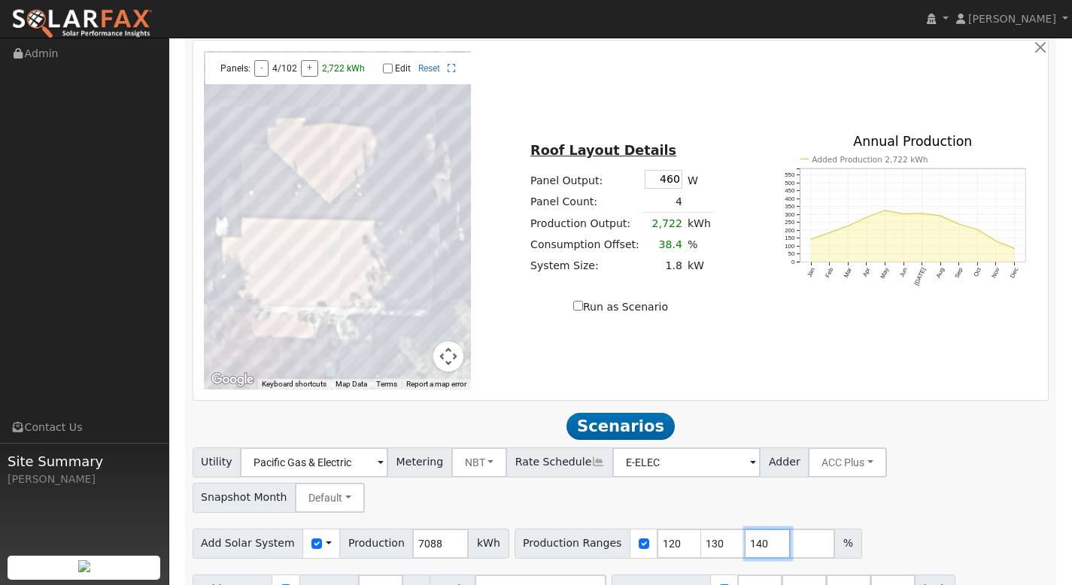
type input "140"
click at [790, 529] on input "number" at bounding box center [812, 544] width 45 height 30
type input "160"
click at [834, 529] on input "number" at bounding box center [856, 544] width 45 height 30
type input "180"
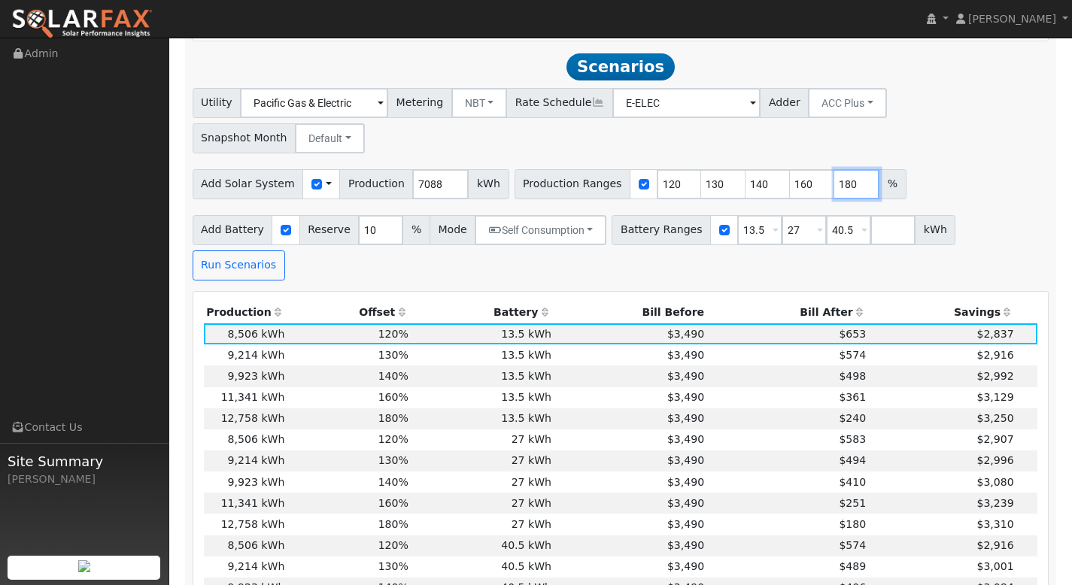
scroll to position [1187, 0]
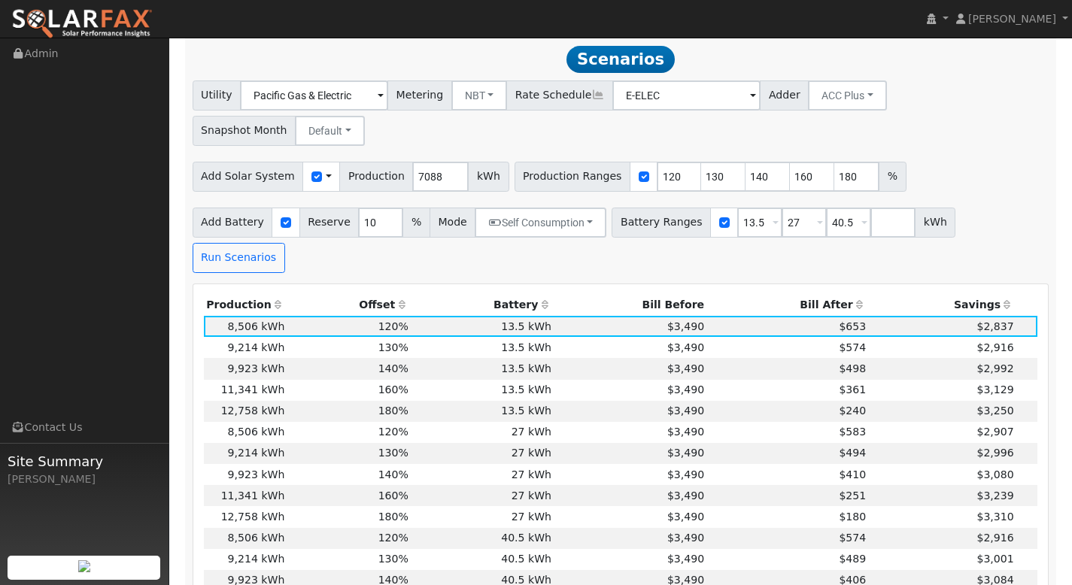
click at [817, 295] on th "Bill After" at bounding box center [788, 305] width 162 height 21
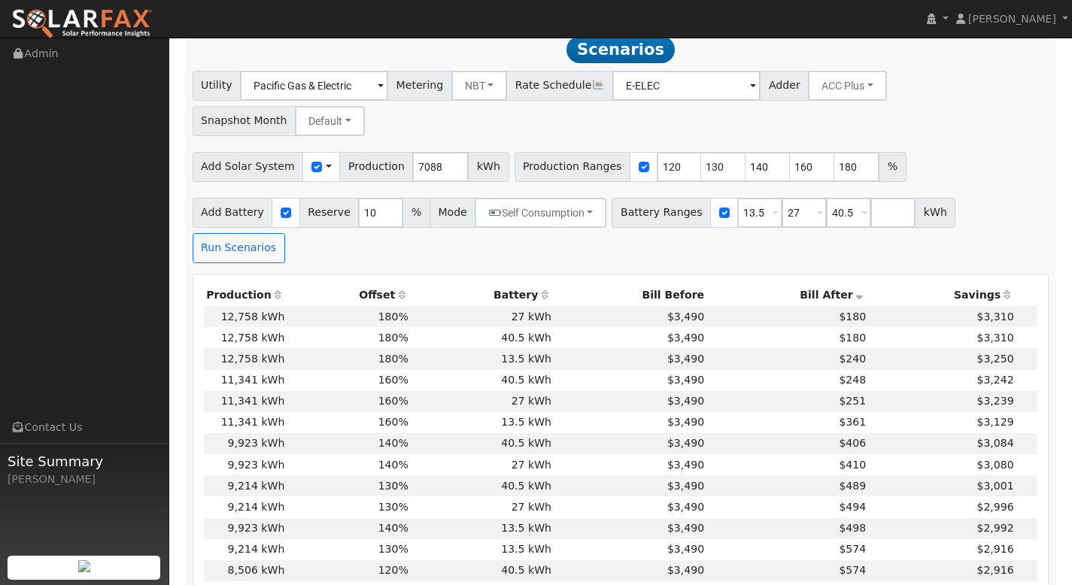
scroll to position [1197, 0]
